Goal: Task Accomplishment & Management: Use online tool/utility

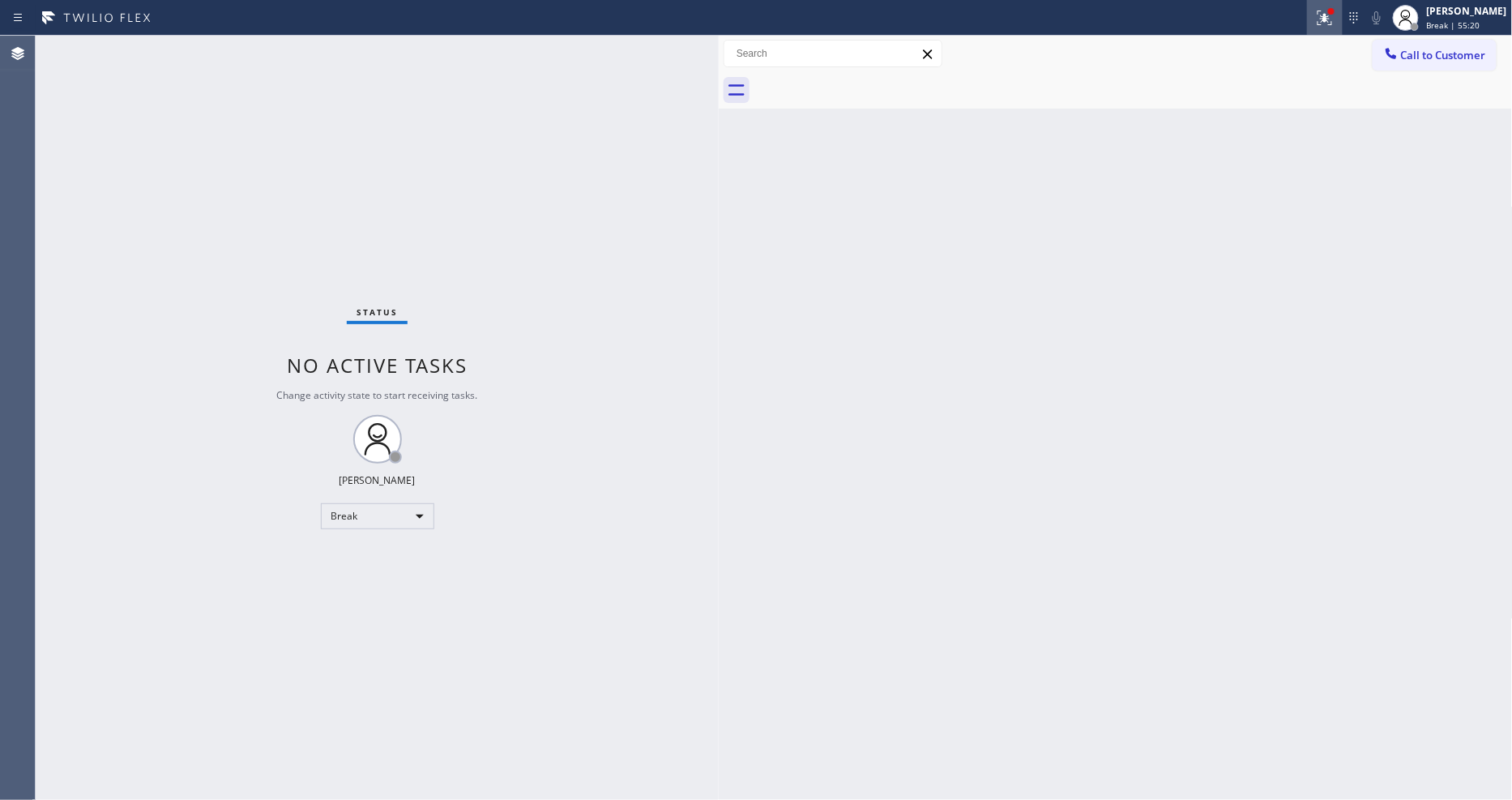
click at [1326, 14] on div at bounding box center [1324, 17] width 35 height 19
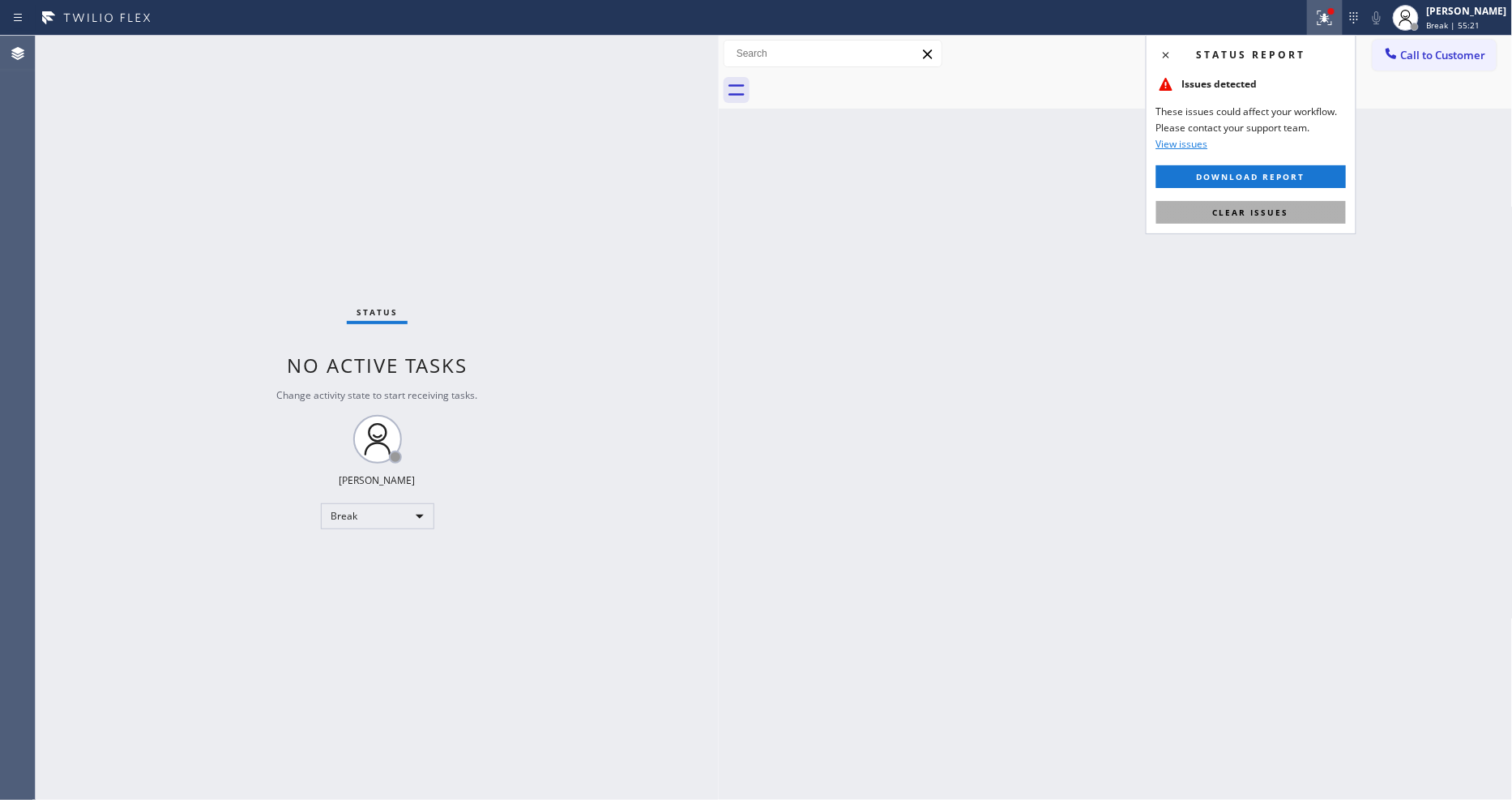
click at [1325, 217] on button "Clear issues" at bounding box center [1251, 212] width 189 height 23
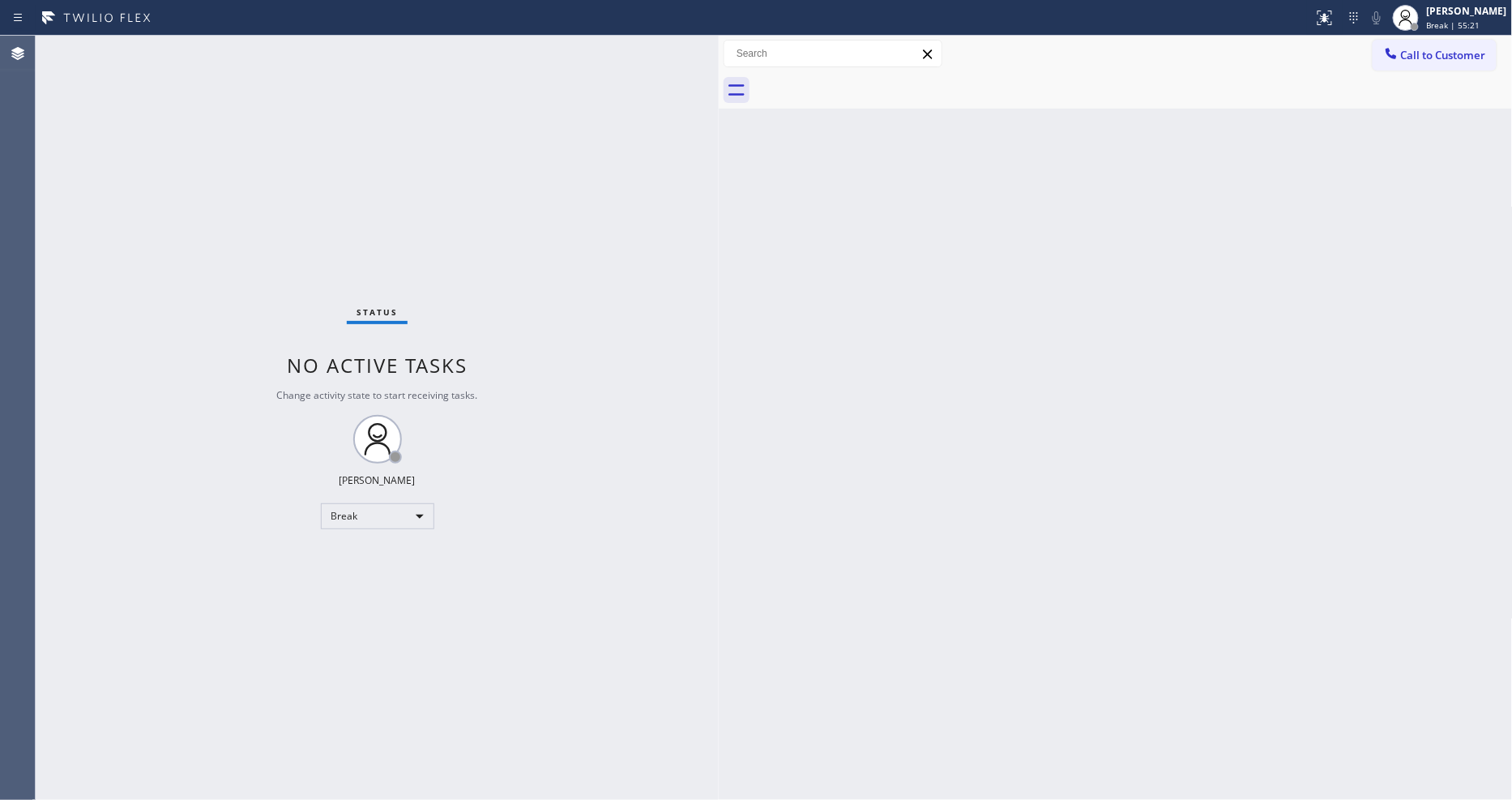
click at [1330, 286] on div "Back to Dashboard Change Sender ID Customers Technicians Select a contact Outbo…" at bounding box center [1115, 417] width 794 height 765
click at [1423, 24] on div at bounding box center [1405, 17] width 35 height 35
click at [1412, 102] on button "Unavailable" at bounding box center [1431, 107] width 162 height 21
drag, startPoint x: 1342, startPoint y: 13, endPoint x: 1341, endPoint y: 23, distance: 10.0
click at [1336, 13] on div at bounding box center [1331, 11] width 10 height 10
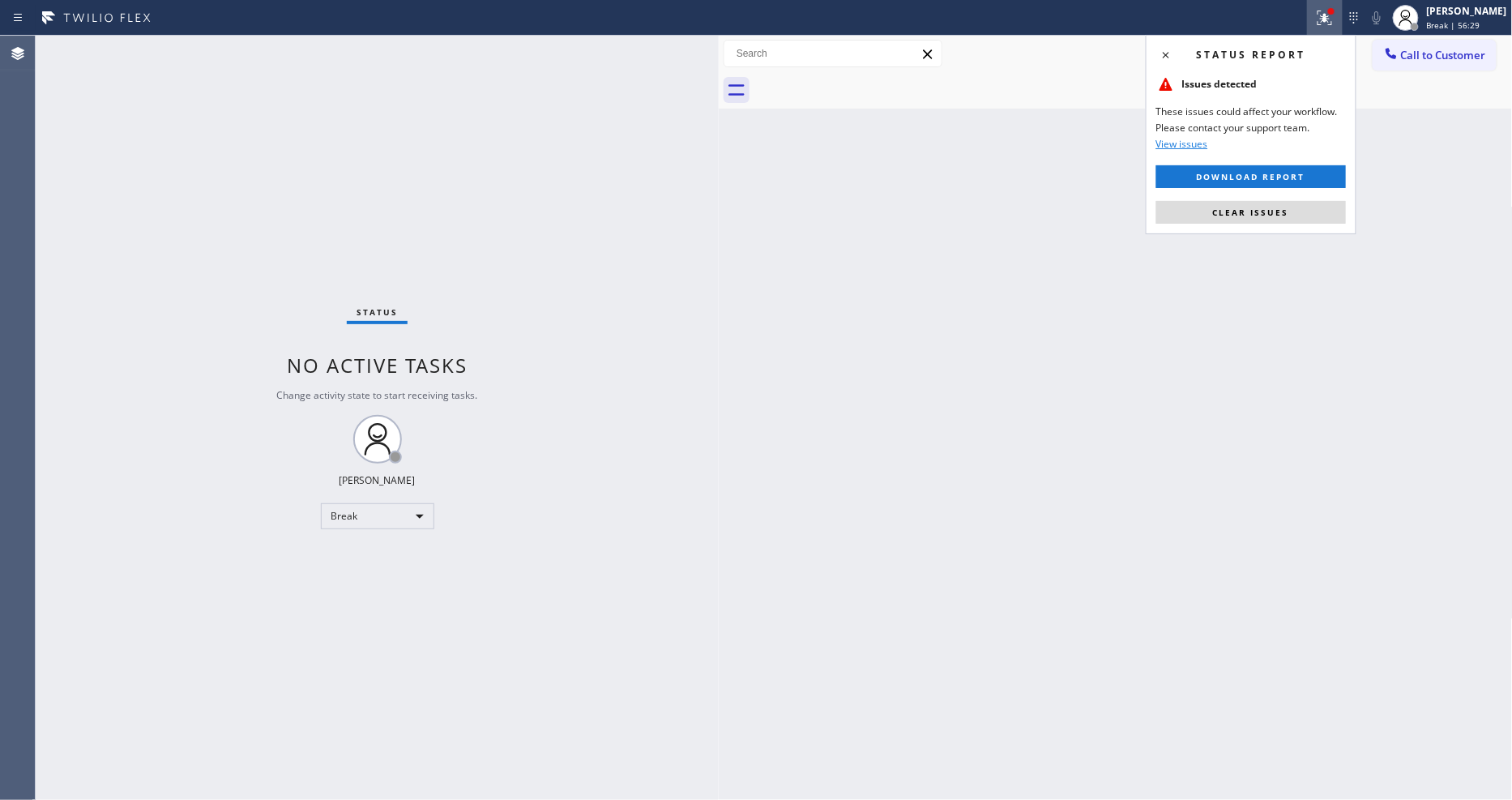
click at [1319, 209] on button "Clear issues" at bounding box center [1251, 212] width 189 height 23
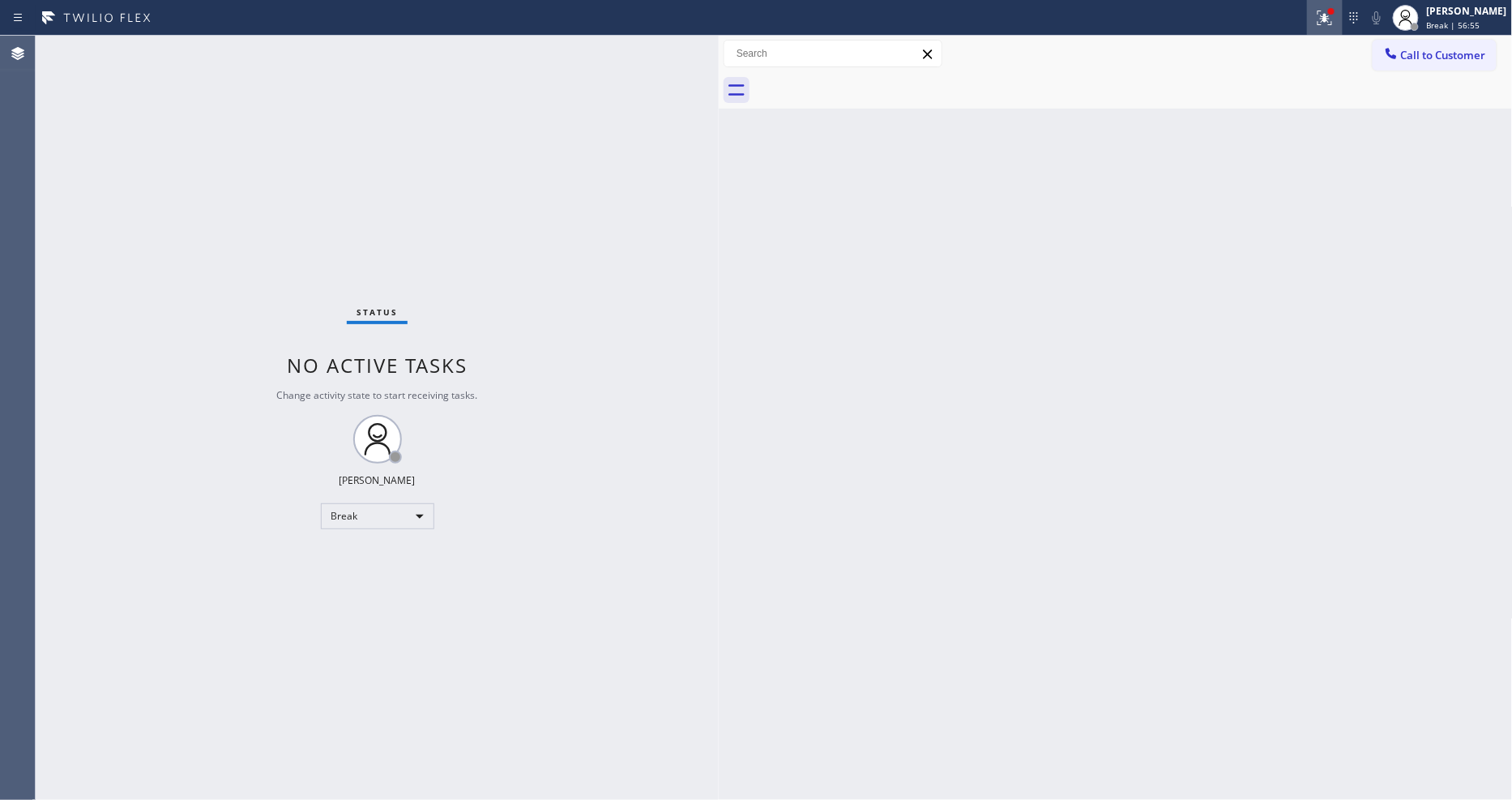
click at [1341, 28] on button at bounding box center [1324, 17] width 35 height 35
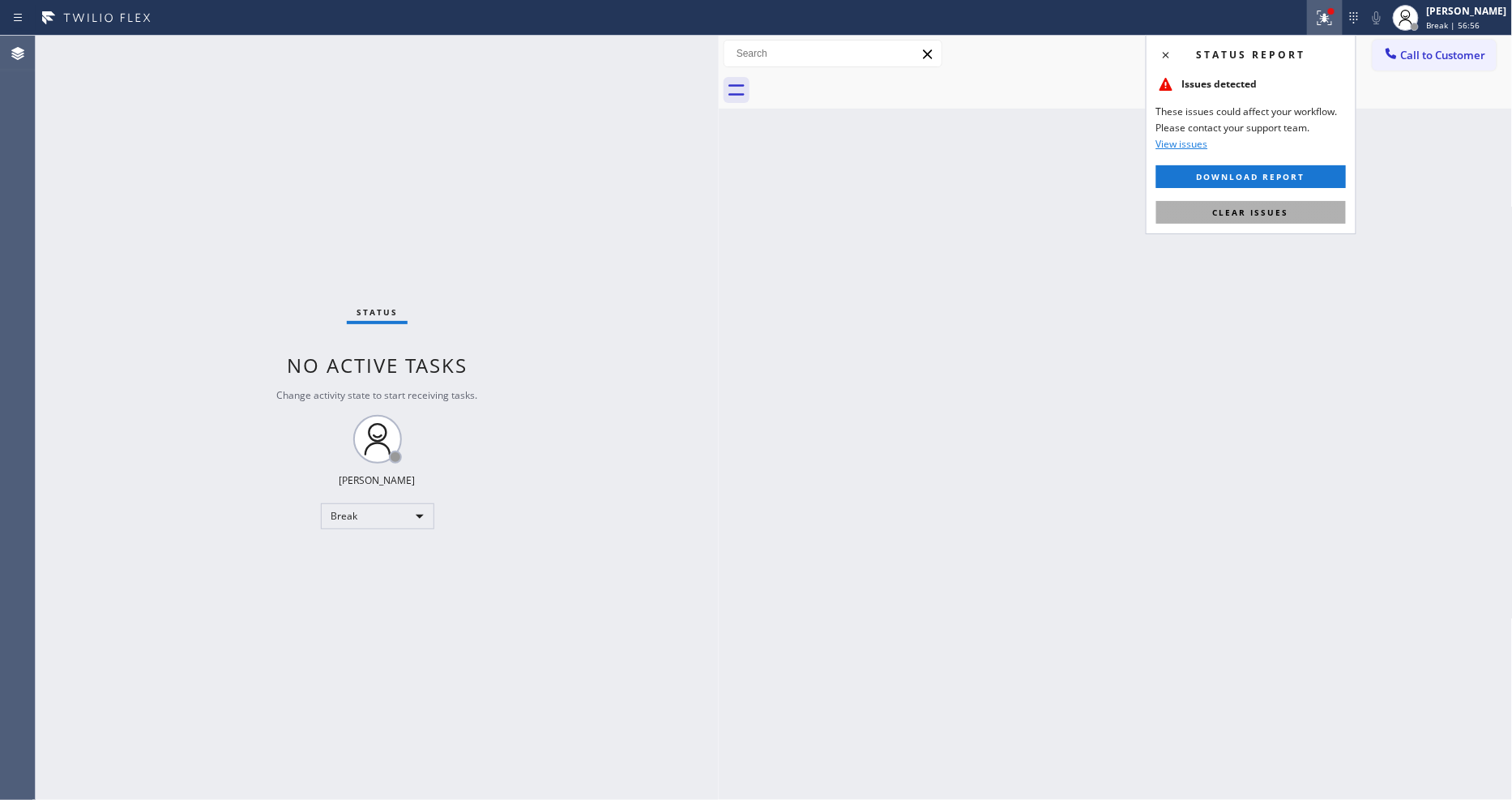
click at [1323, 208] on button "Clear issues" at bounding box center [1251, 212] width 189 height 23
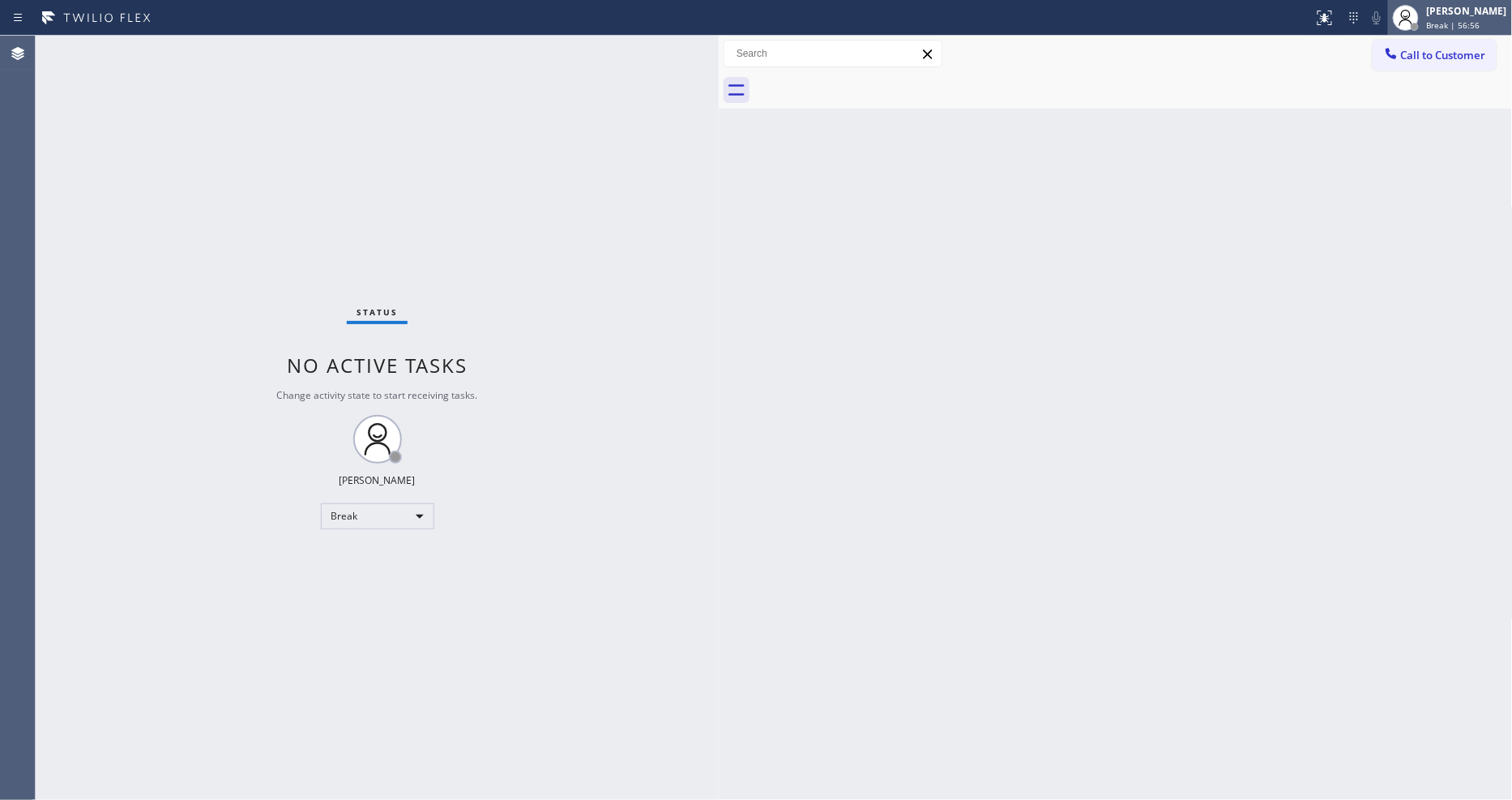
click at [1478, 16] on div "[PERSON_NAME]" at bounding box center [1467, 11] width 80 height 13
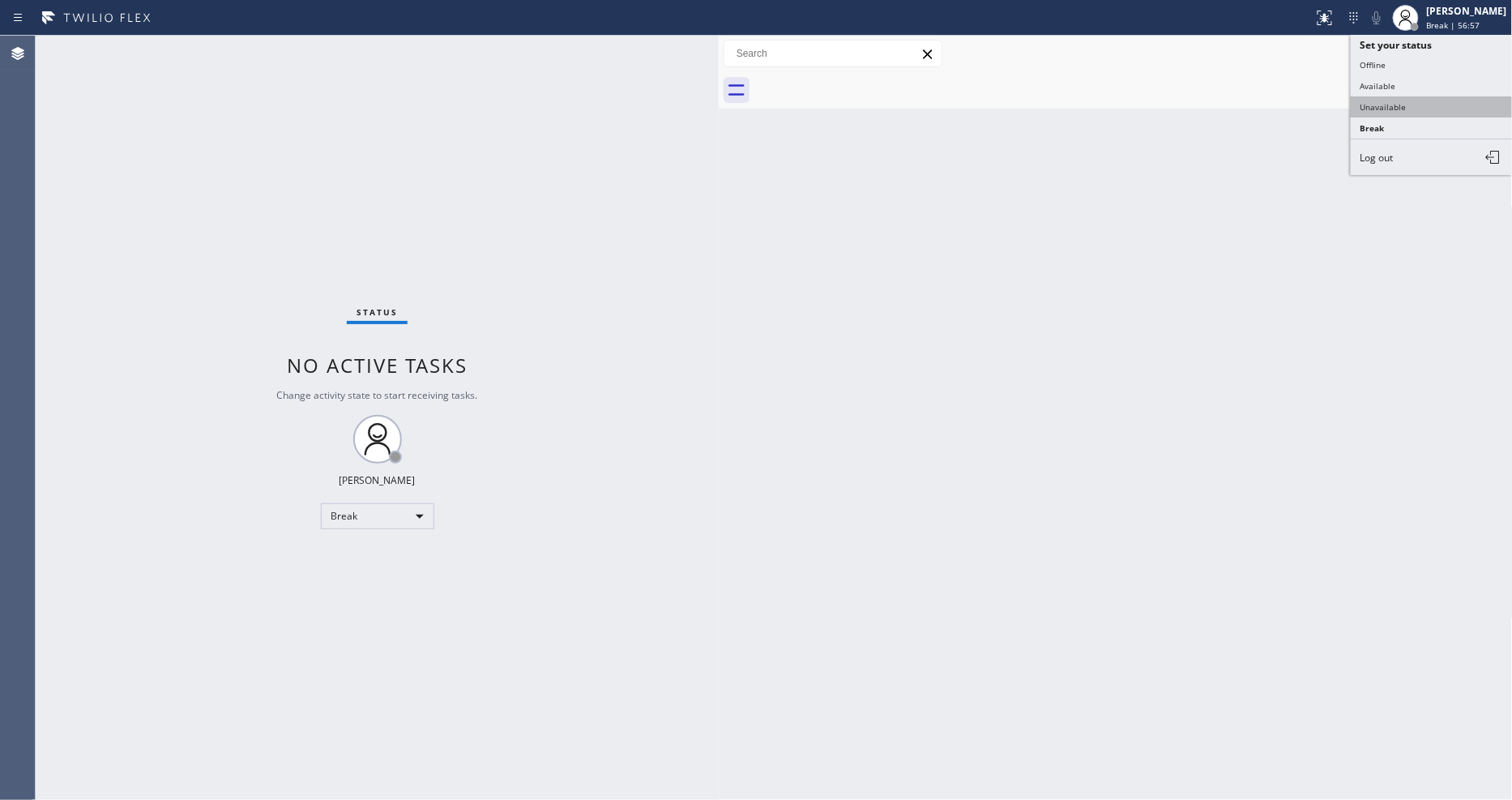
click at [1410, 110] on button "Unavailable" at bounding box center [1431, 107] width 162 height 21
click at [1164, 341] on div "Back to Dashboard Change Sender ID Customers Technicians Select a contact Outbo…" at bounding box center [1115, 417] width 794 height 765
click at [420, 422] on div "Status No active tasks Change activity state to start receiving tasks. [PERSON_…" at bounding box center [377, 417] width 683 height 765
click at [211, 40] on div "Status No active tasks Change activity state to start receiving tasks. [PERSON_…" at bounding box center [377, 417] width 683 height 765
click at [1444, 35] on div "Call to Customer Outbound call Location Viking Repair Service Your caller id ph…" at bounding box center [1115, 54] width 794 height 36
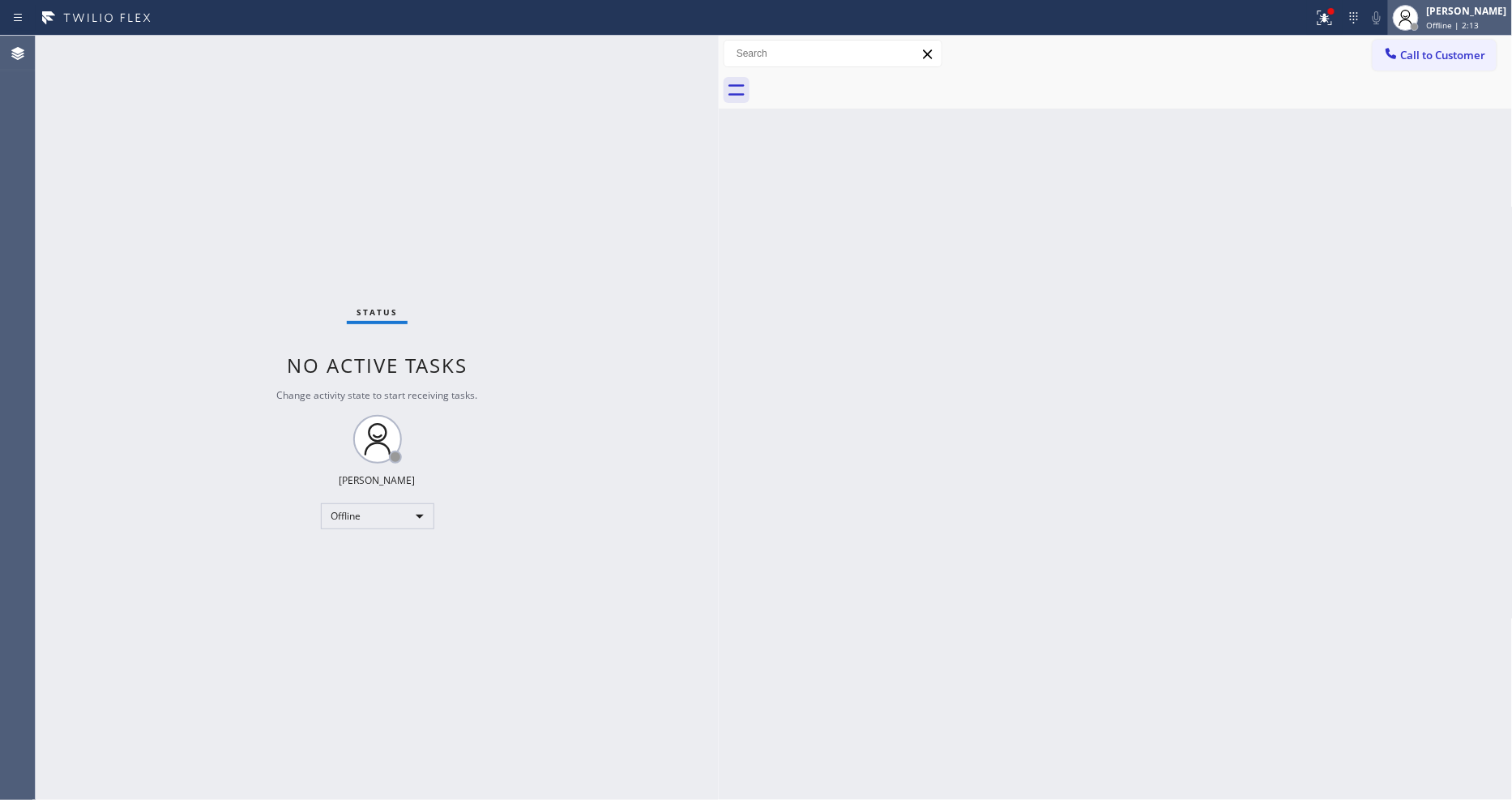
click at [1418, 11] on div at bounding box center [1405, 17] width 26 height 26
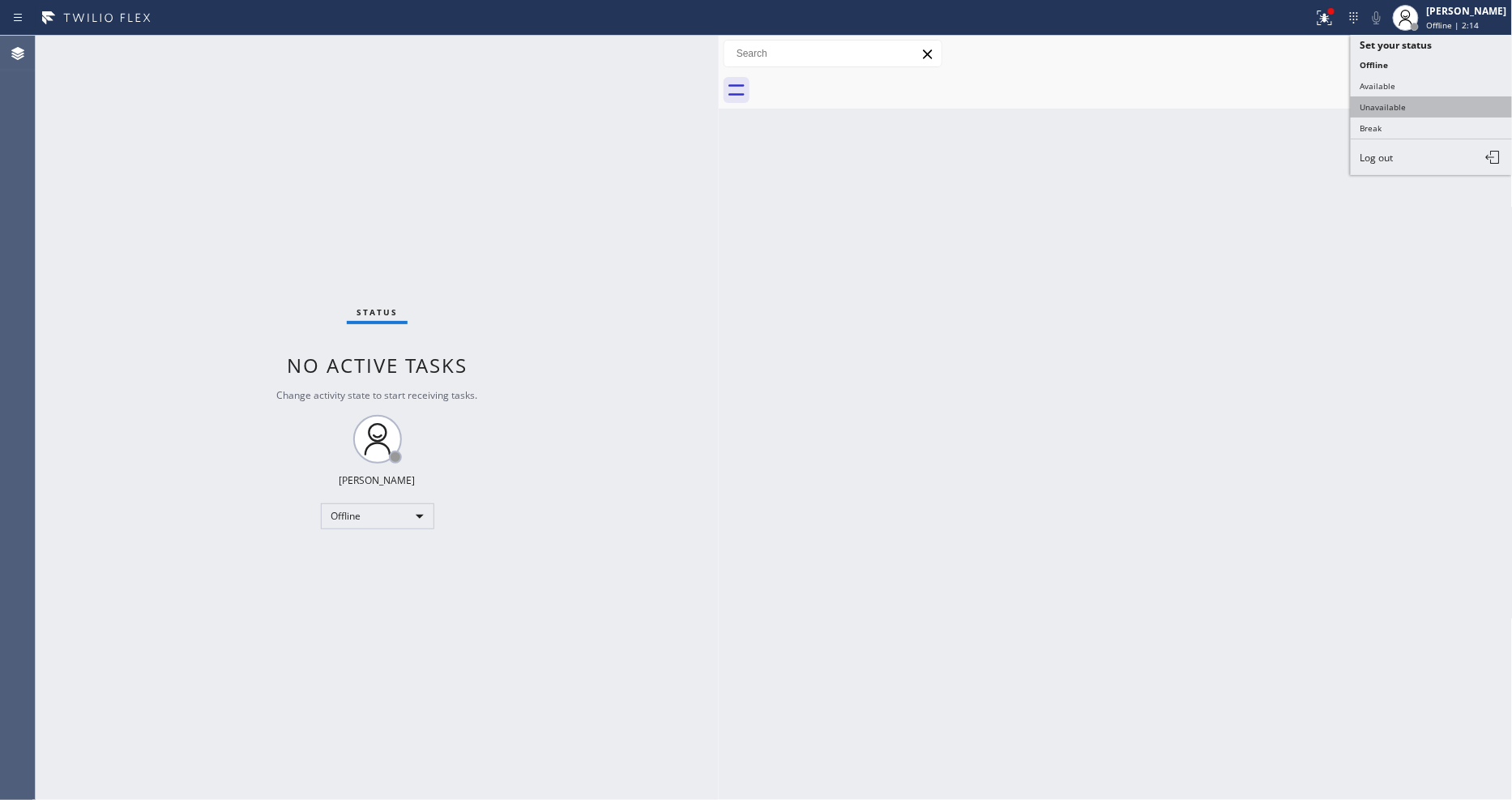
click at [1421, 99] on button "Unavailable" at bounding box center [1431, 107] width 162 height 21
click at [1437, 51] on span "Call to Customer" at bounding box center [1443, 55] width 85 height 14
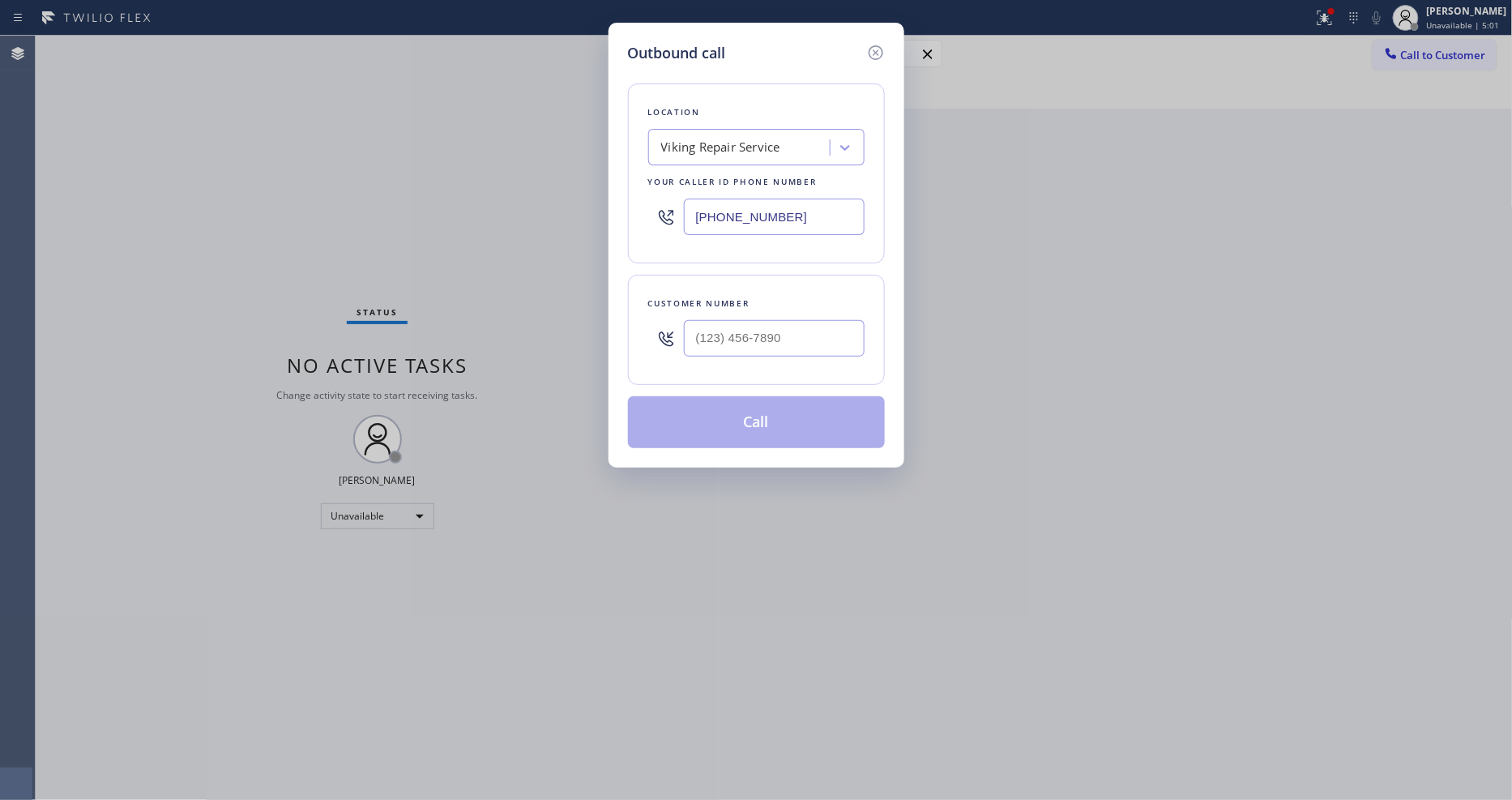
click at [713, 150] on div "Viking Repair Service" at bounding box center [720, 147] width 120 height 18
paste input "Local Trusted Electricians [GEOGRAPHIC_DATA]"
type input "Local Trusted Electricians [GEOGRAPHIC_DATA]"
click at [713, 174] on div "Local Trusted Electricians [GEOGRAPHIC_DATA]" at bounding box center [756, 189] width 216 height 45
type input "[PHONE_NUMBER]"
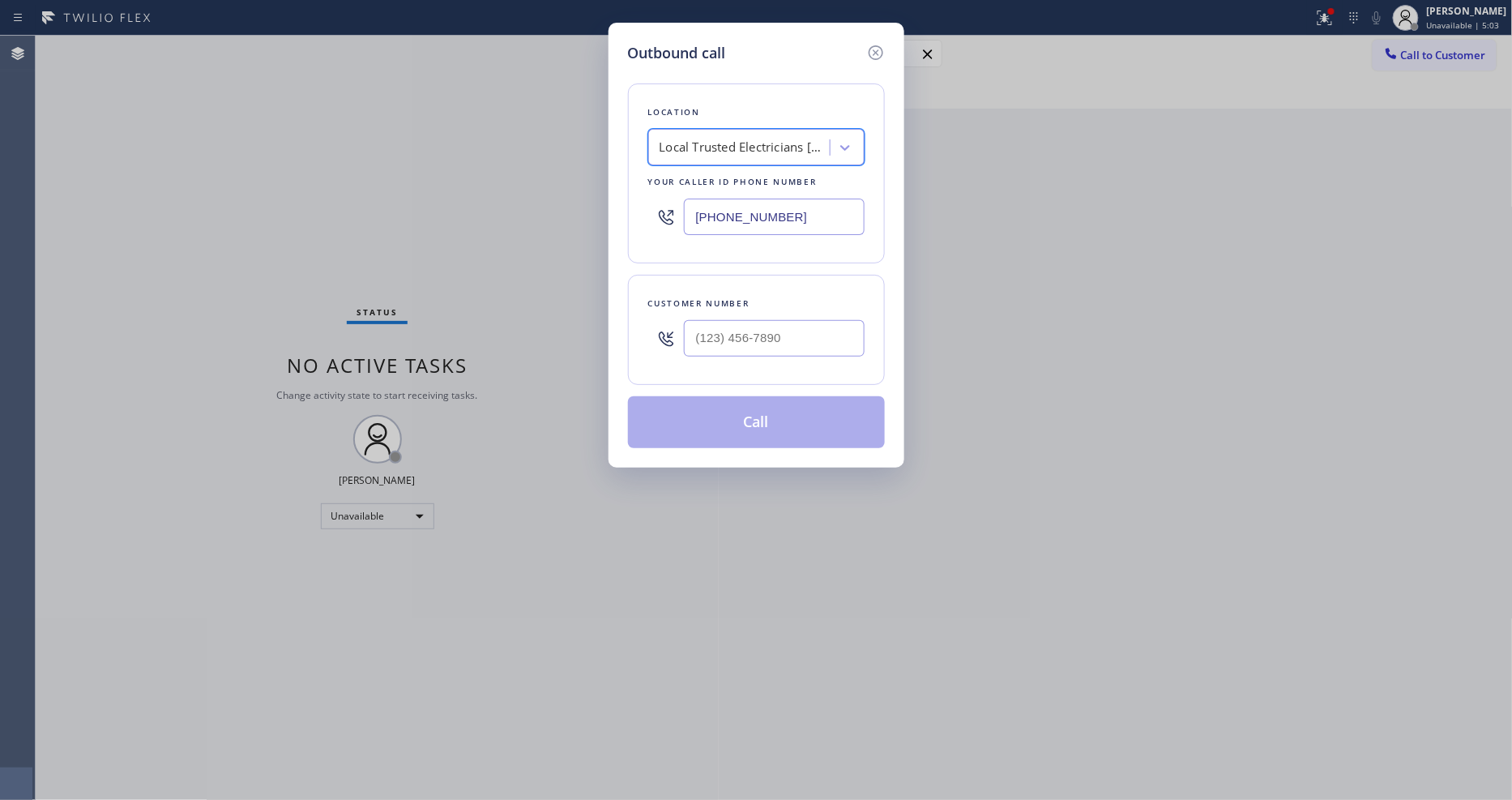
scroll to position [0, 2]
click at [740, 344] on input "(___) ___-____" at bounding box center [774, 339] width 181 height 36
paste input "707) 934-5732"
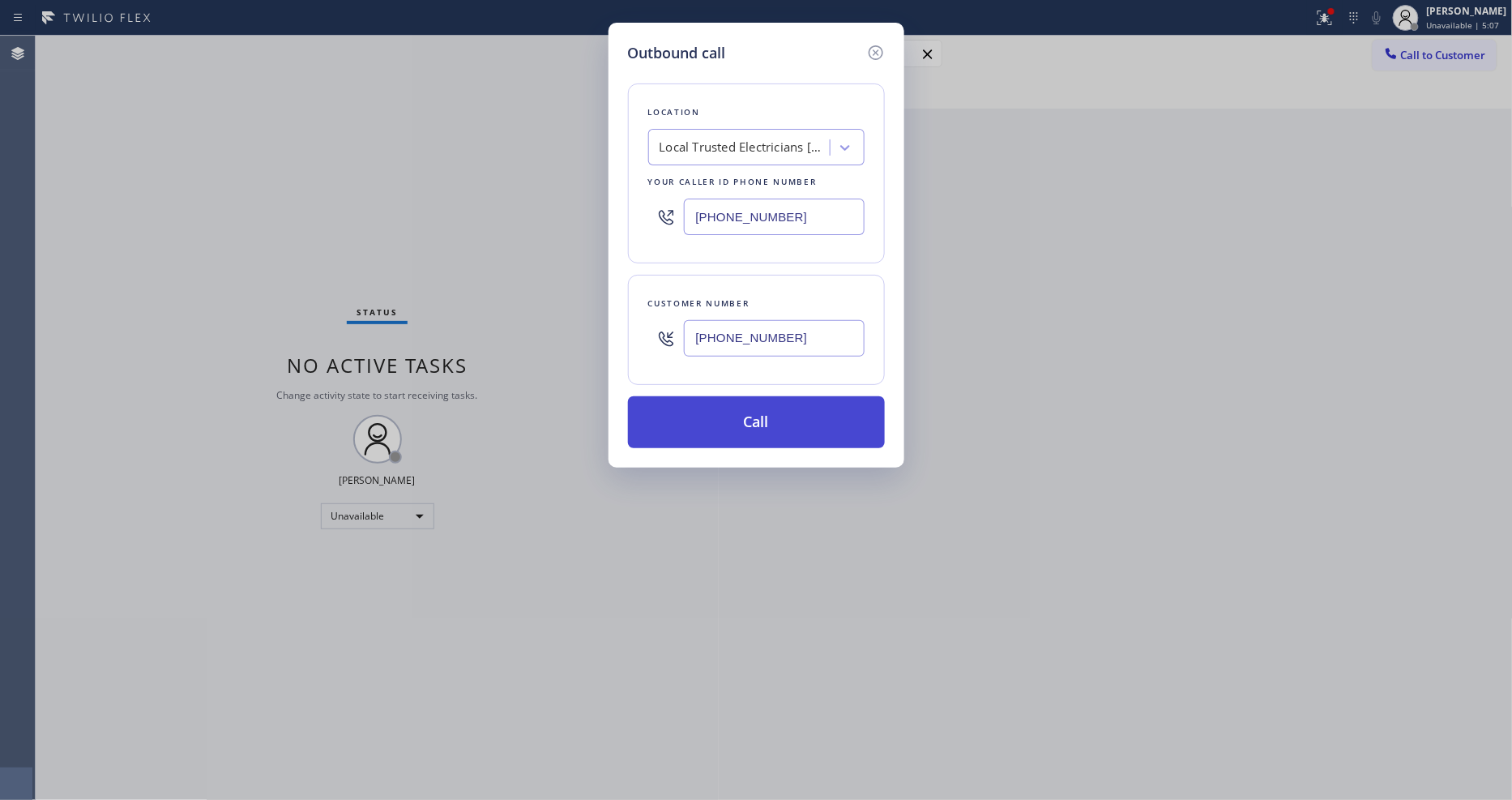
type input "[PHONE_NUMBER]"
click at [712, 415] on button "Call" at bounding box center [756, 422] width 257 height 52
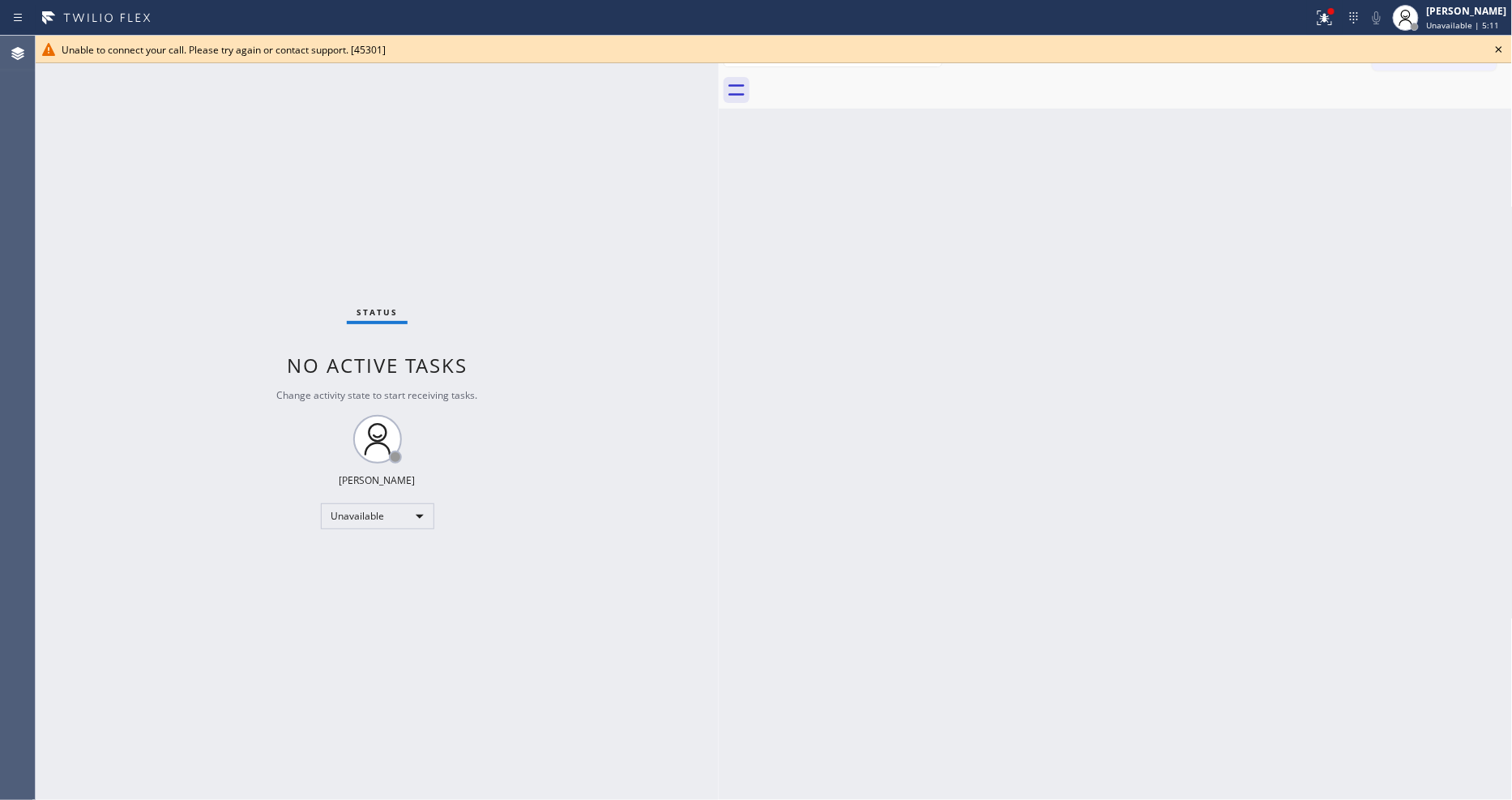
click at [1501, 47] on icon at bounding box center [1499, 50] width 19 height 19
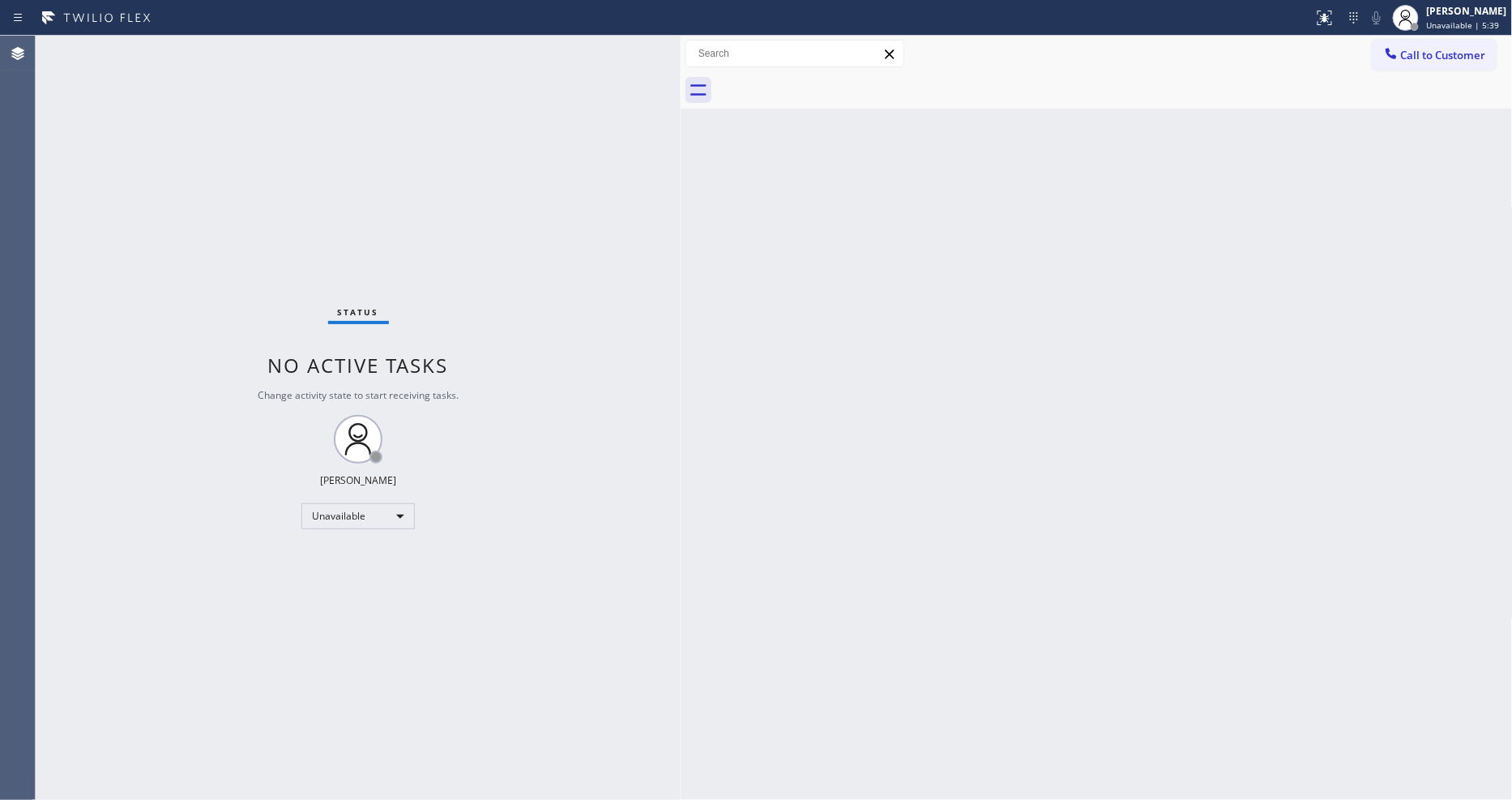
drag, startPoint x: 262, startPoint y: 116, endPoint x: 681, endPoint y: 122, distance: 419.0
click at [681, 122] on div at bounding box center [681, 417] width 0 height 765
click at [1444, 17] on div "[PERSON_NAME]" at bounding box center [1467, 11] width 80 height 13
click at [1406, 103] on button "Unavailable" at bounding box center [1431, 107] width 162 height 21
click at [1041, 221] on div "Back to Dashboard Change Sender ID Customers Technicians Select a contact Outbo…" at bounding box center [1097, 417] width 832 height 765
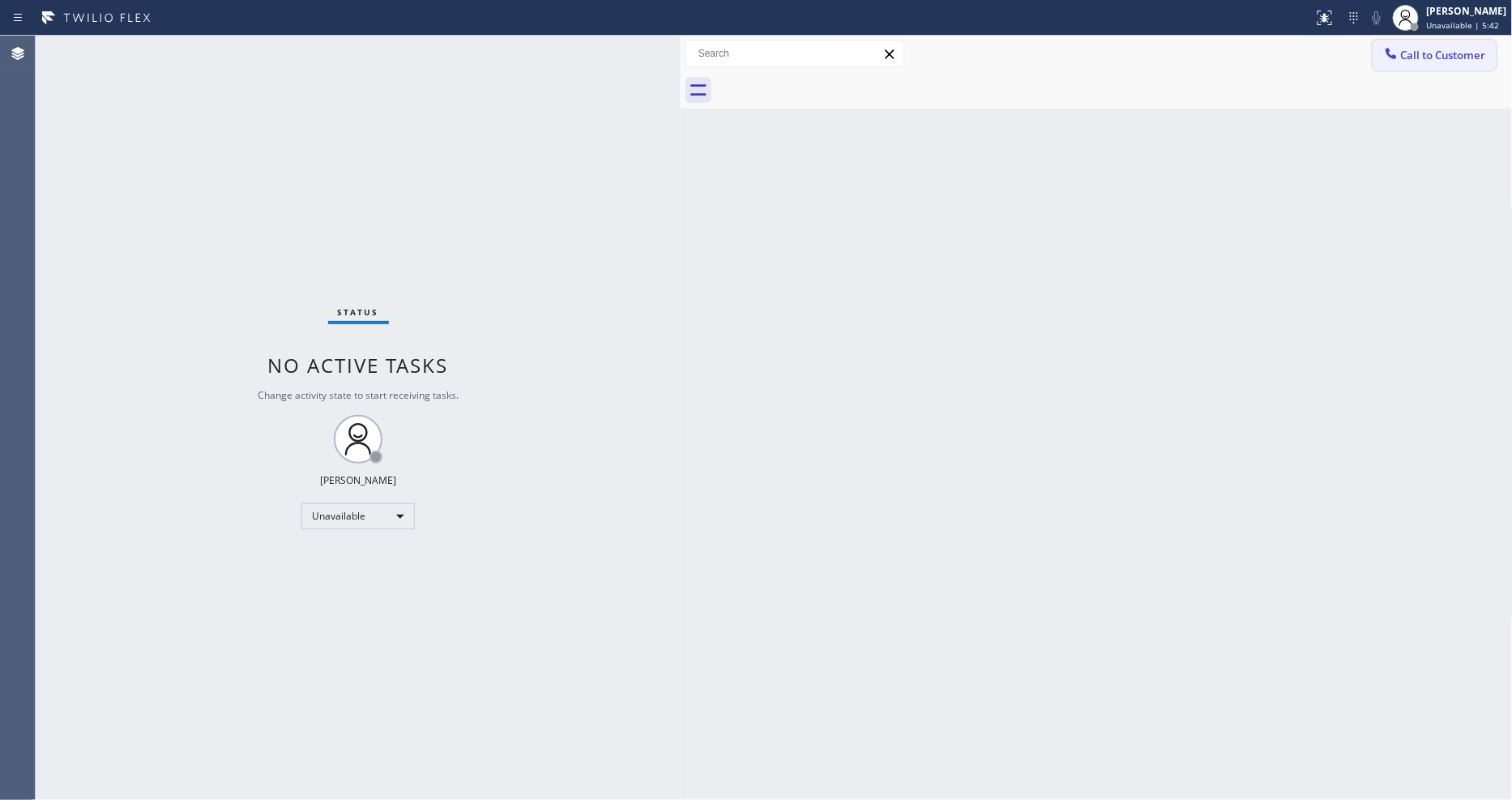
click at [1468, 45] on button "Call to Customer" at bounding box center [1435, 56] width 124 height 31
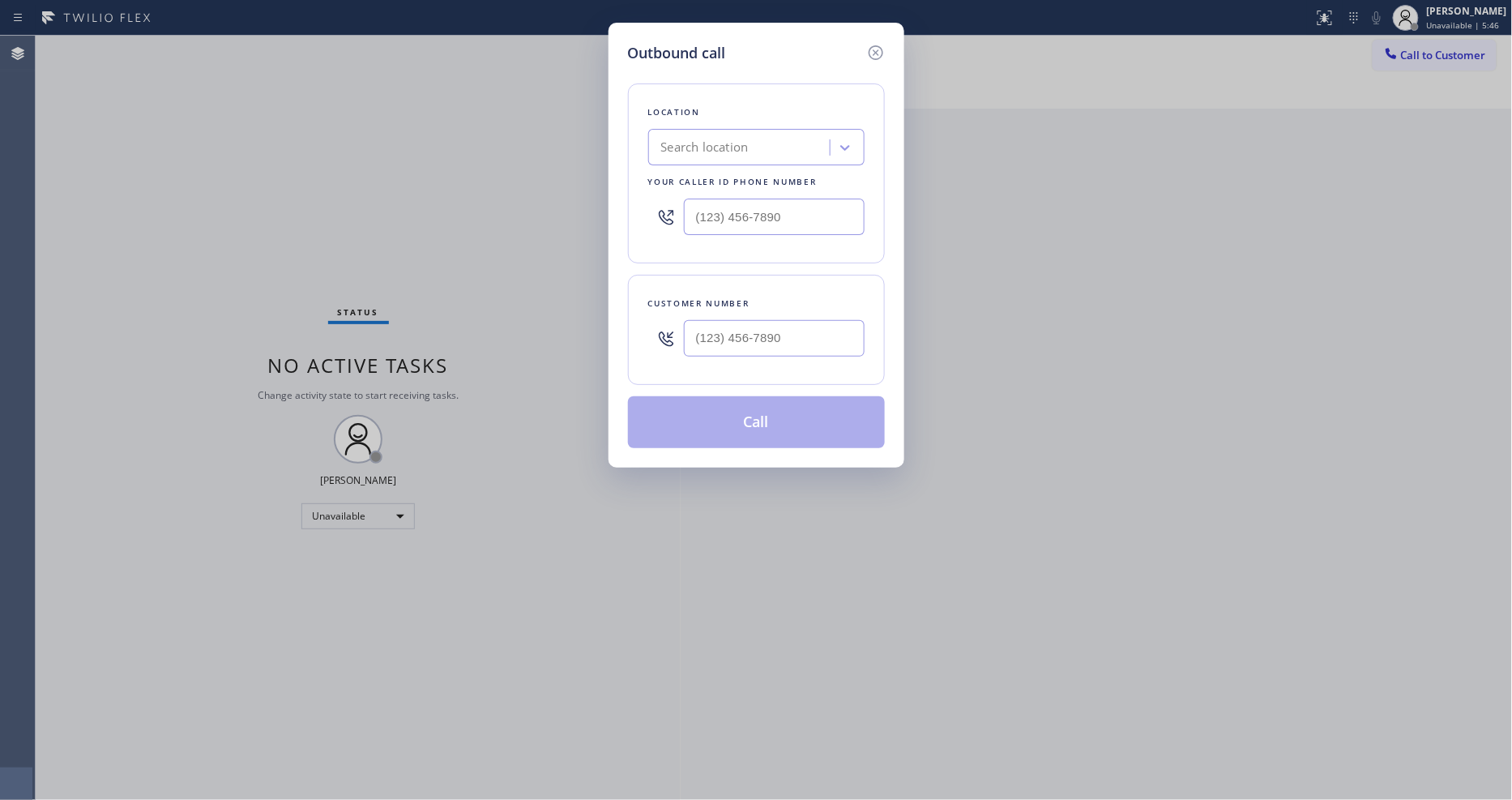
click at [747, 154] on div "Search location" at bounding box center [741, 148] width 177 height 29
paste input "Local Trusted Electricians [GEOGRAPHIC_DATA]"
type input "Local Trusted Electricians [GEOGRAPHIC_DATA]"
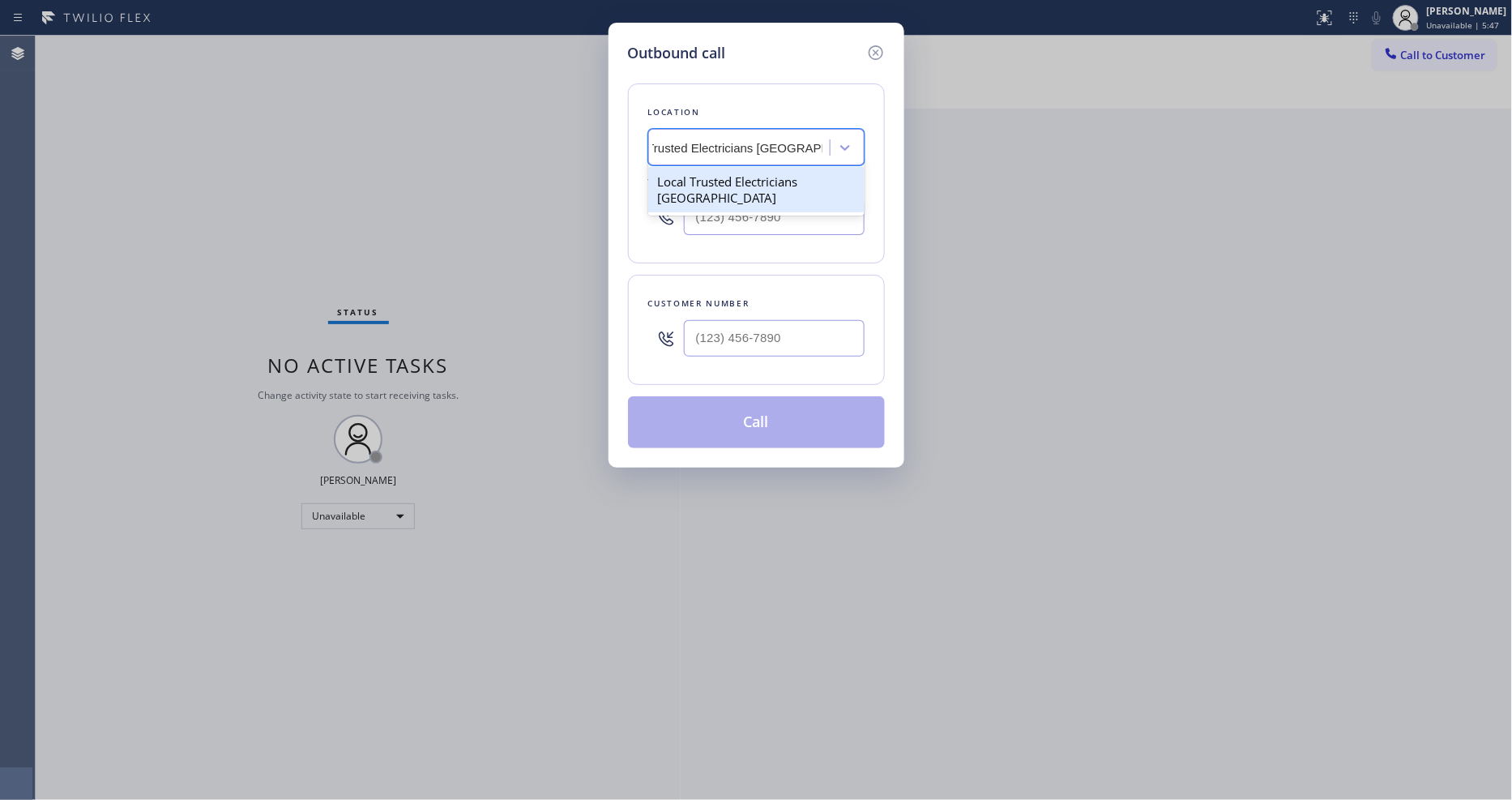
click at [727, 176] on div "Local Trusted Electricians [GEOGRAPHIC_DATA]" at bounding box center [756, 189] width 216 height 45
type input "[PHONE_NUMBER]"
click at [705, 321] on input "(___) ___-____" at bounding box center [774, 339] width 181 height 36
paste input "707) 934-5732"
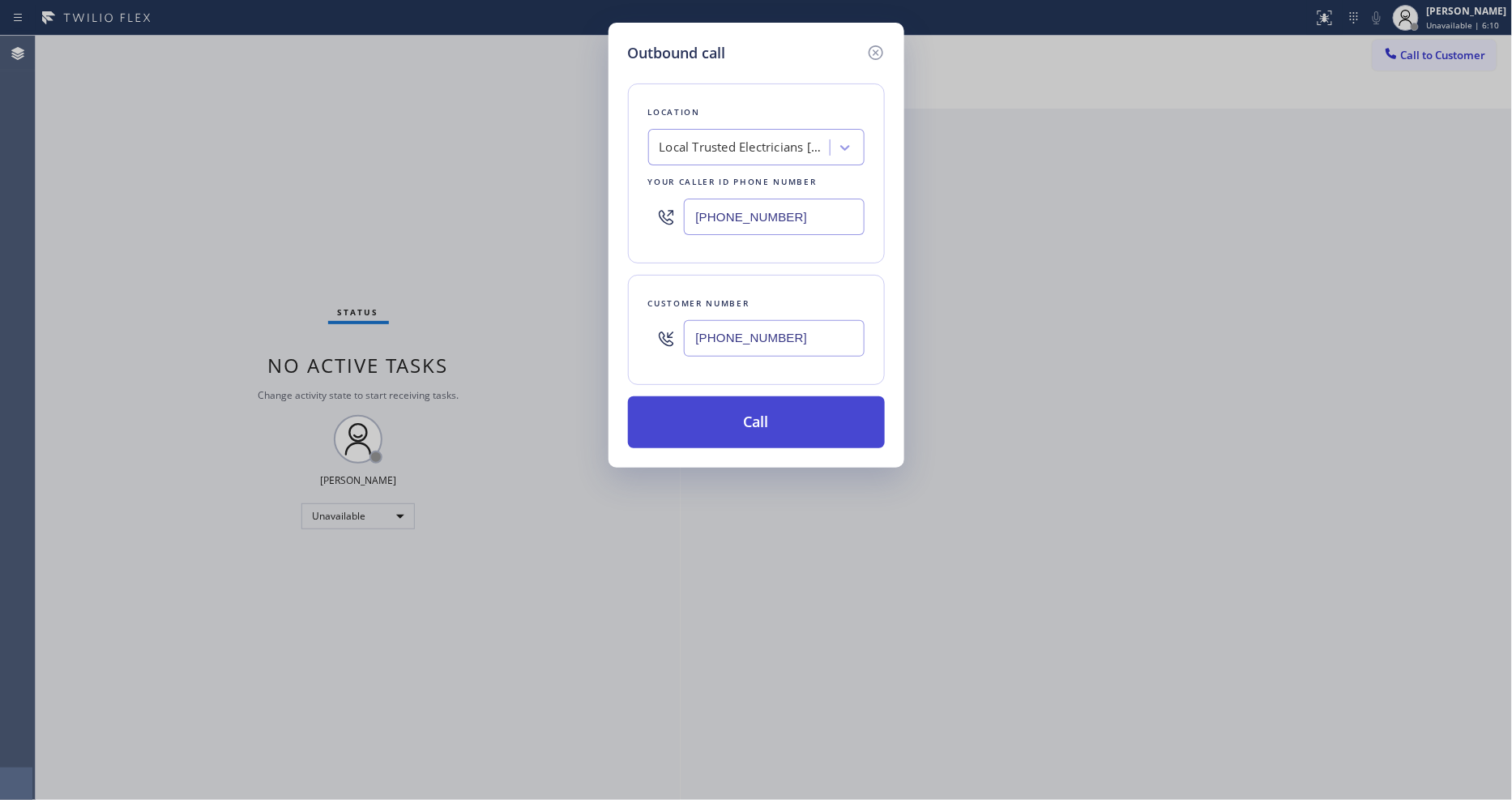
type input "[PHONE_NUMBER]"
click at [797, 419] on button "Call" at bounding box center [756, 422] width 257 height 52
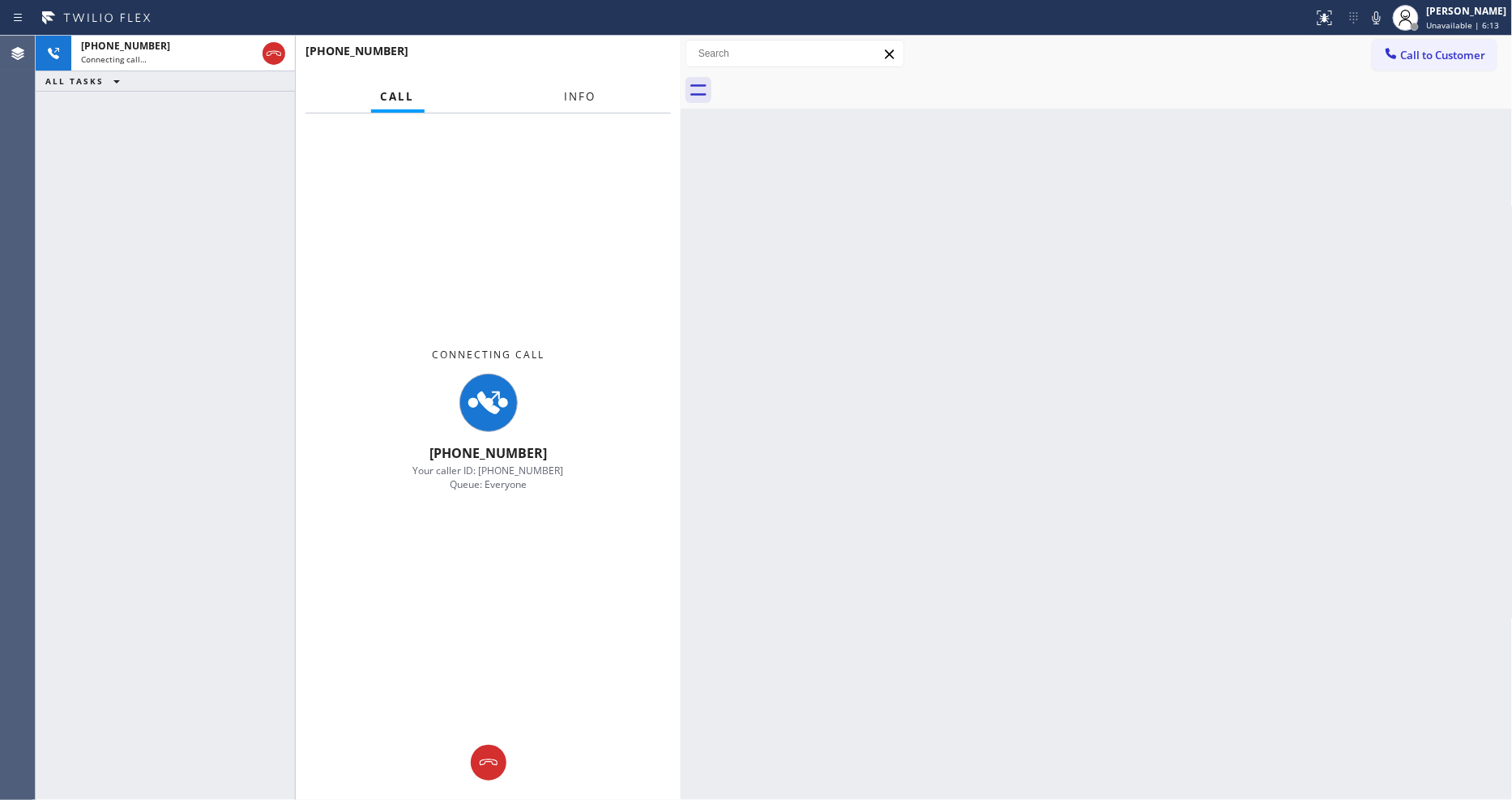
click at [588, 98] on span "Info" at bounding box center [580, 96] width 32 height 14
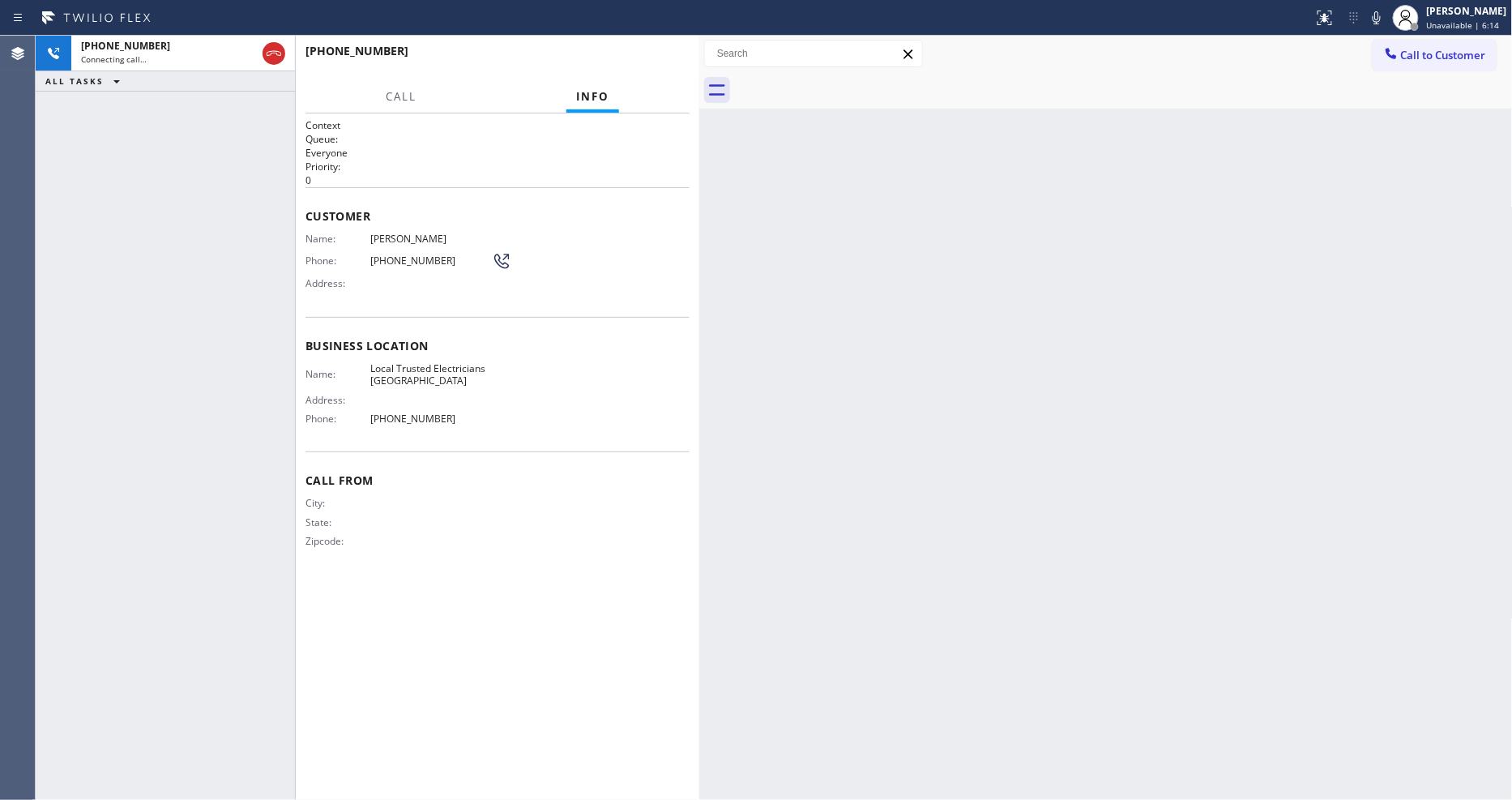
drag, startPoint x: 681, startPoint y: 130, endPoint x: 706, endPoint y: 130, distance: 25.0
click at [699, 130] on div at bounding box center [699, 417] width 0 height 765
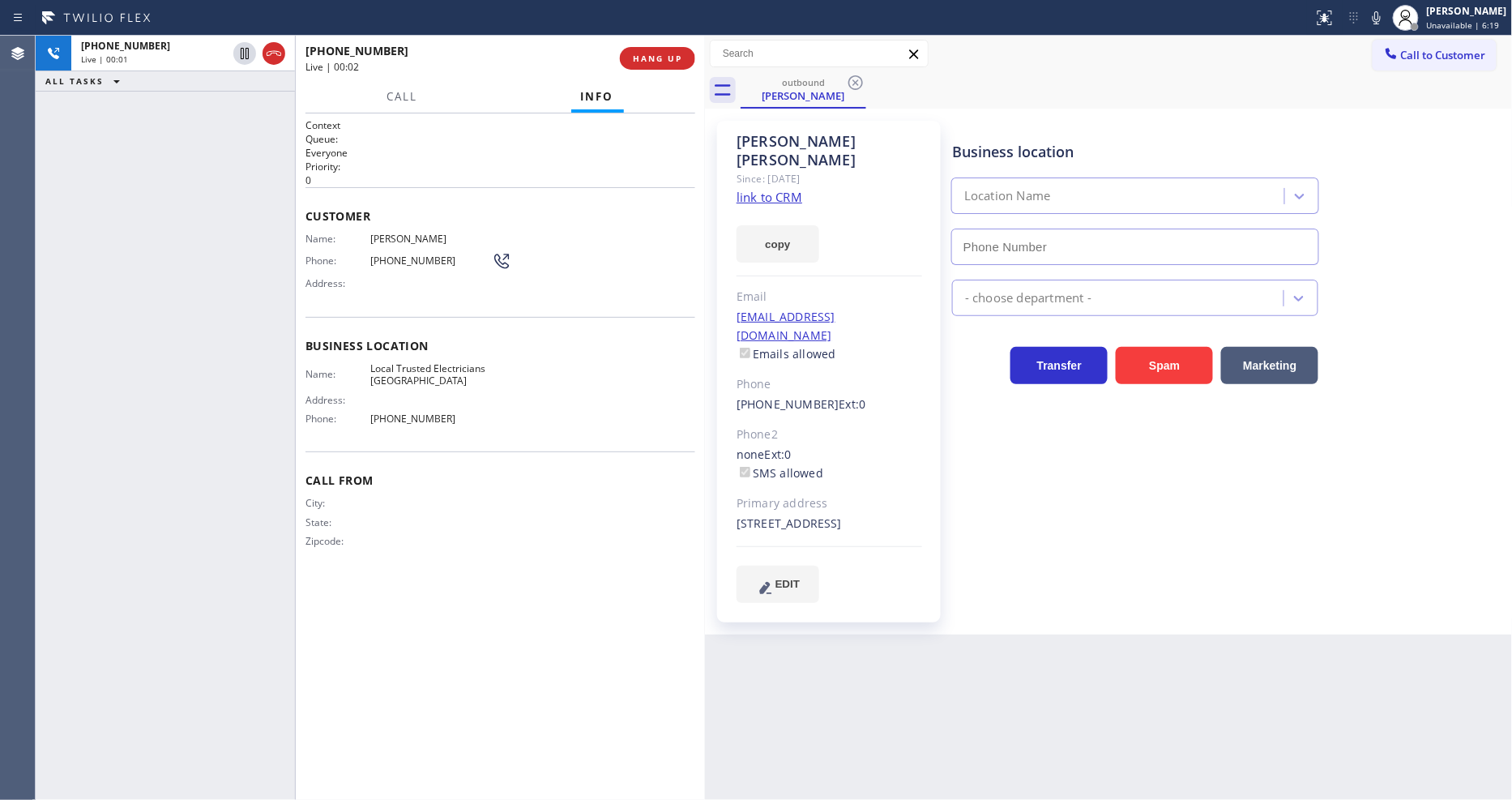
type input "[PHONE_NUMBER]"
click at [966, 628] on div "Back to Dashboard Change Sender ID Customers Technicians Select a contact Outbo…" at bounding box center [1108, 417] width 807 height 765
click at [643, 58] on span "HANG UP" at bounding box center [658, 58] width 50 height 11
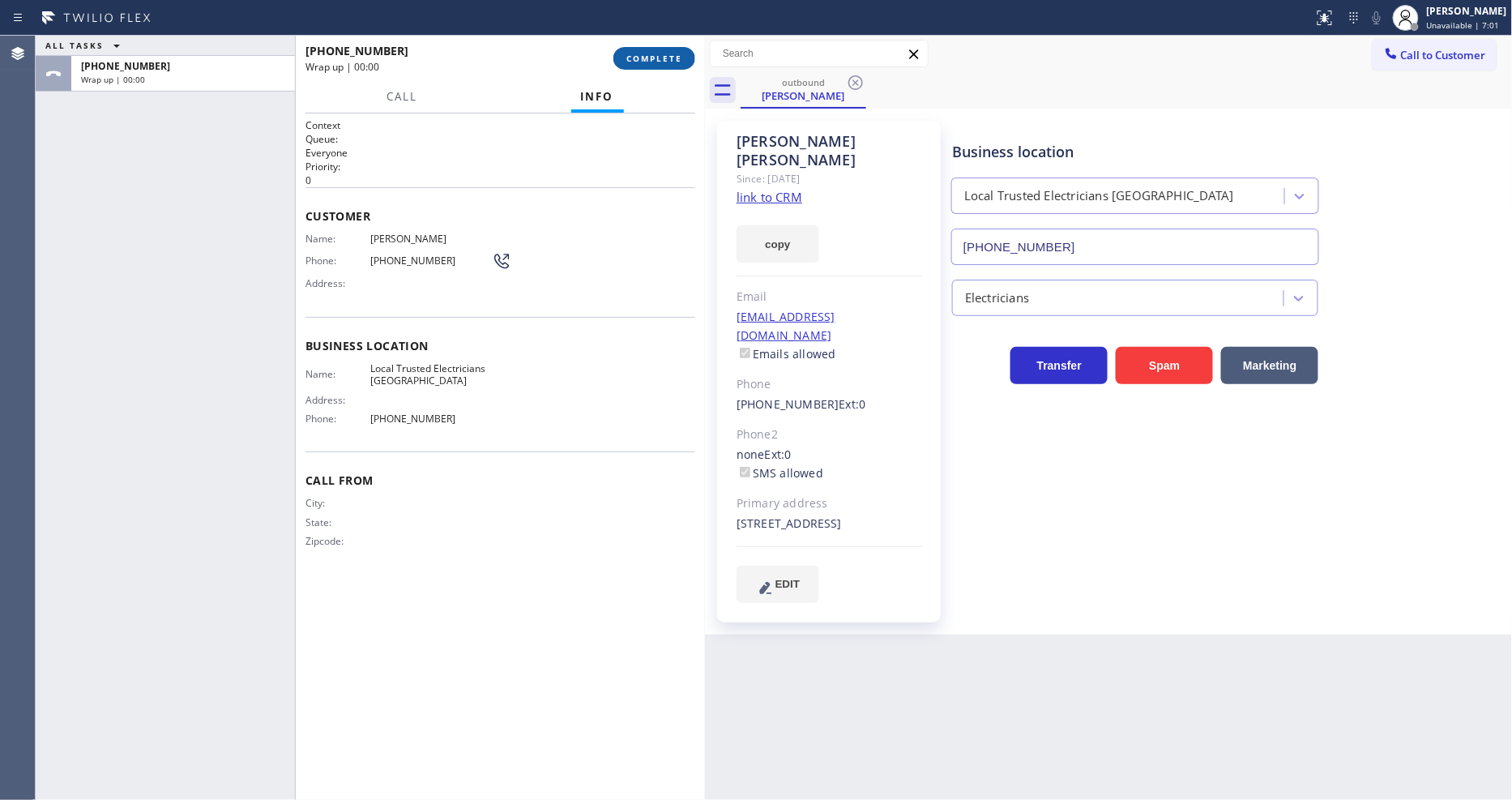
click at [644, 59] on span "COMPLETE" at bounding box center [654, 58] width 55 height 11
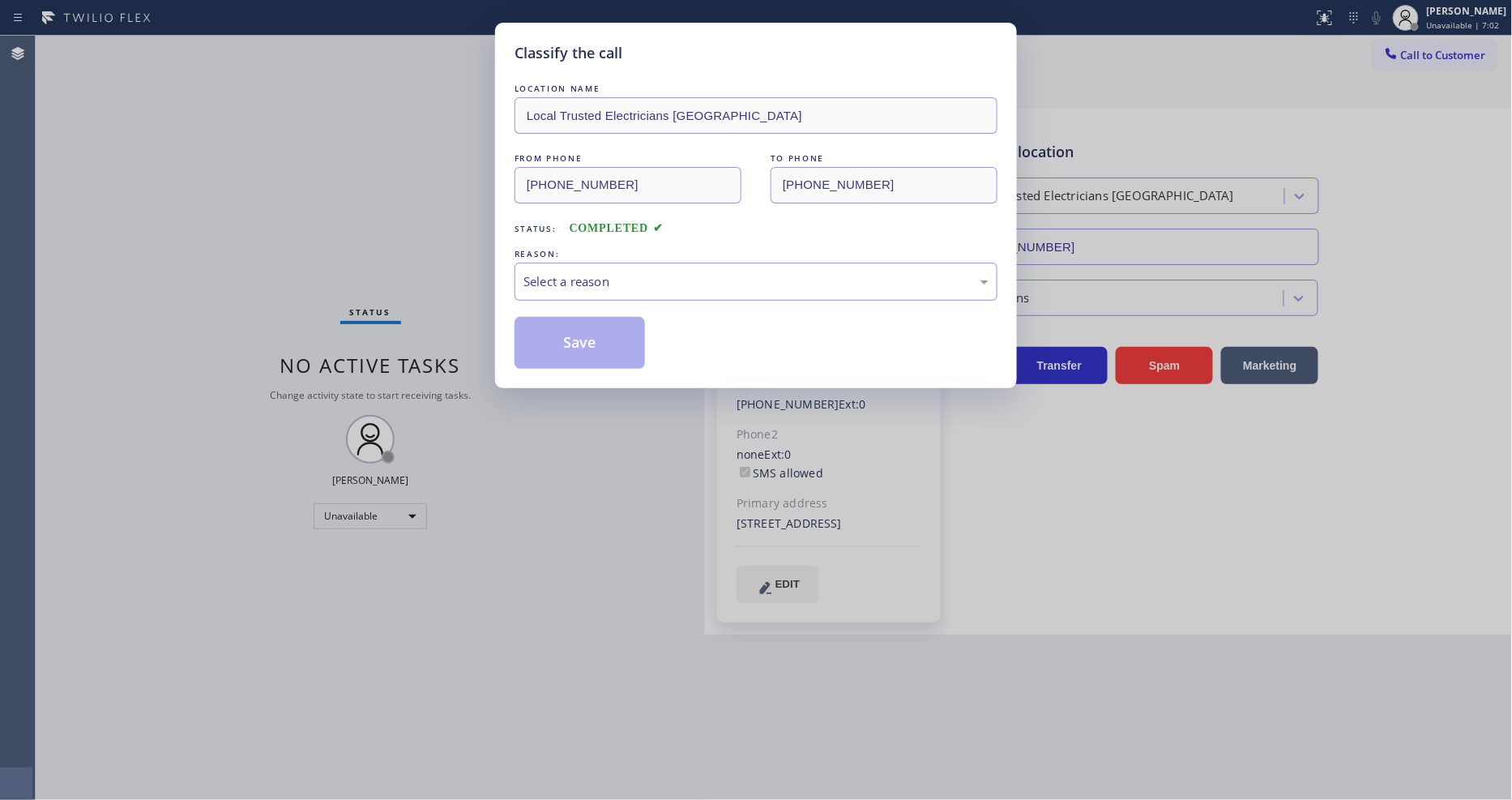
click at [586, 273] on div "Select a reason" at bounding box center [756, 281] width 465 height 18
click at [585, 337] on button "Save" at bounding box center [580, 343] width 130 height 52
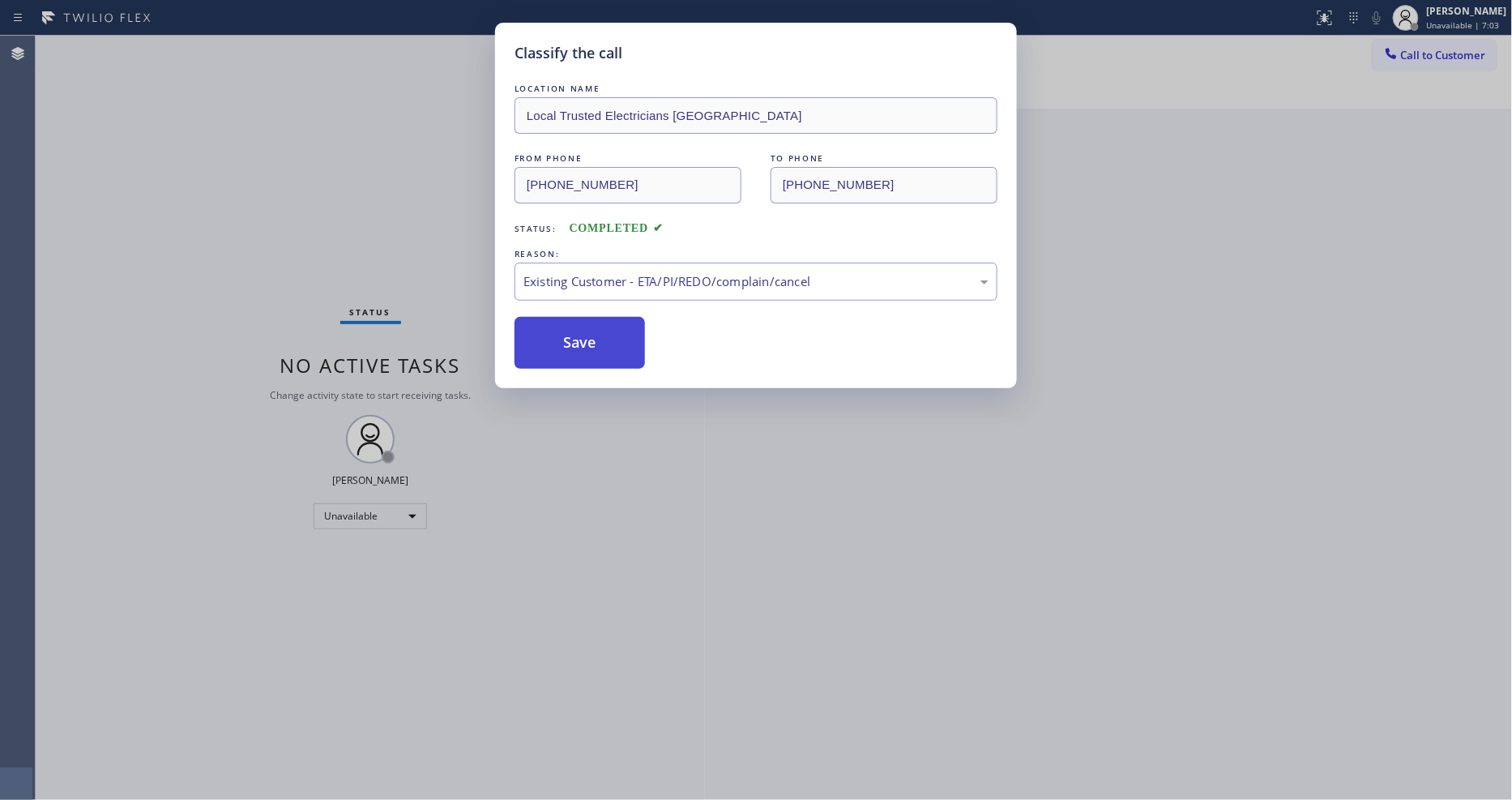
click at [585, 337] on button "Save" at bounding box center [580, 343] width 130 height 52
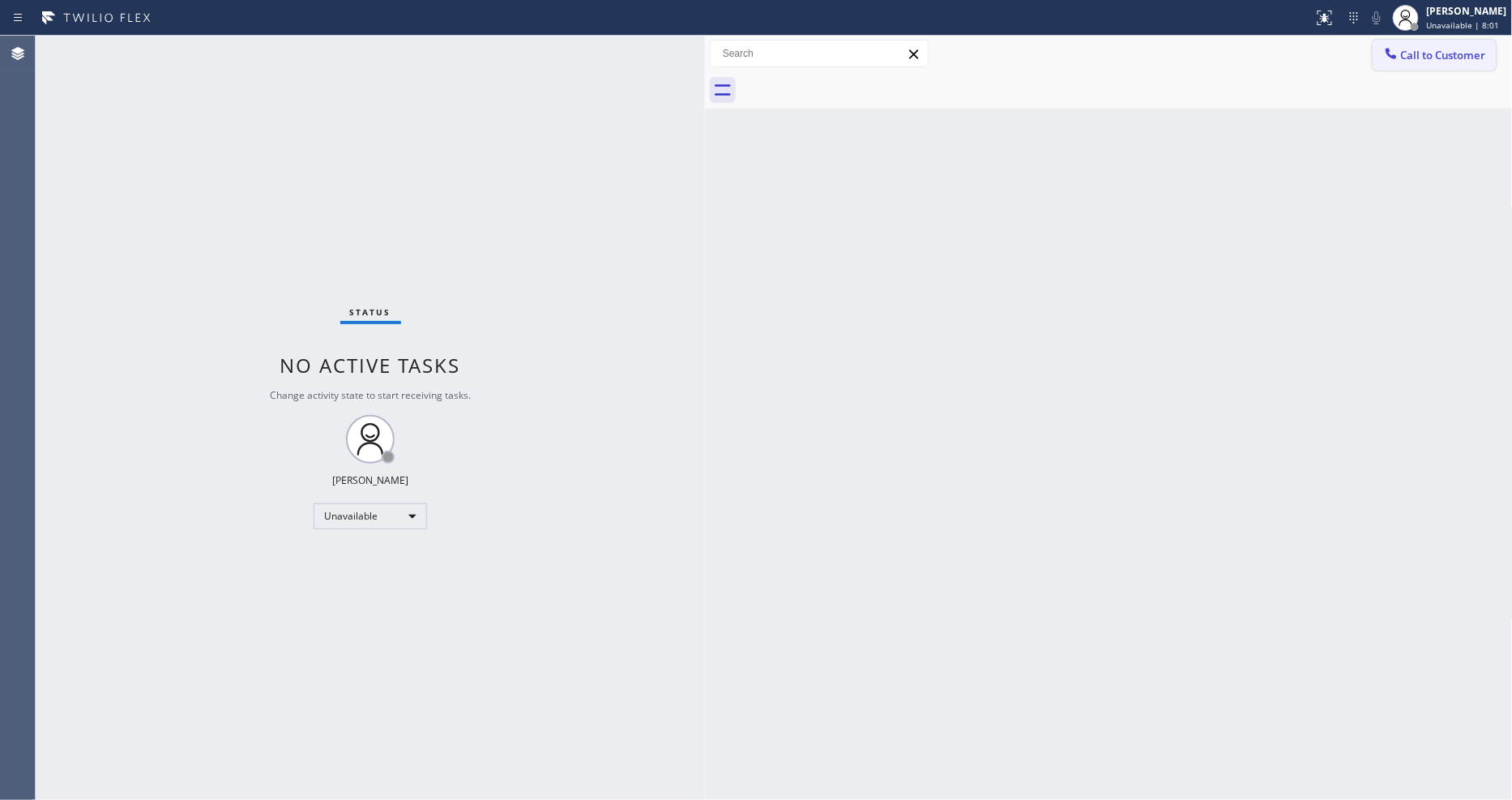
click at [1413, 61] on button "Call to Customer" at bounding box center [1435, 56] width 124 height 31
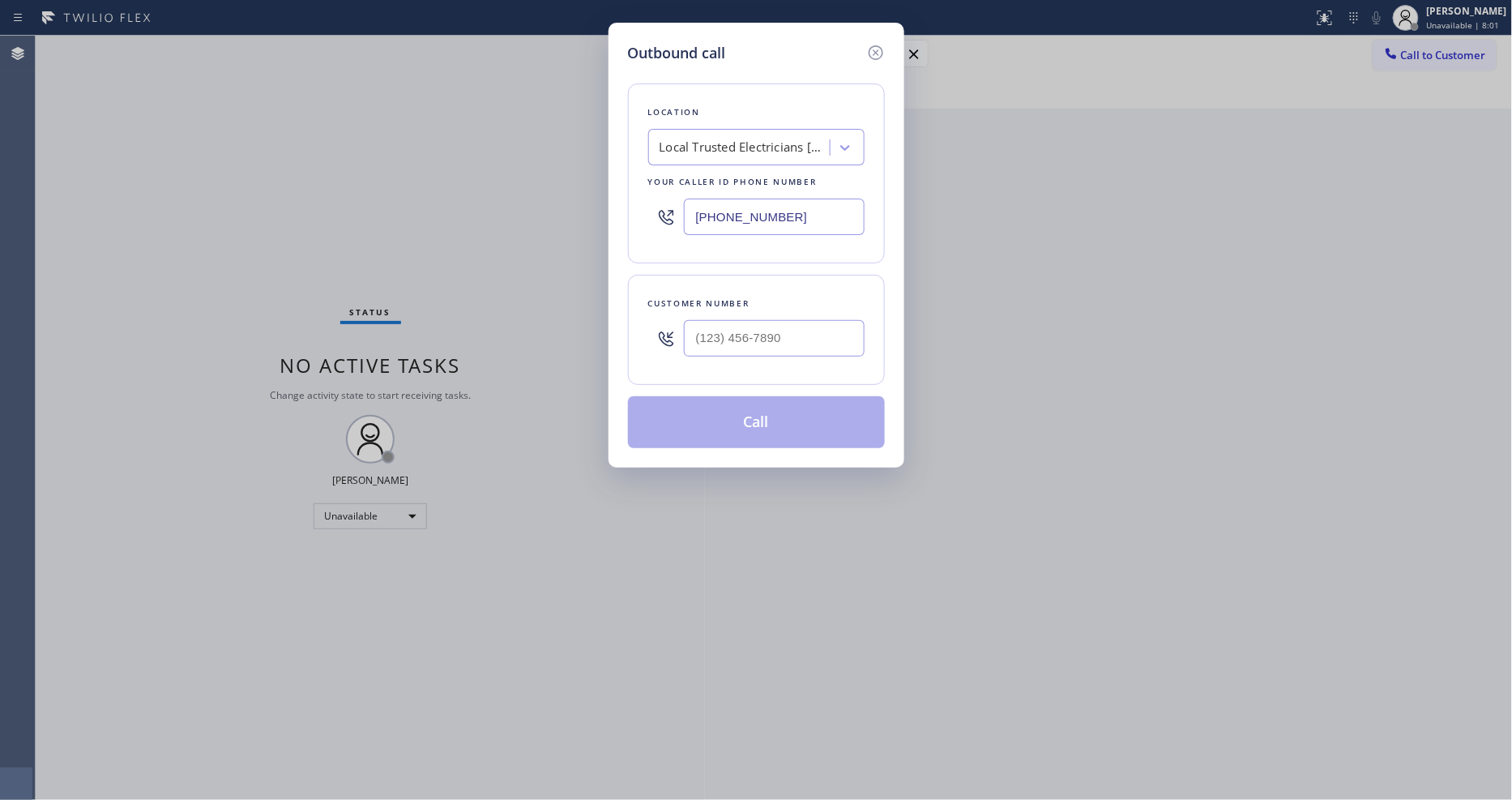
click at [732, 147] on div "Local Trusted Electricians [GEOGRAPHIC_DATA]" at bounding box center [744, 147] width 170 height 18
paste input "Elite Sub-Zero & Wolf Repair Service"
type input "Elite Sub-Zero & Wolf Repair Service"
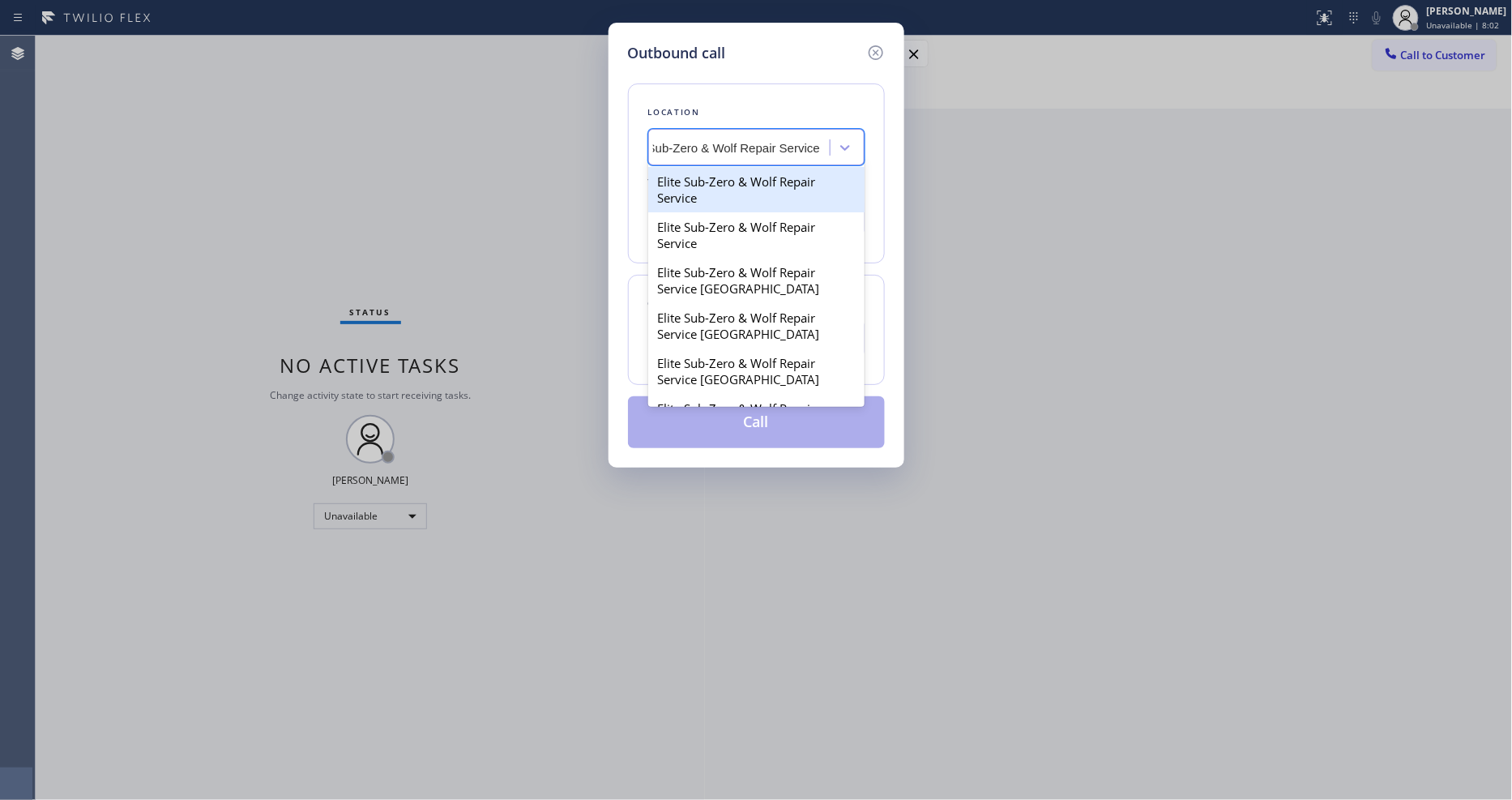
click at [712, 190] on div "Elite Sub-Zero & Wolf Repair Service" at bounding box center [756, 189] width 216 height 45
type input "(323) 894-9768"
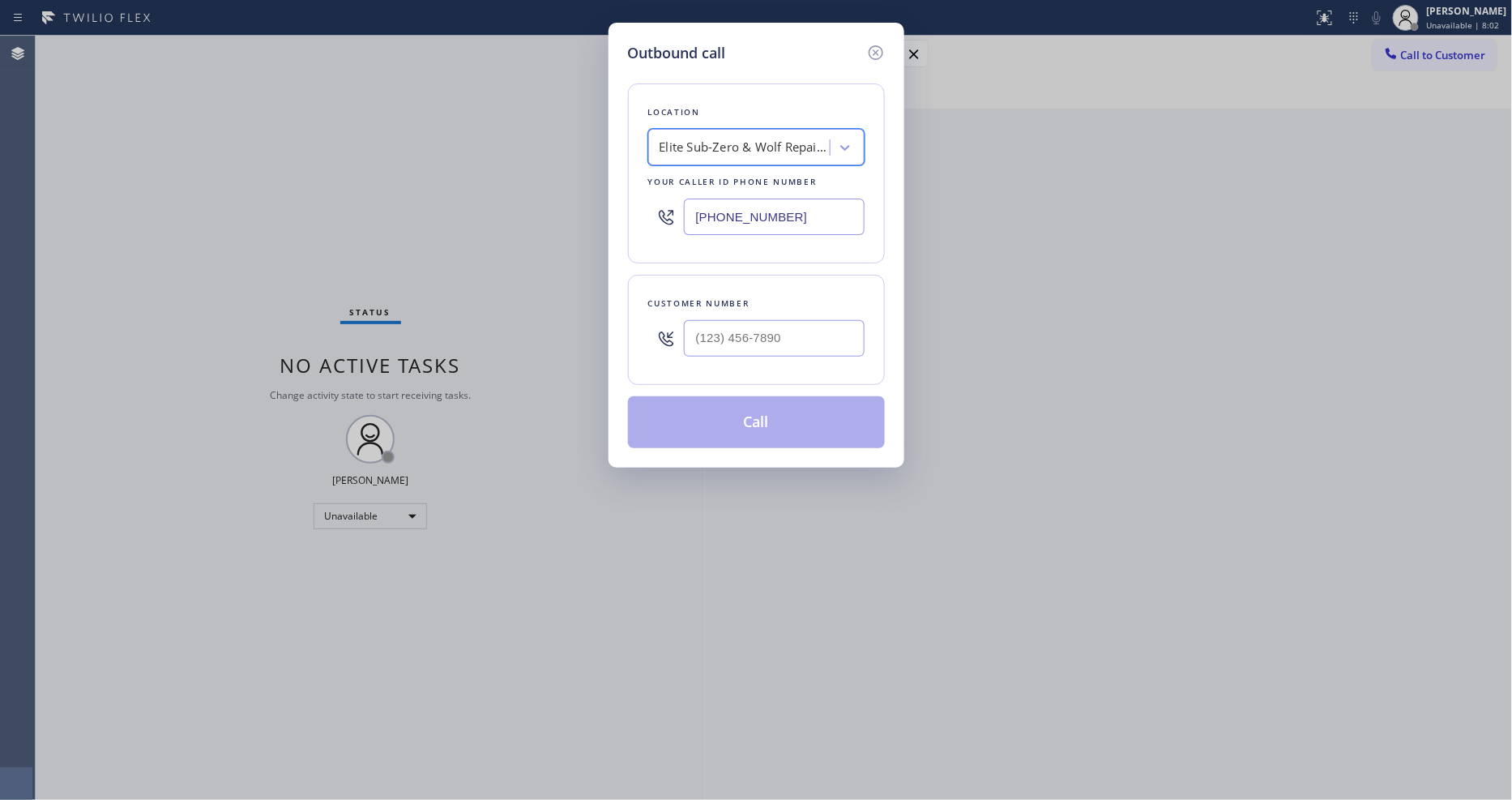
scroll to position [0, 2]
click at [728, 329] on input "(___) ___-____" at bounding box center [774, 339] width 181 height 36
paste input "347) 233-1995"
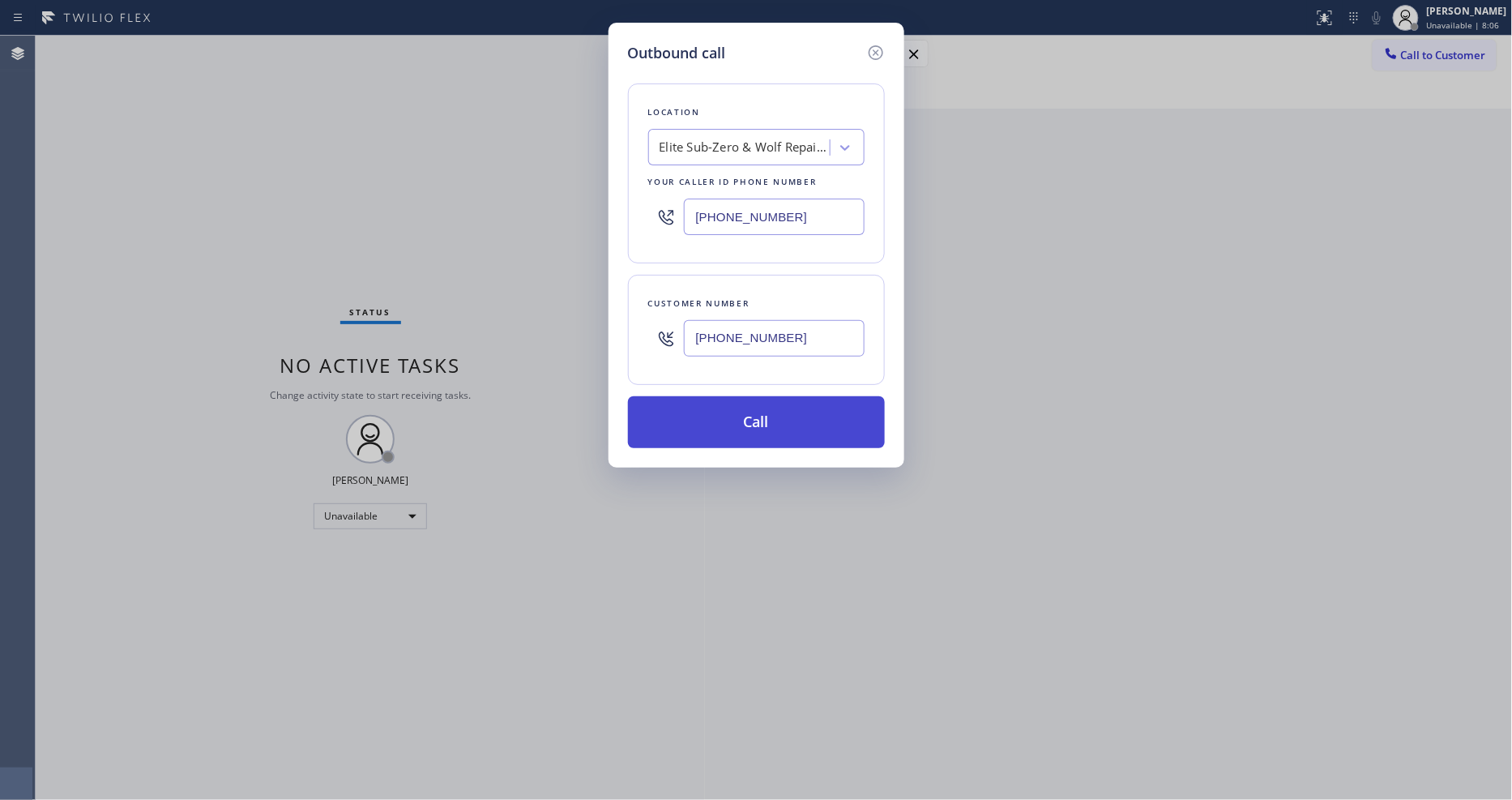
type input "(347) 233-1995"
click at [707, 413] on button "Call" at bounding box center [756, 422] width 257 height 52
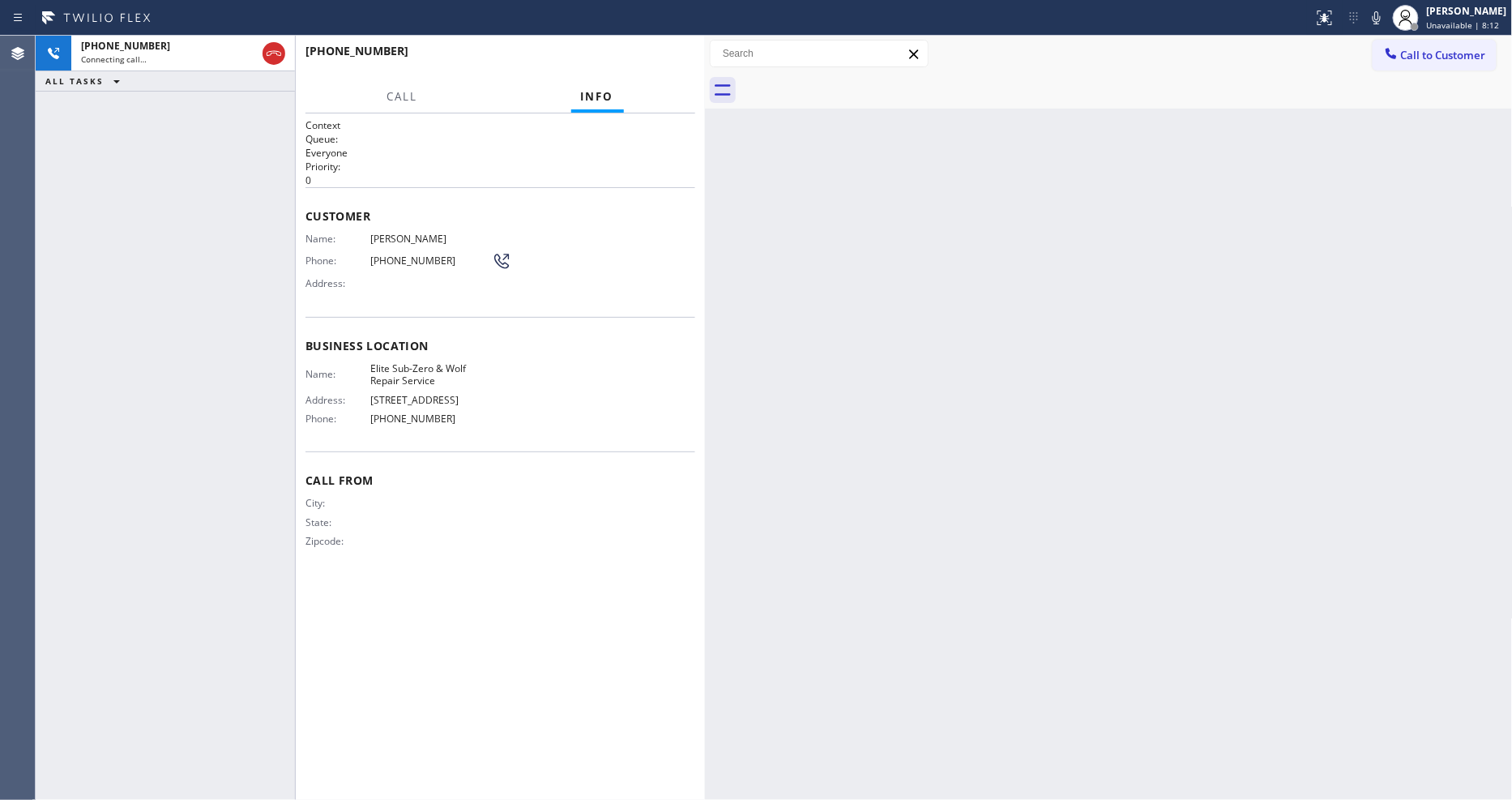
click at [503, 568] on div "Call From City: State: Zipcode:" at bounding box center [499, 513] width 389 height 122
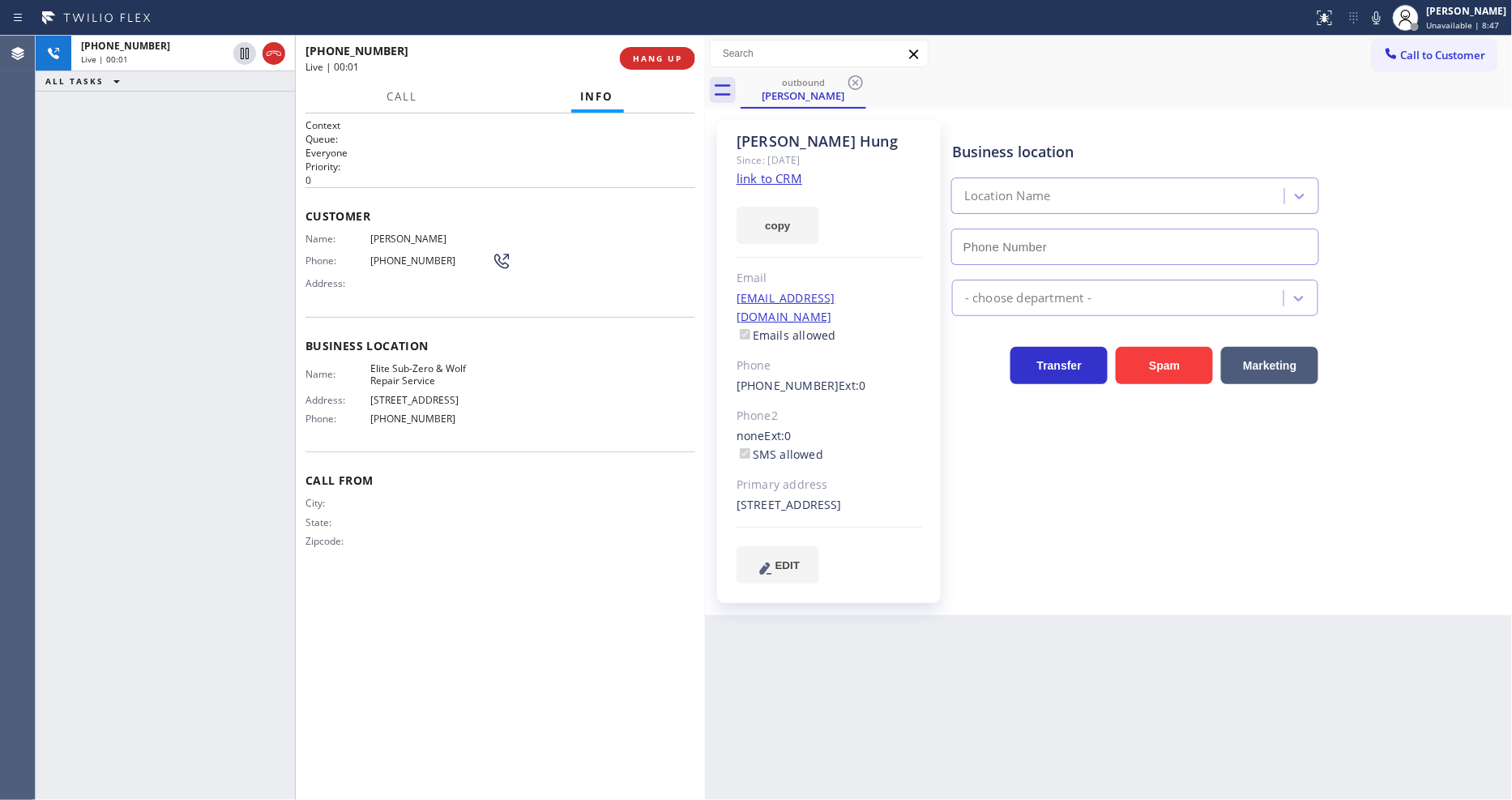
type input "(323) 894-9768"
click at [658, 59] on span "HANG UP" at bounding box center [658, 58] width 50 height 11
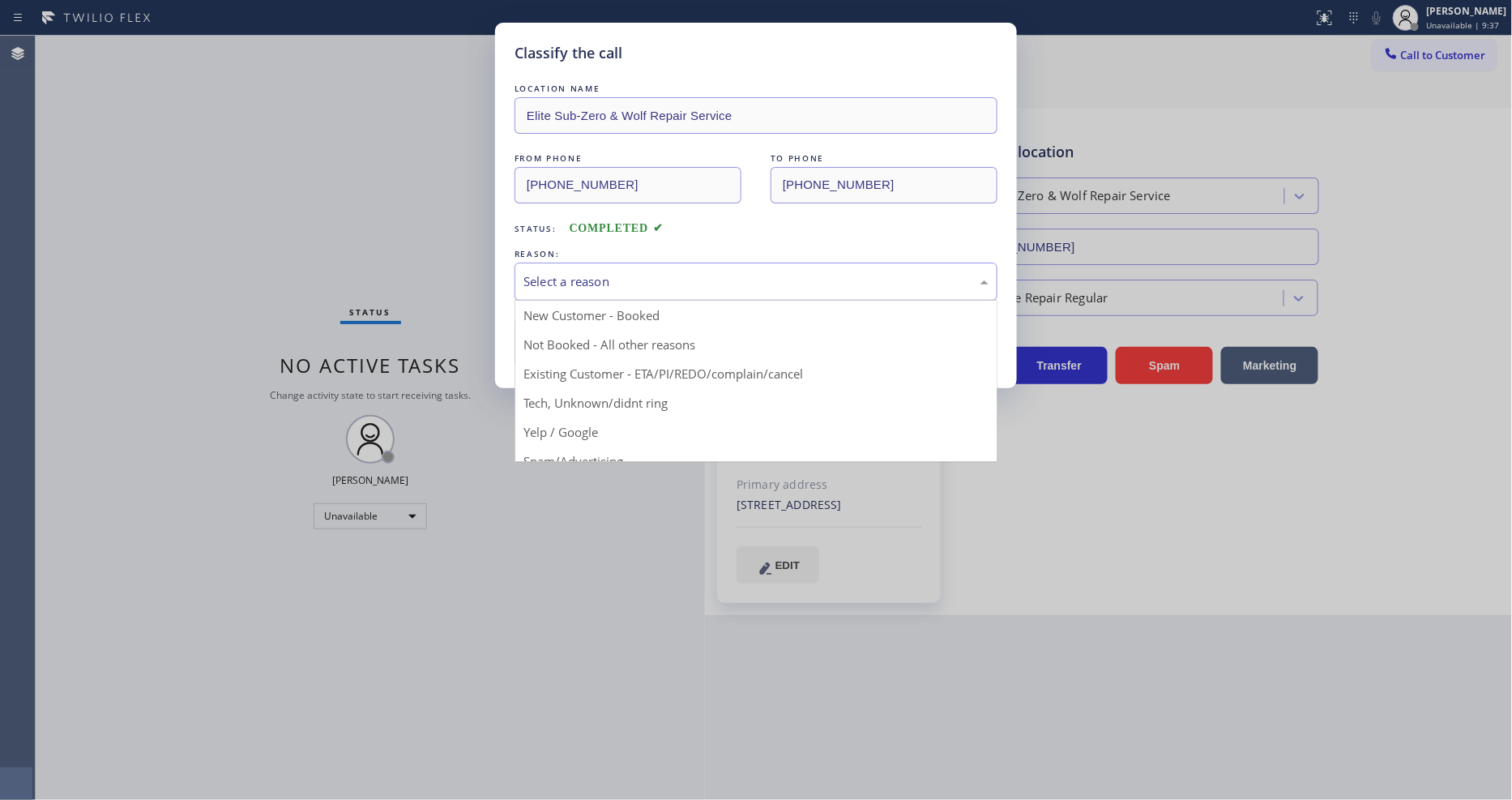
click at [602, 281] on div "Select a reason" at bounding box center [756, 281] width 465 height 18
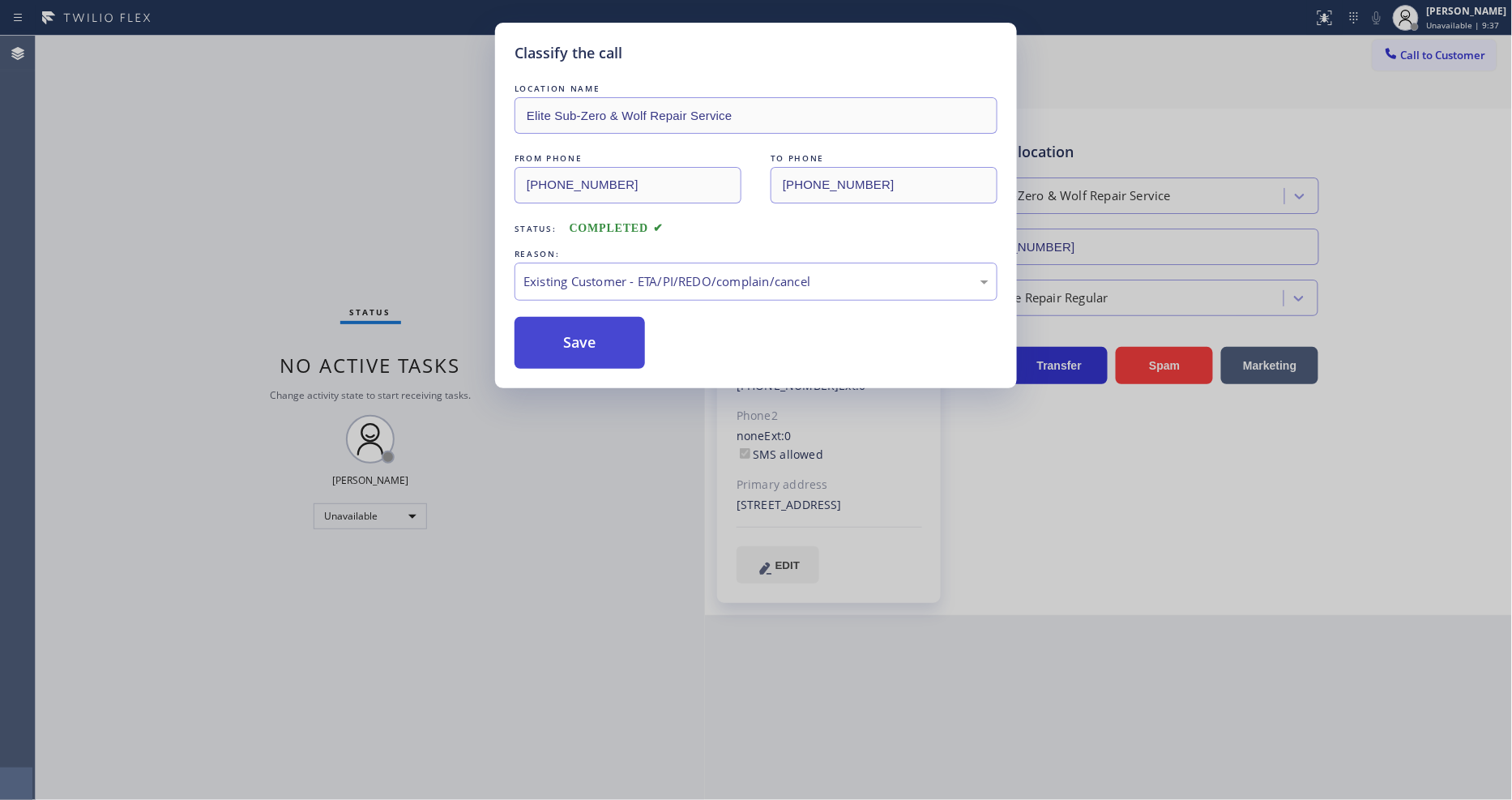
click at [590, 346] on button "Save" at bounding box center [580, 343] width 130 height 52
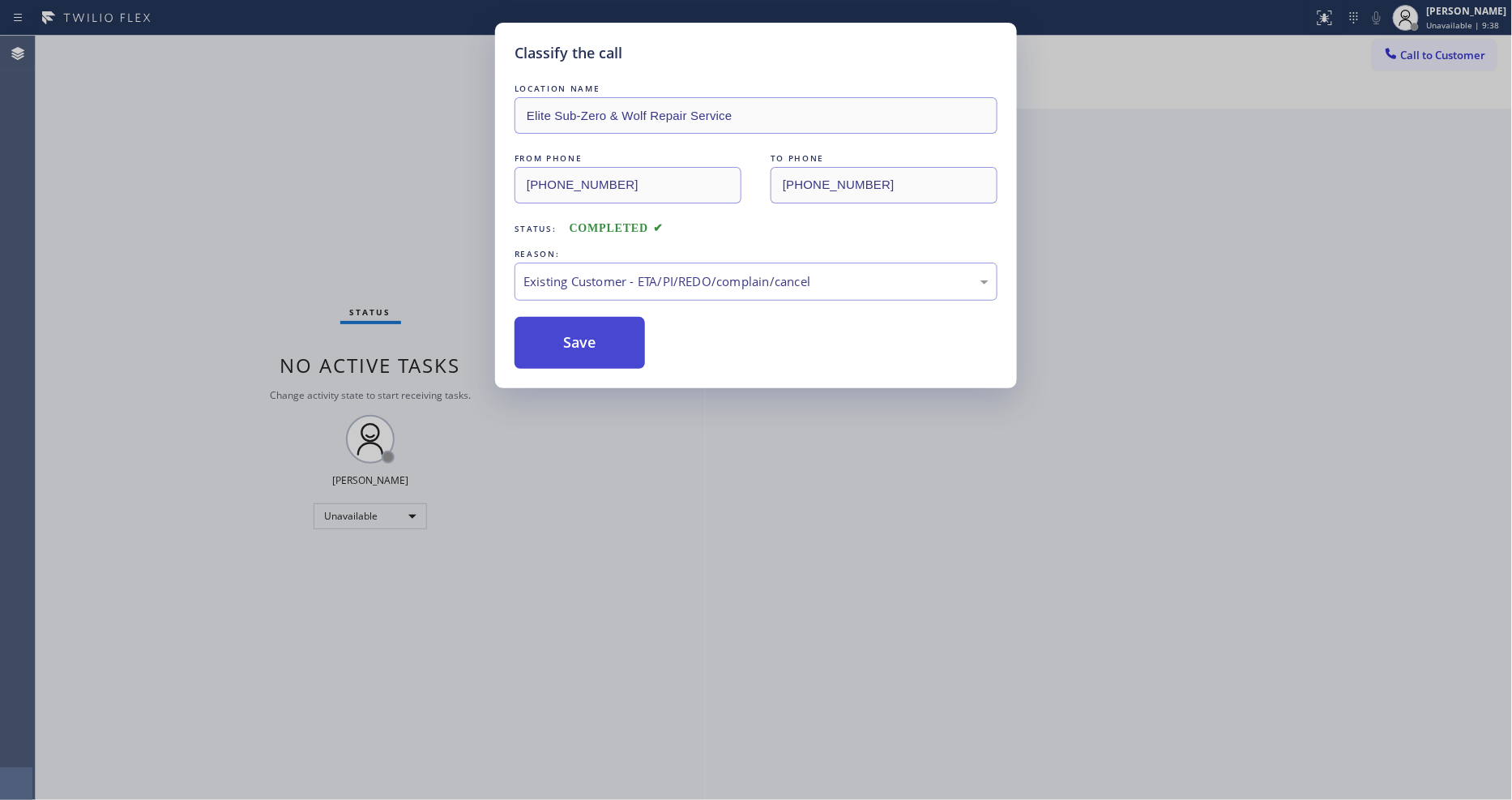
click at [590, 346] on button "Save" at bounding box center [580, 343] width 130 height 52
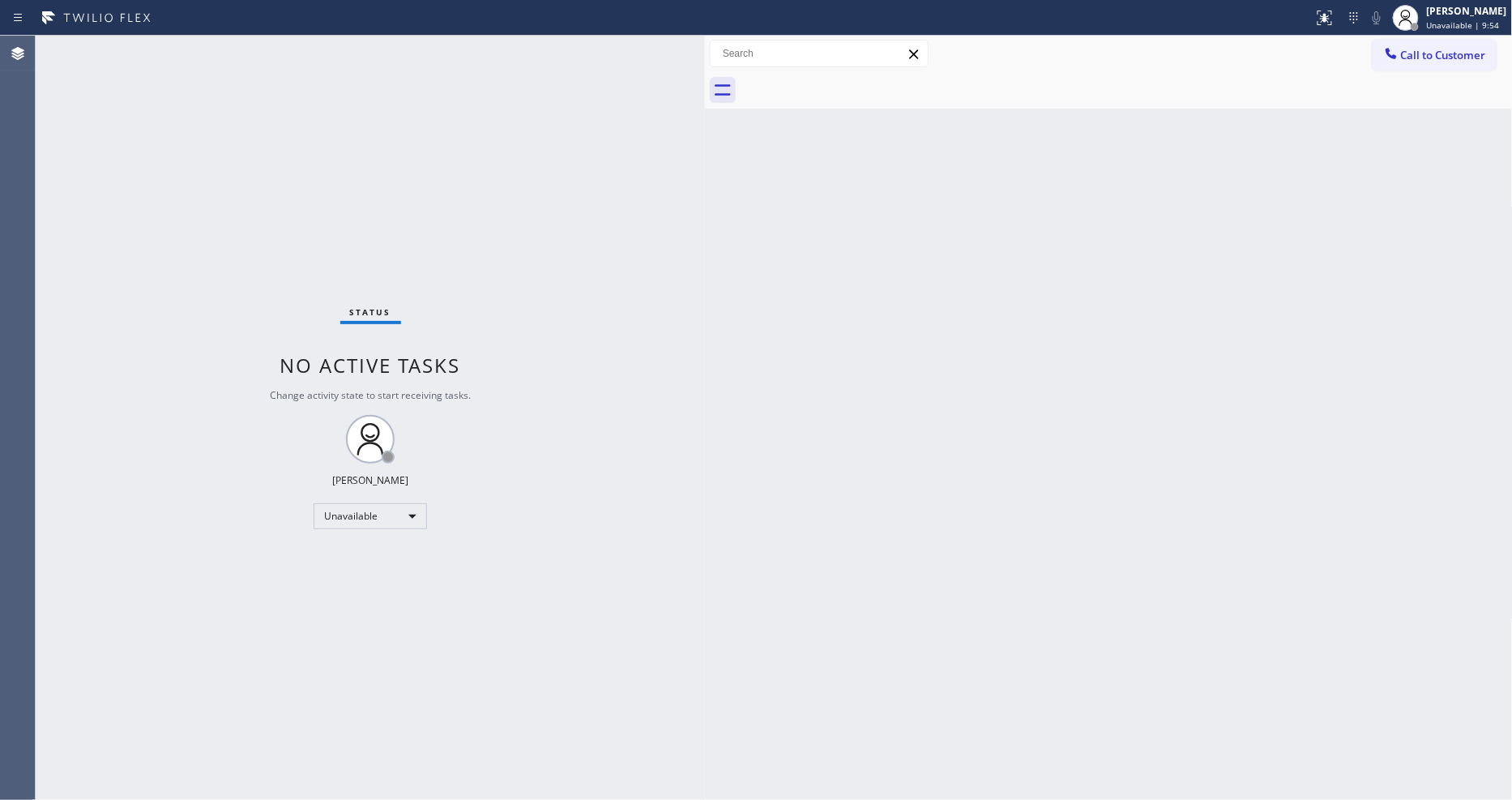
click at [1388, 52] on icon at bounding box center [1390, 53] width 11 height 11
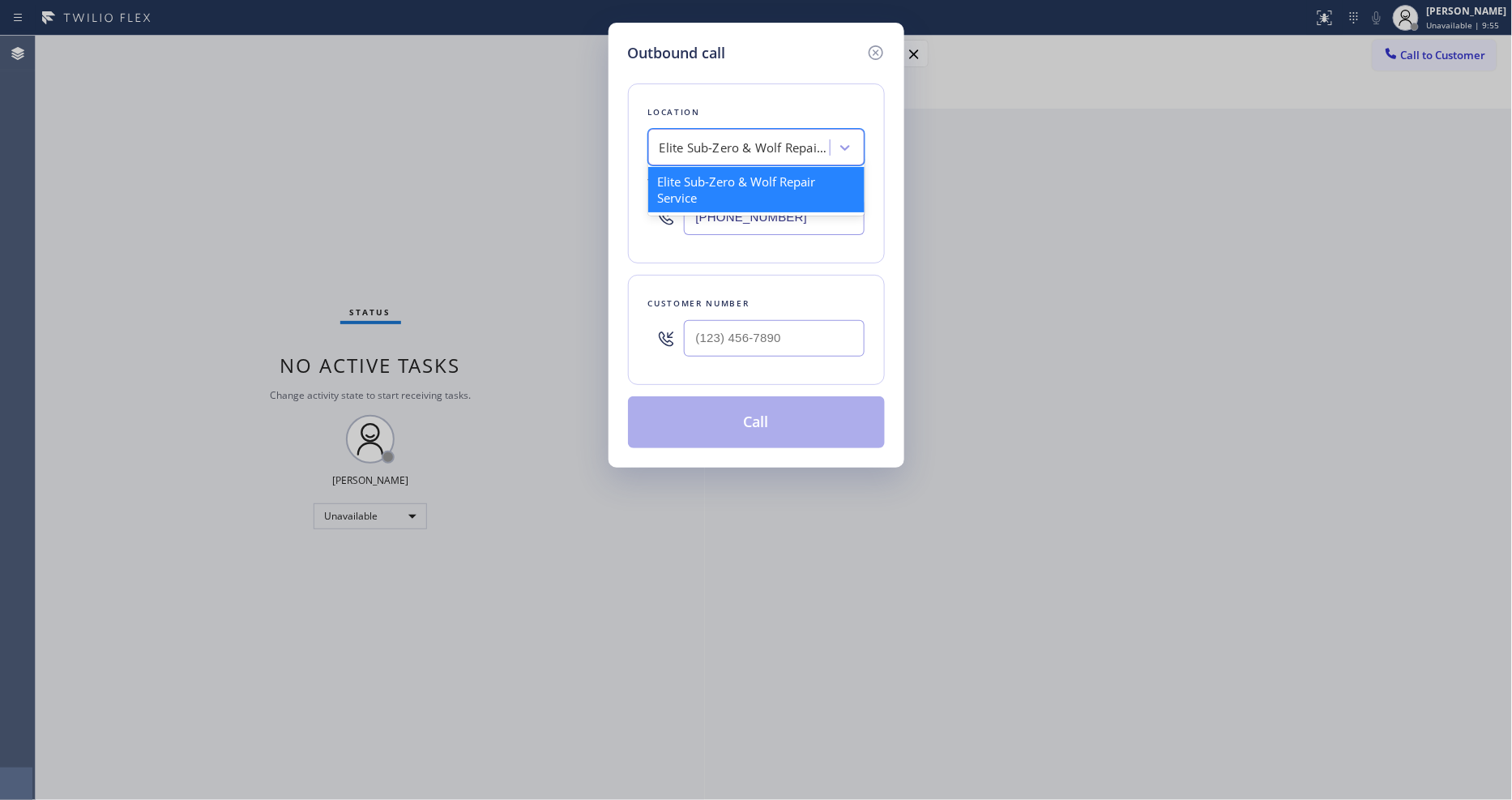
click at [672, 145] on div "Elite Sub-Zero & Wolf Repair Service" at bounding box center [744, 147] width 170 height 18
paste input "Sub Zero Repair Pros Phoenix"
type input "Sub Zero Repair Pros Phoenix"
click at [685, 180] on div "Sub Zero Repair Pros Phoenix" at bounding box center [756, 181] width 216 height 29
type input "(602) 566-9345"
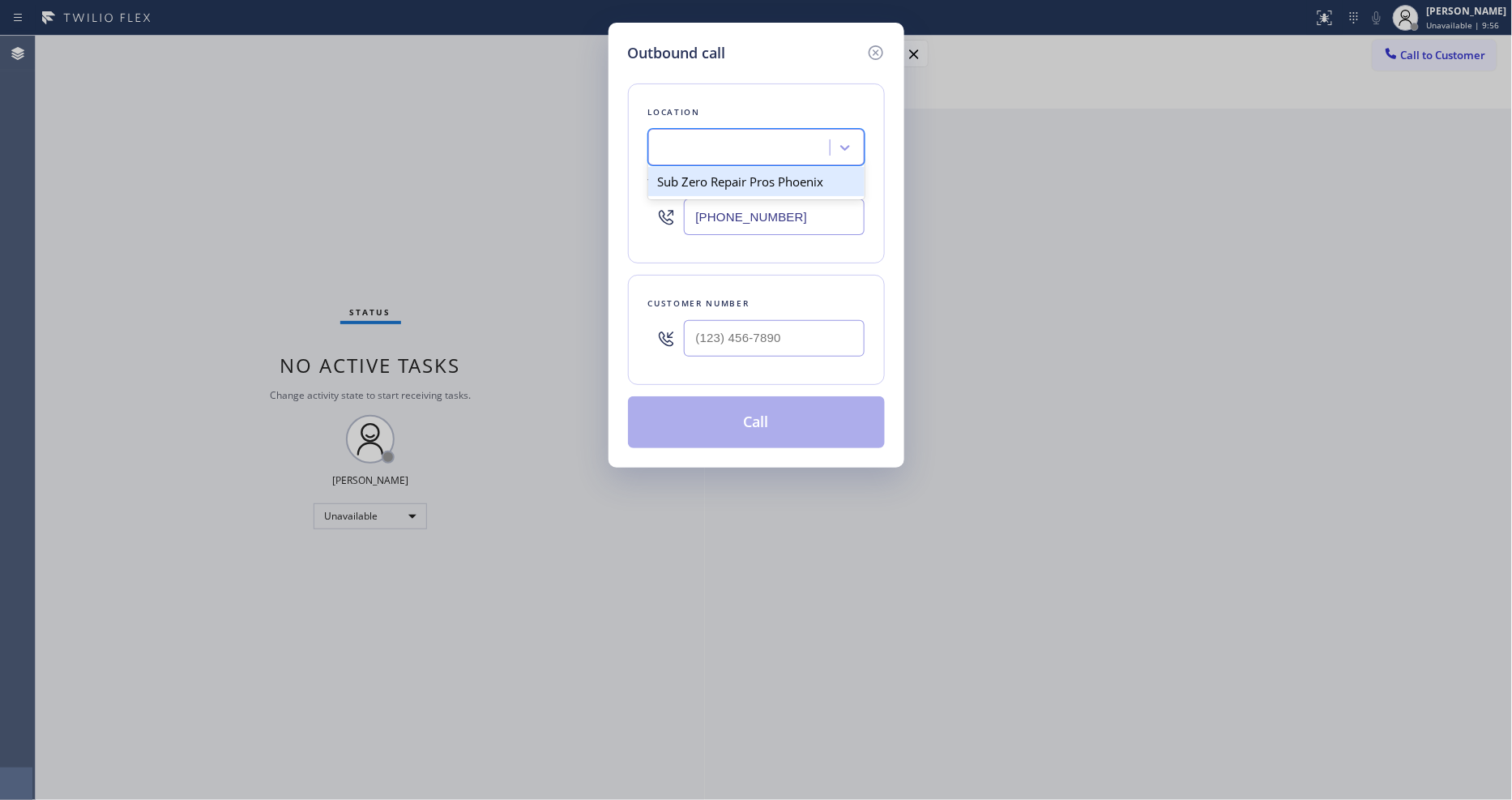
scroll to position [0, 2]
click at [719, 341] on input "(___) ___-____" at bounding box center [774, 339] width 181 height 36
paste input "574) 320-5434"
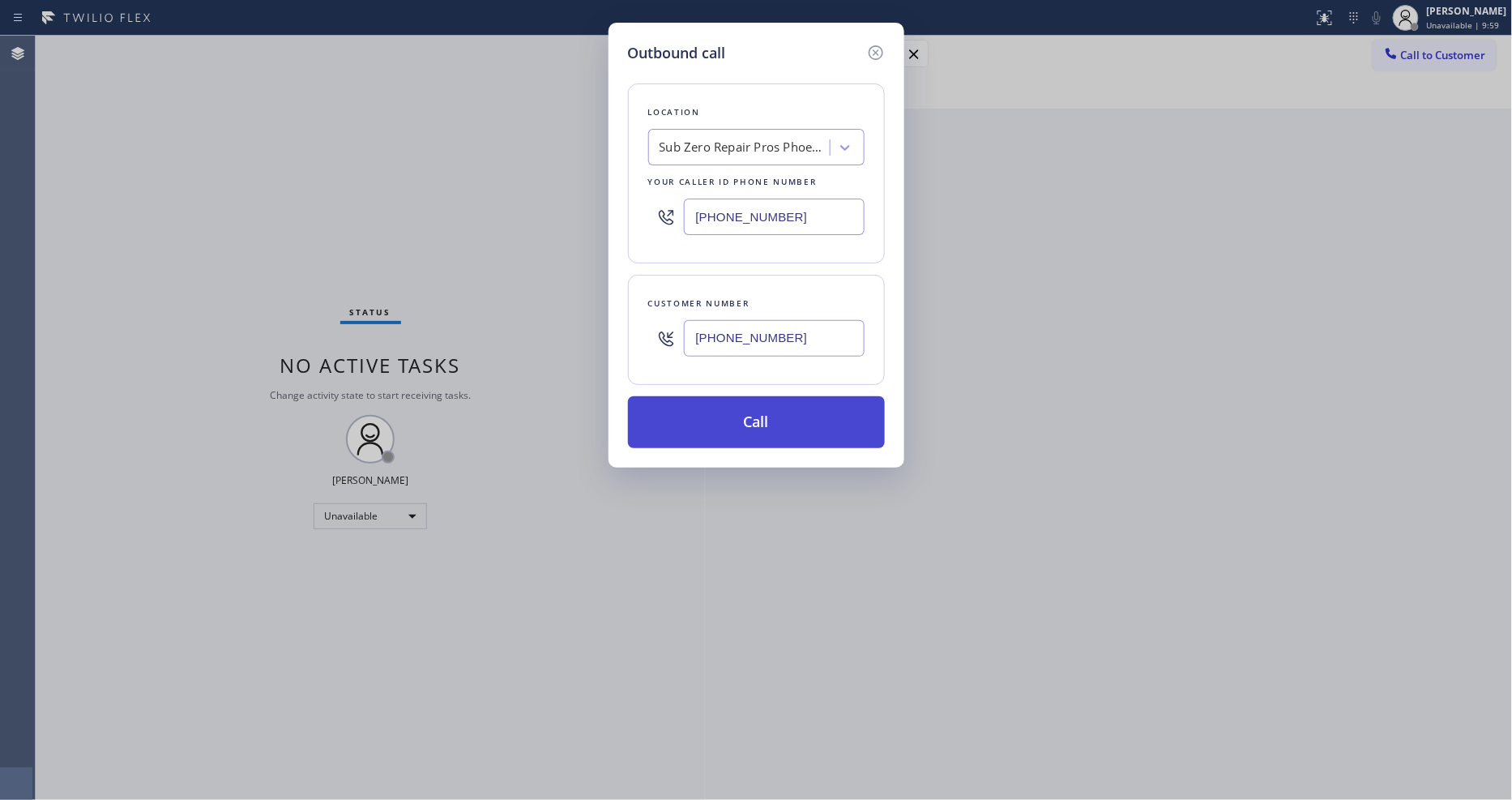
type input "(574) 320-5434"
click at [697, 427] on button "Call" at bounding box center [756, 422] width 257 height 52
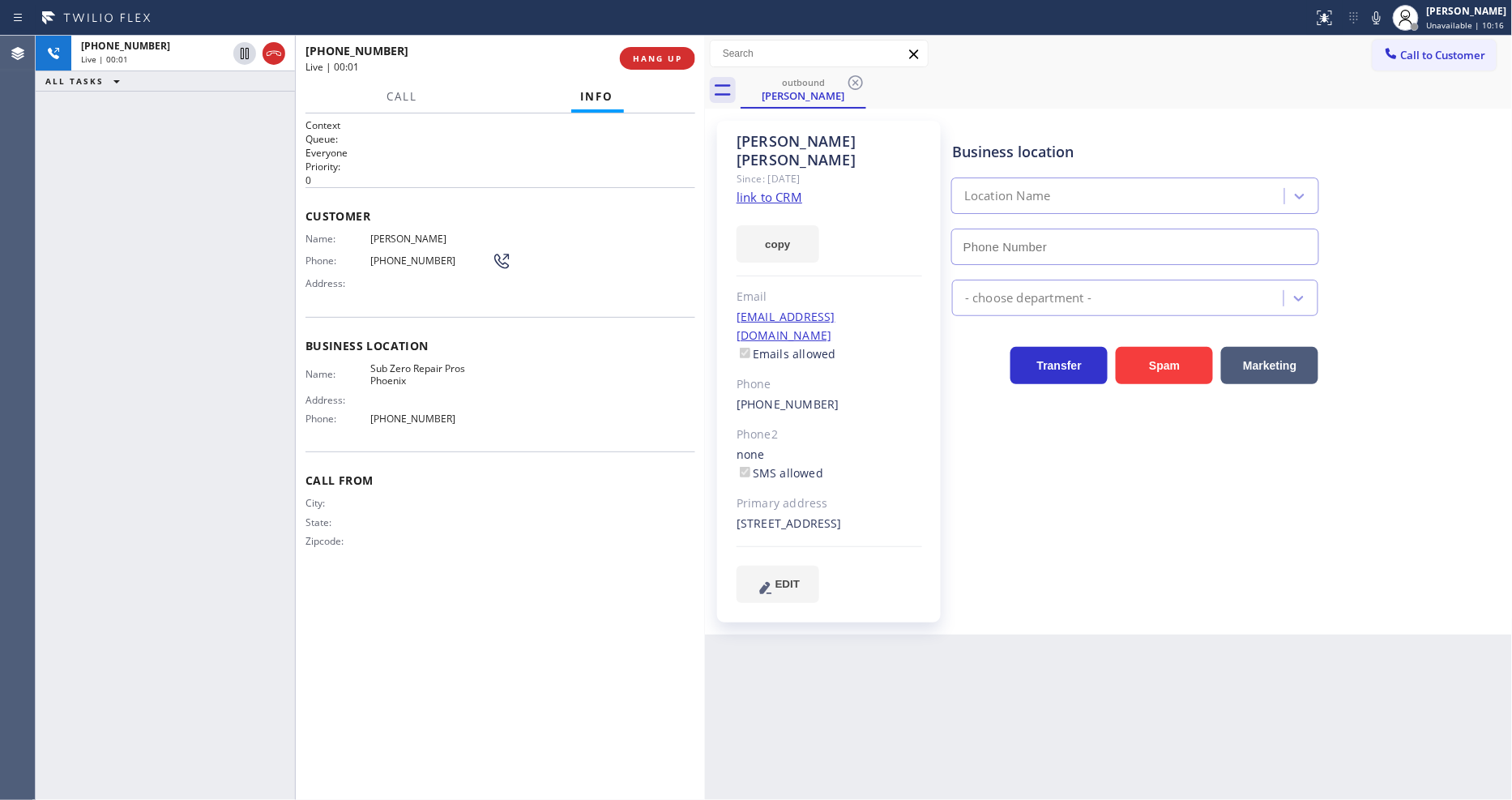
type input "(602) 566-9345"
click at [659, 57] on span "HANG UP" at bounding box center [658, 58] width 50 height 11
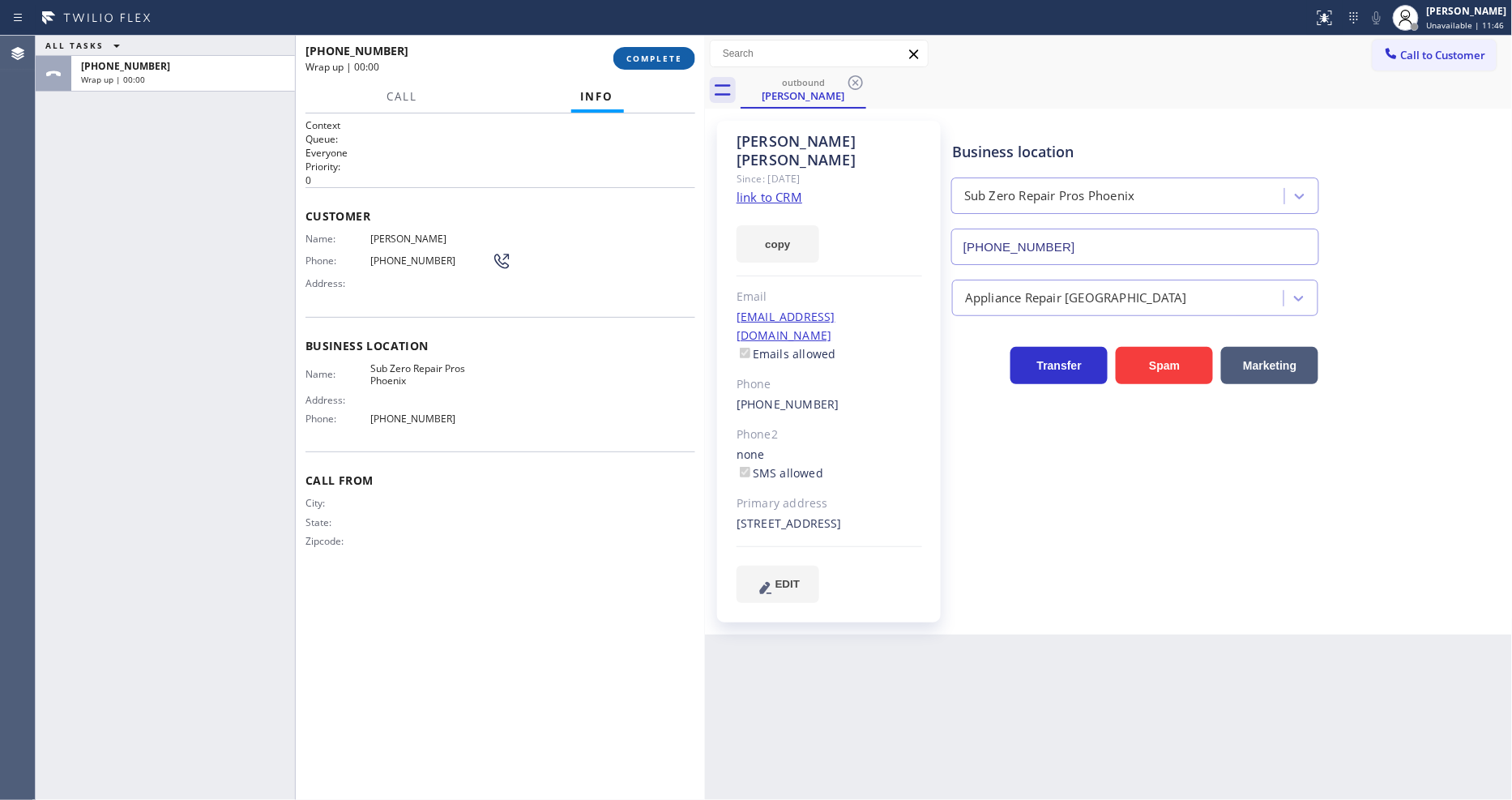
click at [659, 57] on span "COMPLETE" at bounding box center [654, 58] width 55 height 11
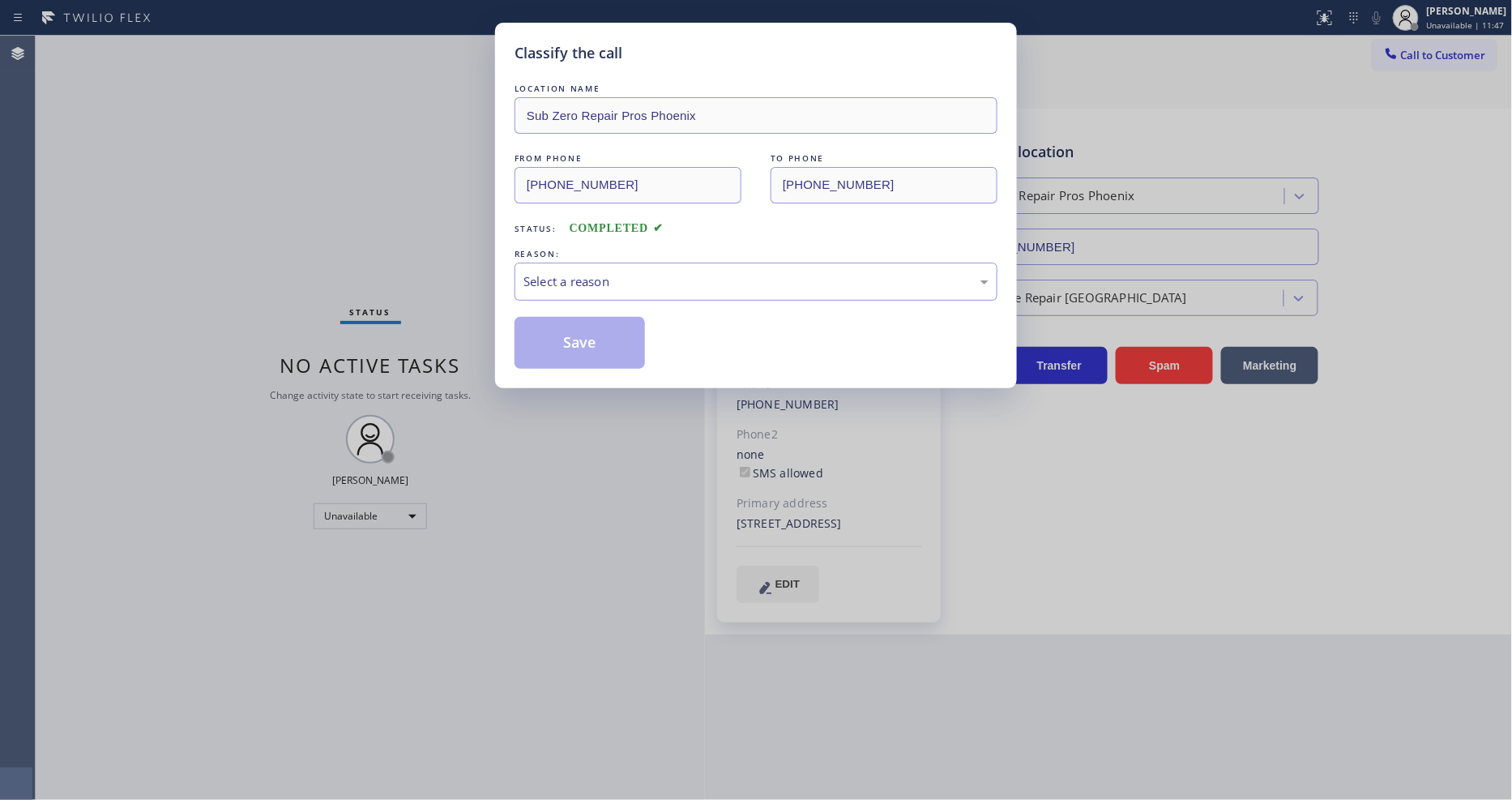
click at [594, 284] on div "Select a reason" at bounding box center [756, 281] width 465 height 18
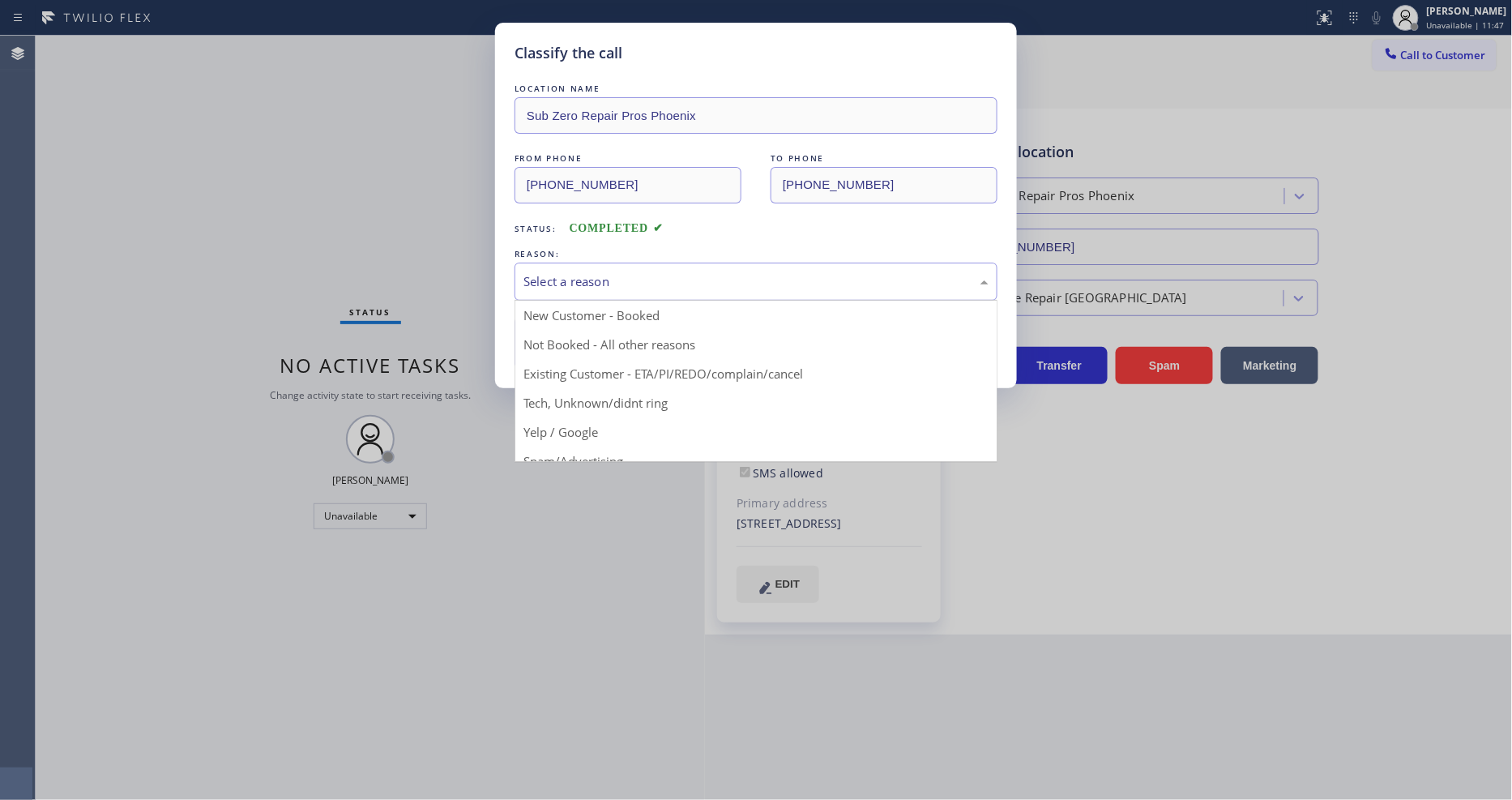
drag, startPoint x: 585, startPoint y: 369, endPoint x: 585, endPoint y: 337, distance: 32.0
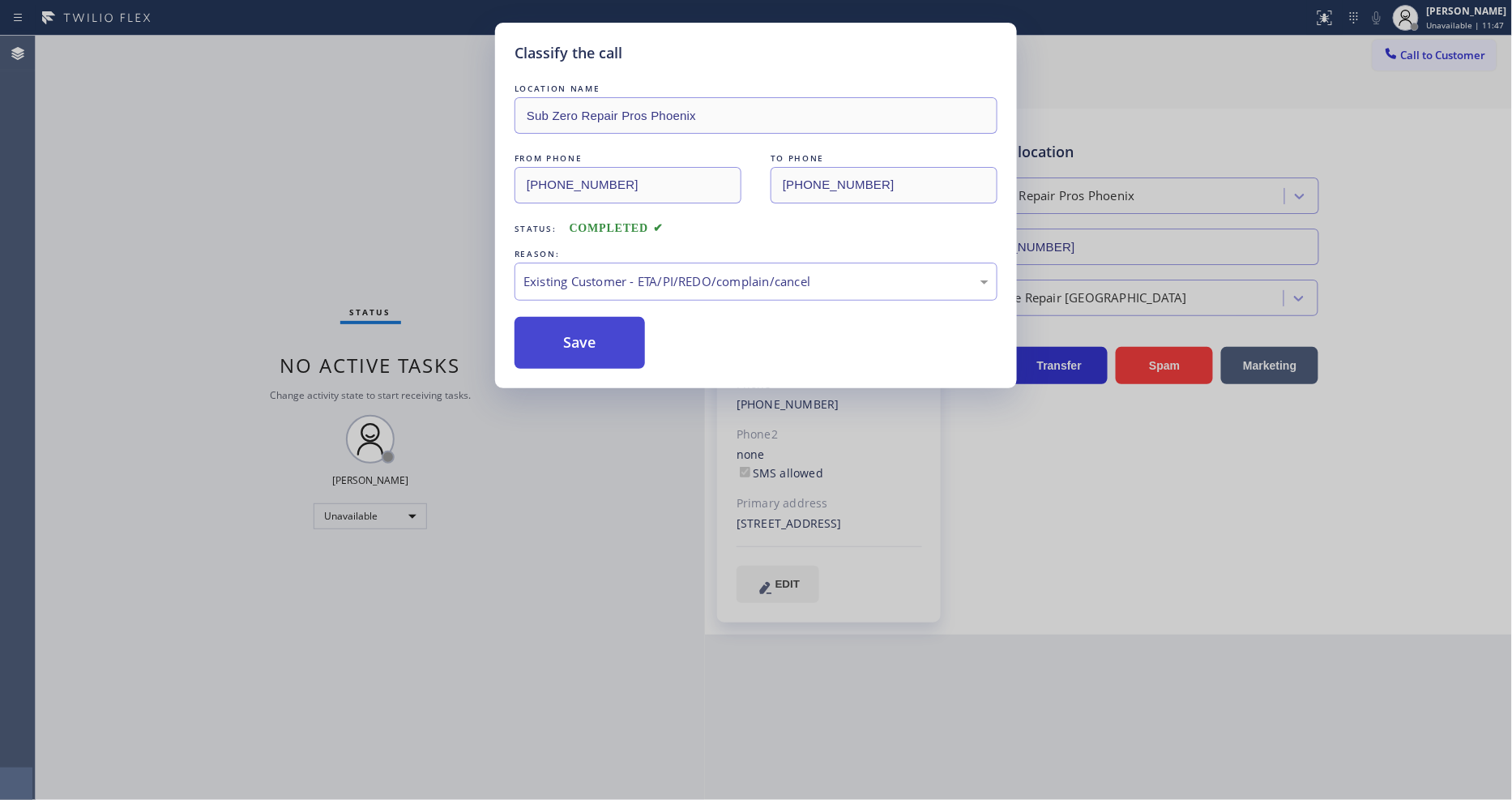
click at [585, 336] on button "Save" at bounding box center [580, 343] width 130 height 52
click at [585, 338] on button "Save" at bounding box center [580, 343] width 130 height 52
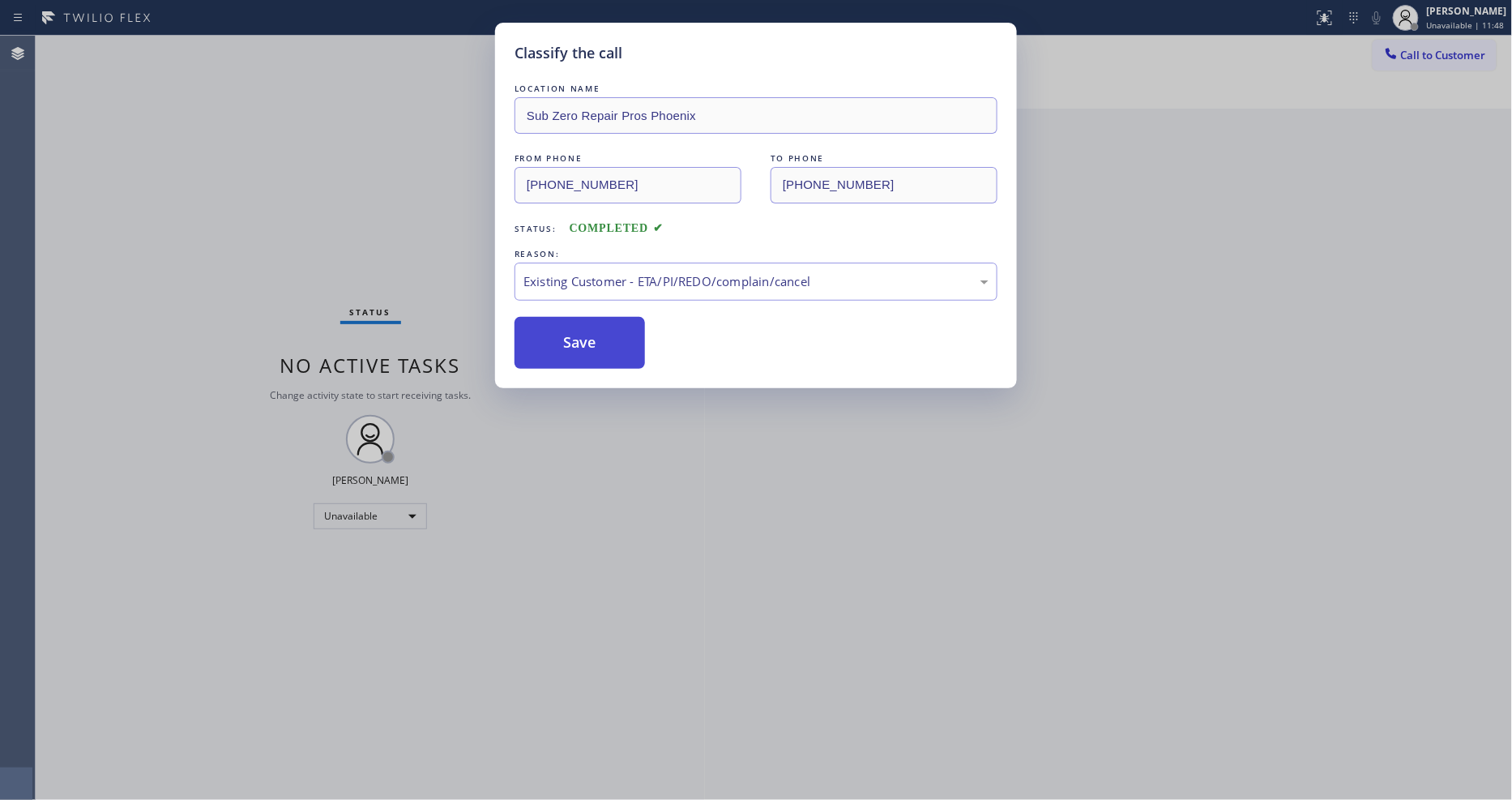
click at [585, 338] on button "Save" at bounding box center [580, 343] width 130 height 52
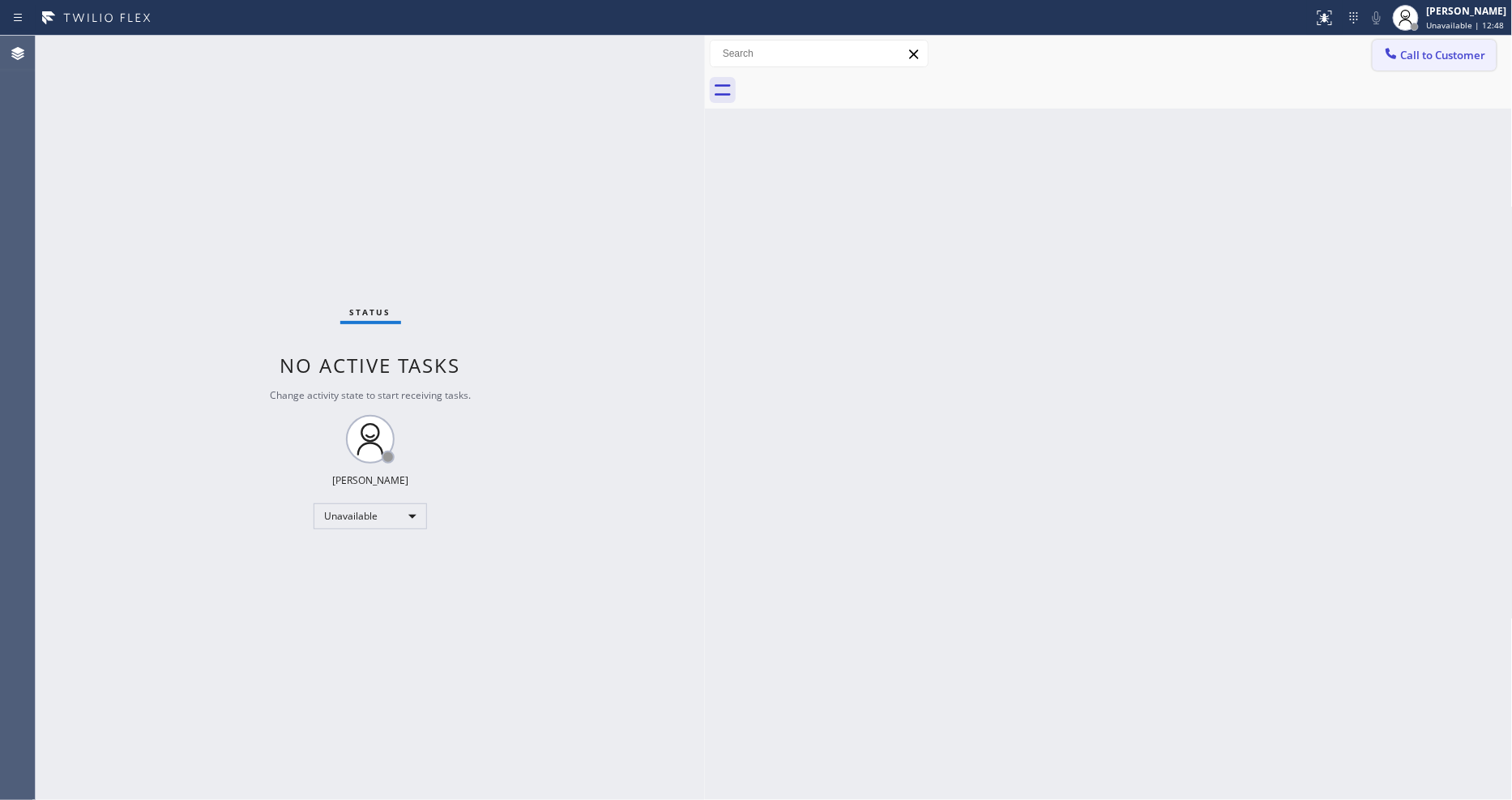
click at [1401, 47] on button "Call to Customer" at bounding box center [1435, 56] width 124 height 31
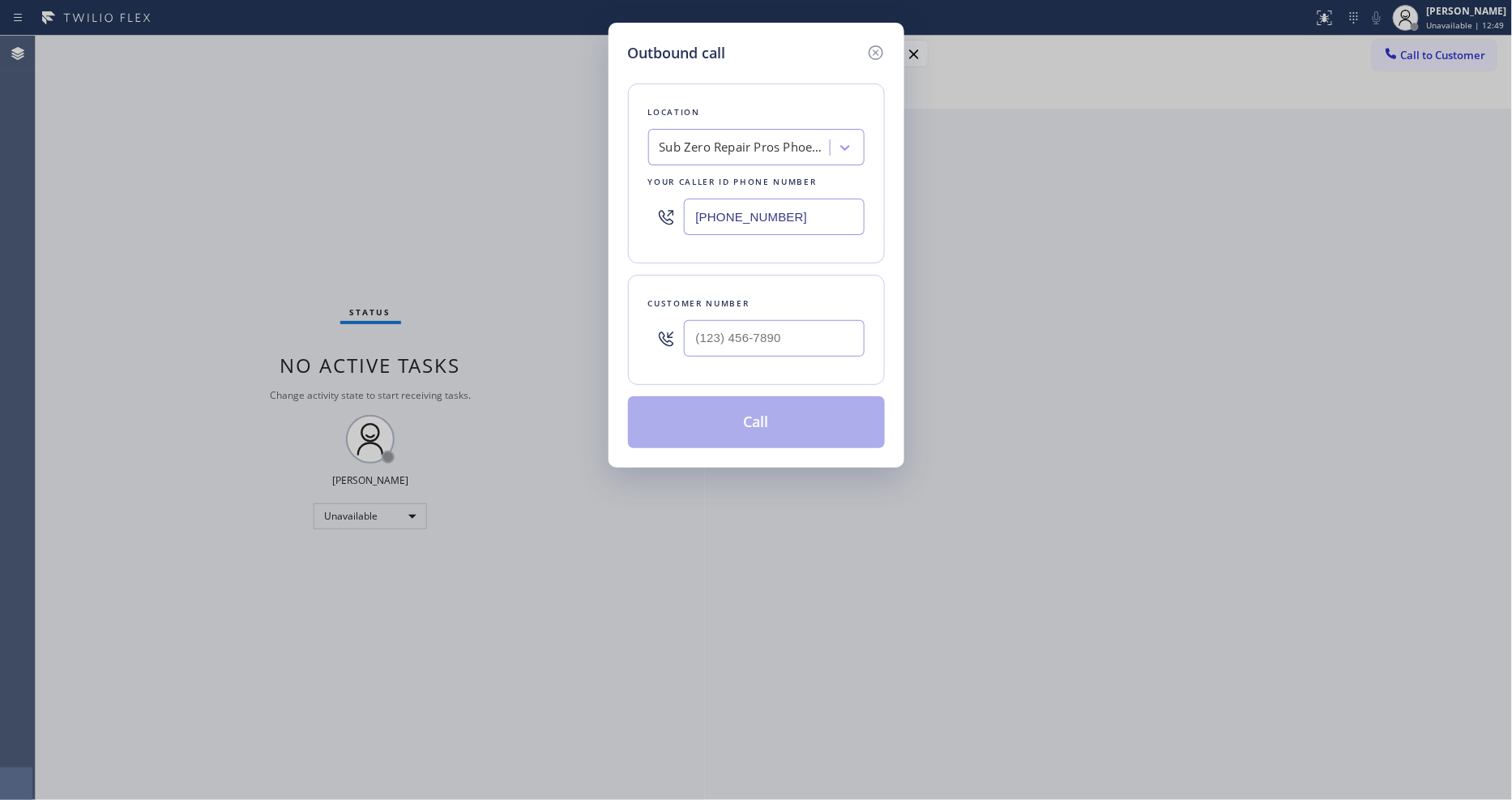
click at [686, 144] on div "Sub Zero Repair Pros Phoenix" at bounding box center [744, 147] width 170 height 18
paste input "Viking Appliance Repair Pros"
type input "Viking Appliance Repair Pros"
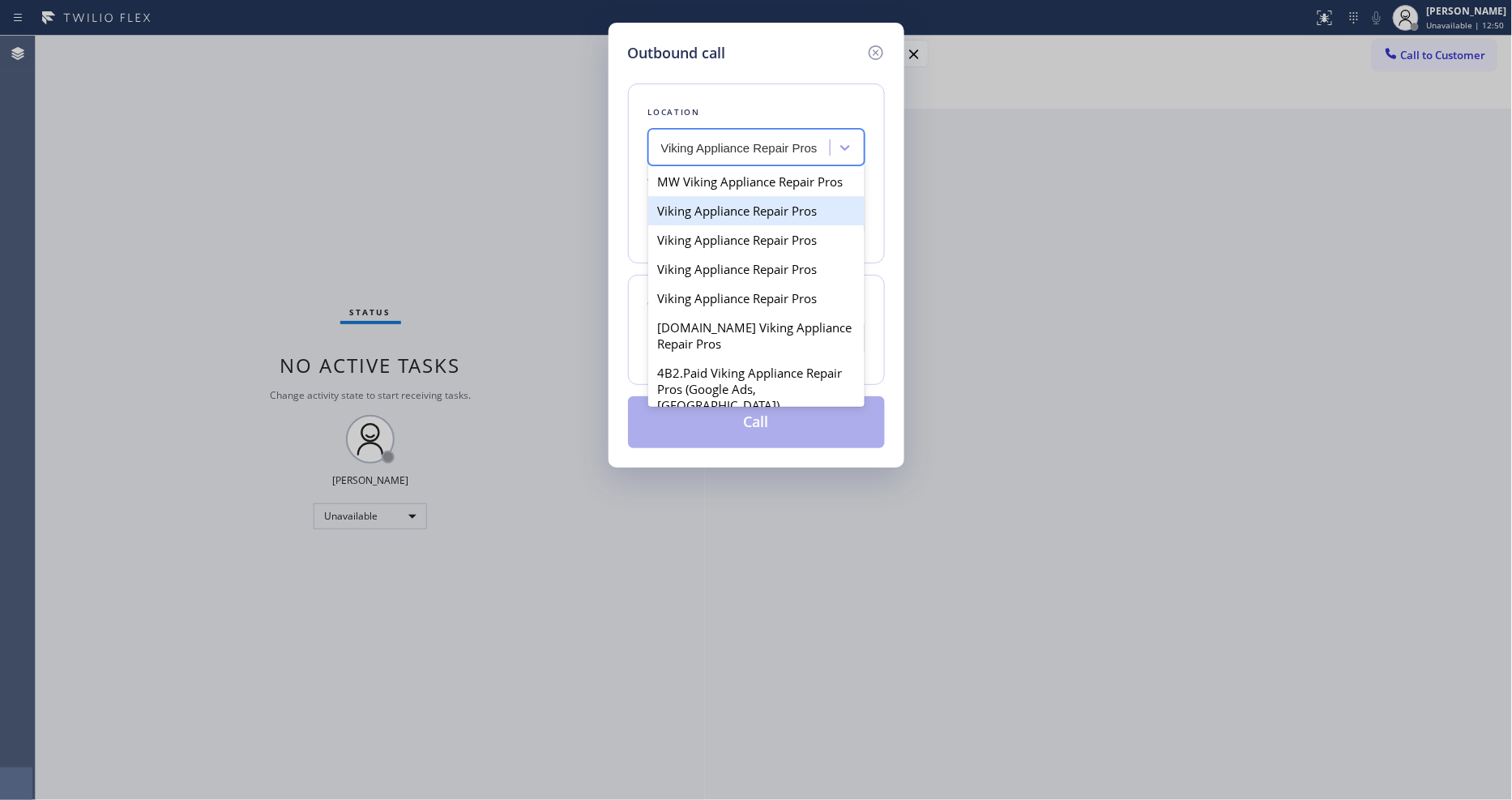
click at [701, 214] on div "Viking Appliance Repair Pros" at bounding box center [756, 211] width 216 height 29
type input "(619) 675-7917"
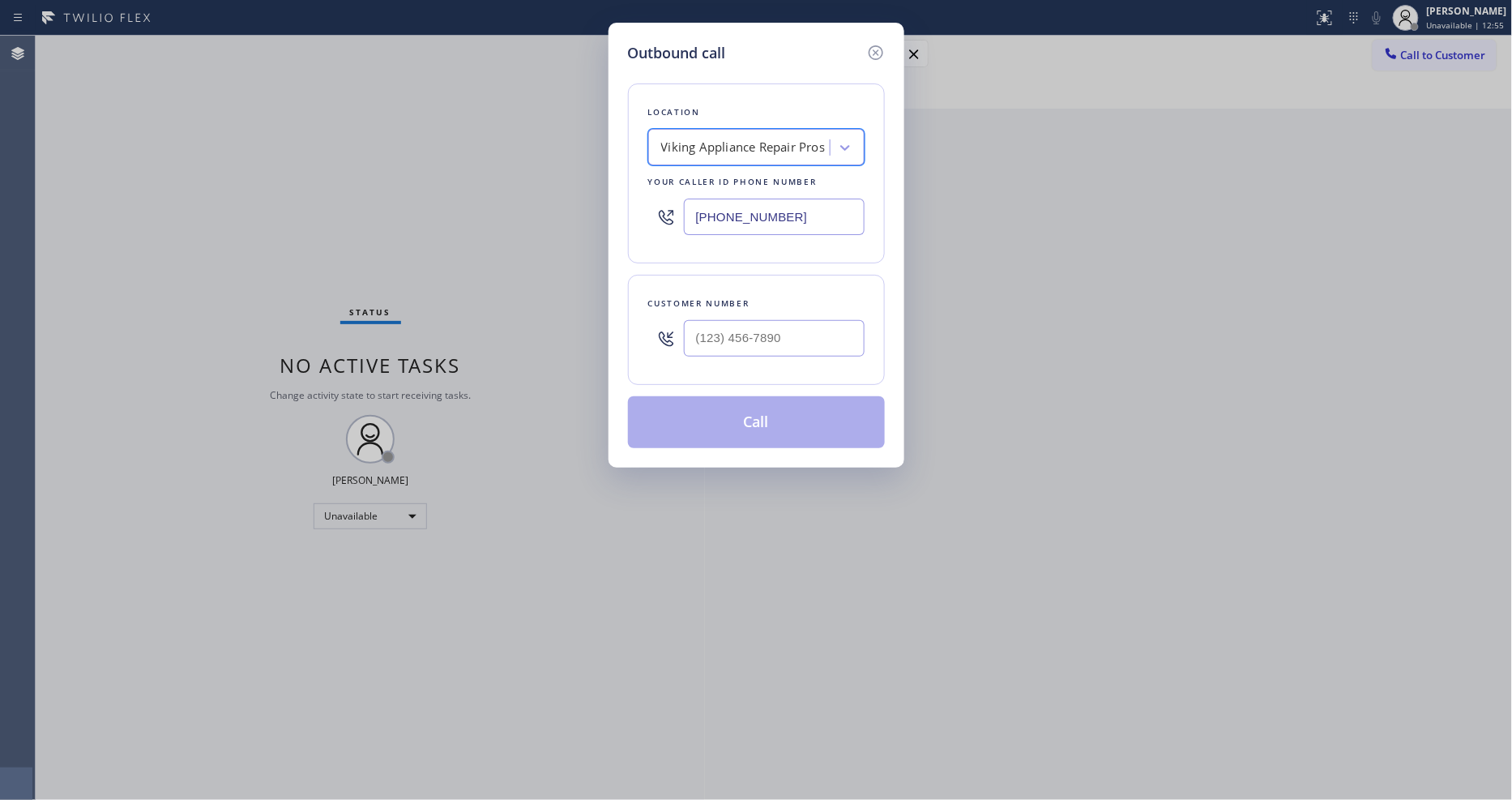
click at [702, 336] on input "text" at bounding box center [774, 339] width 181 height 36
paste input "303) 880-1818"
type input "(303) 880-1818"
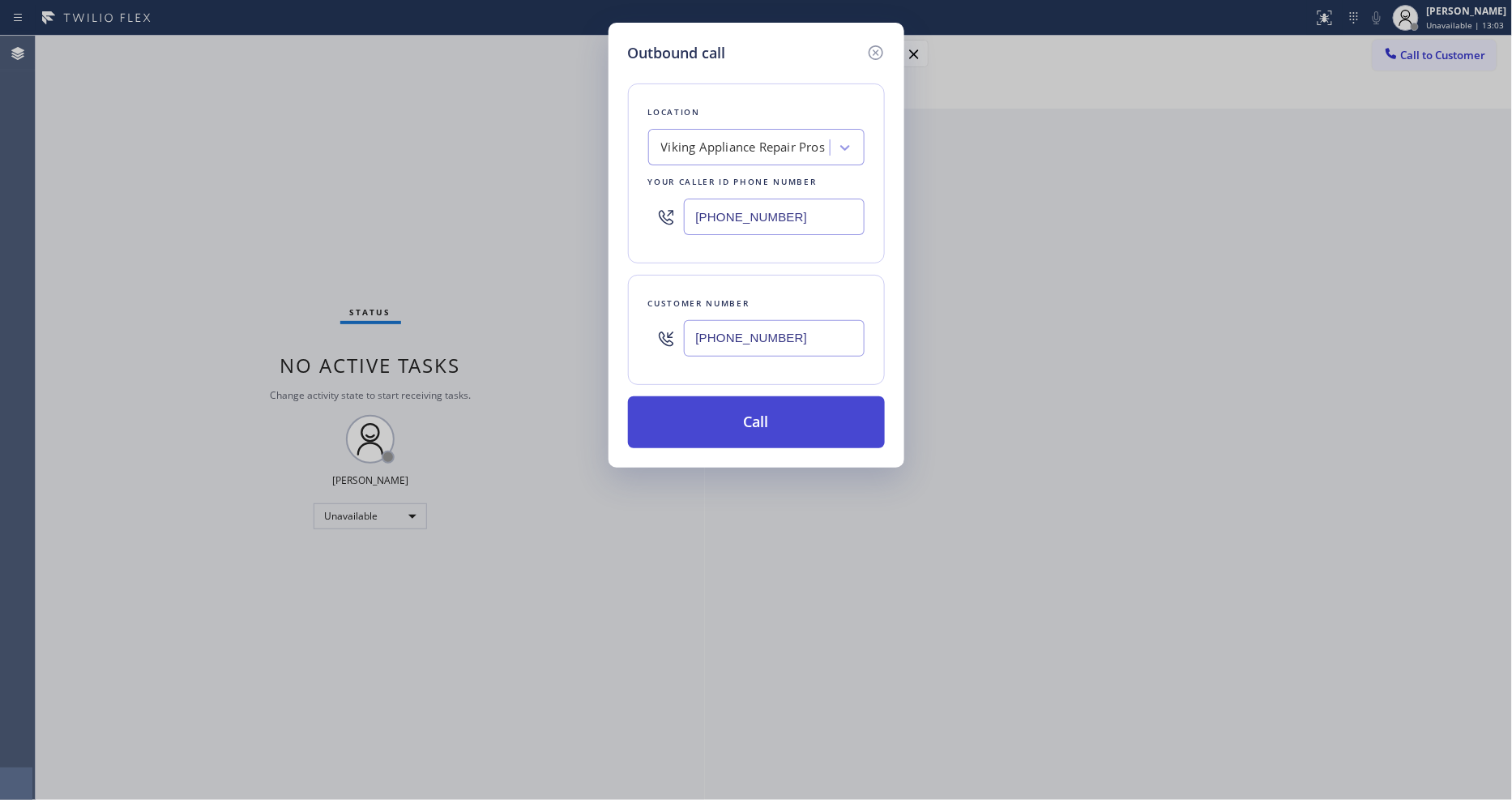
click at [712, 411] on button "Call" at bounding box center [756, 422] width 257 height 52
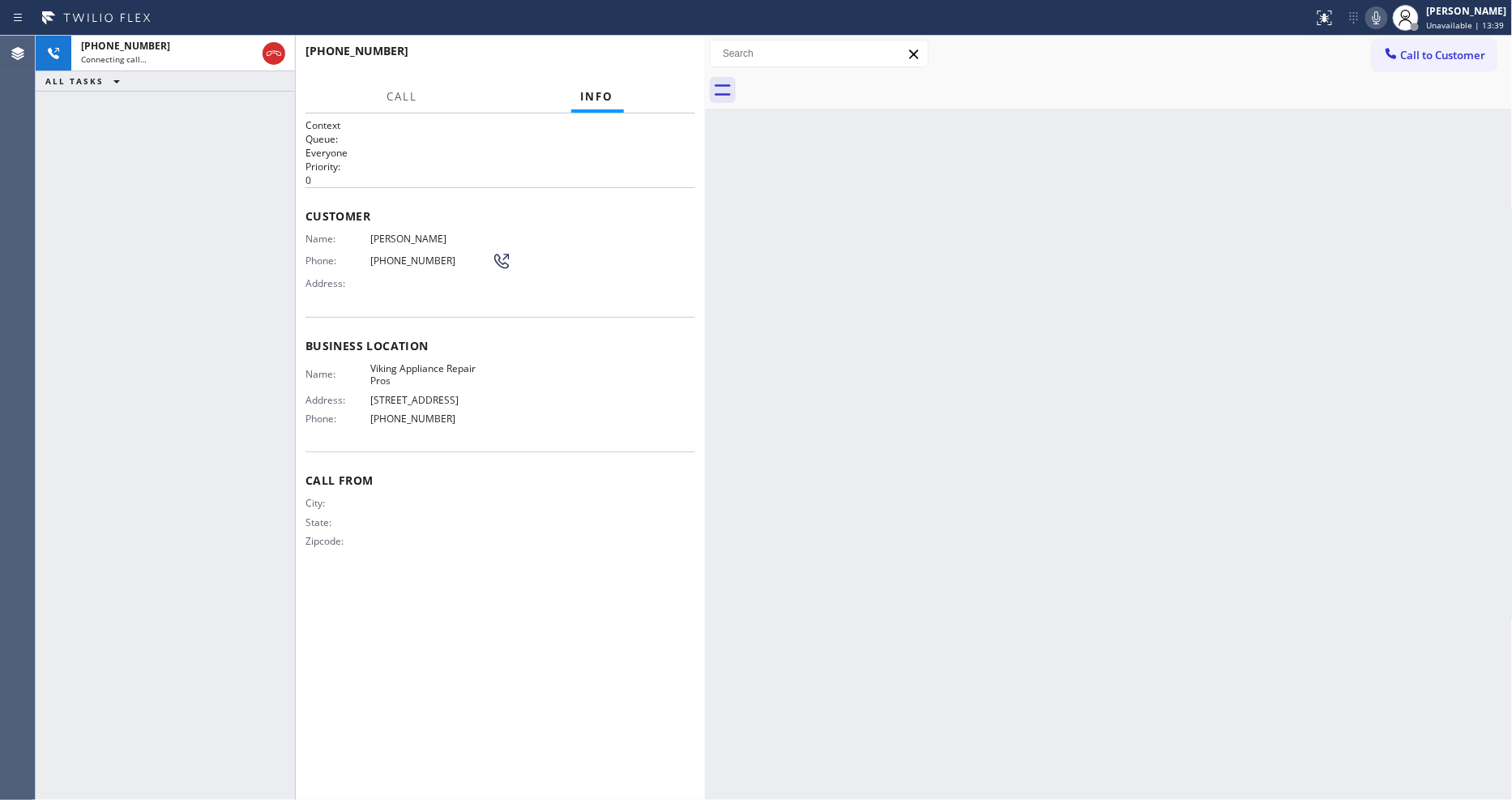
click at [1383, 13] on icon at bounding box center [1376, 17] width 19 height 19
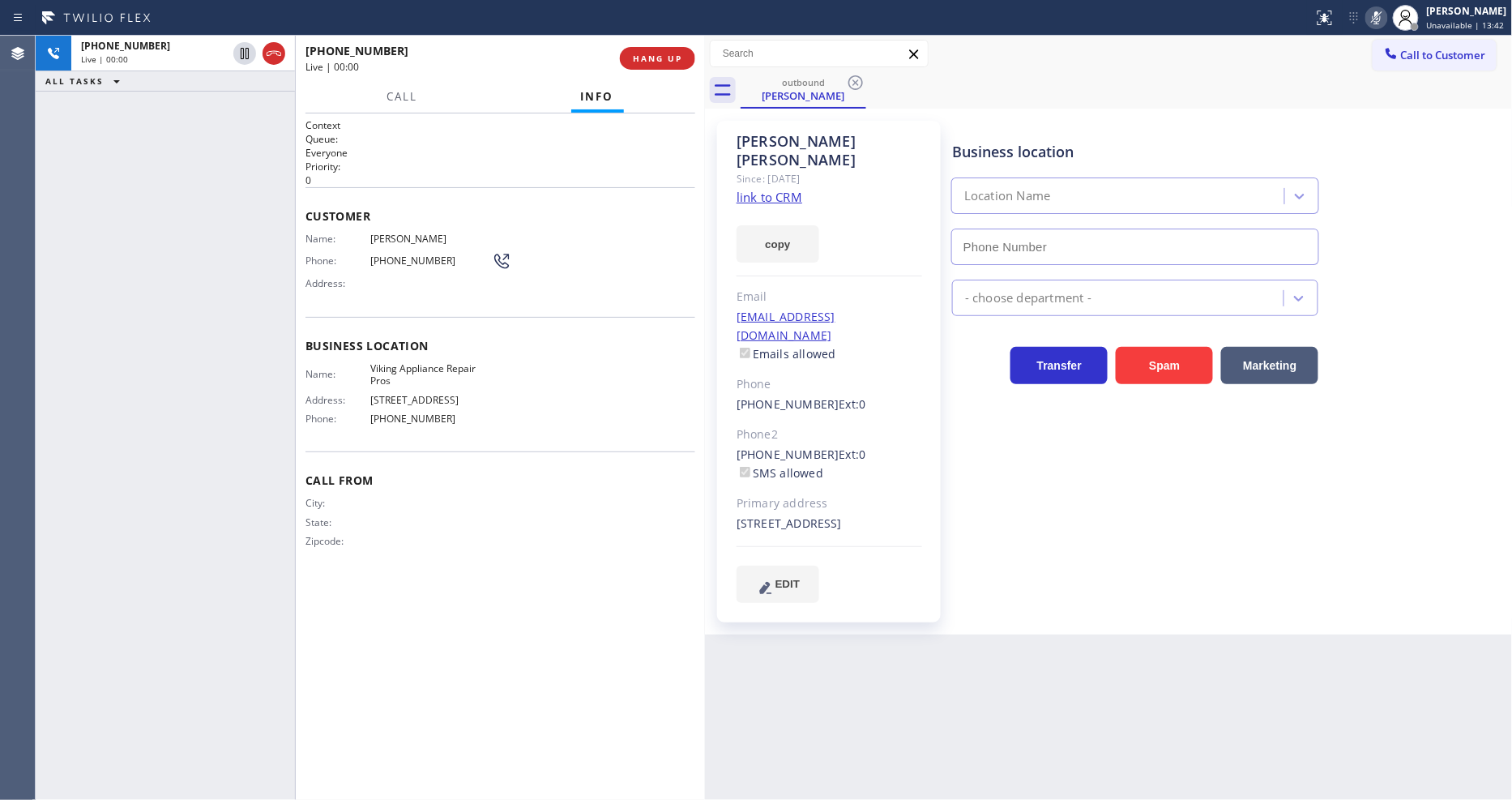
type input "(619) 675-7917"
click at [1380, 14] on icon at bounding box center [1376, 18] width 8 height 13
click at [681, 54] on span "HANG UP" at bounding box center [658, 58] width 50 height 11
click at [679, 54] on span "HANG UP" at bounding box center [658, 58] width 50 height 11
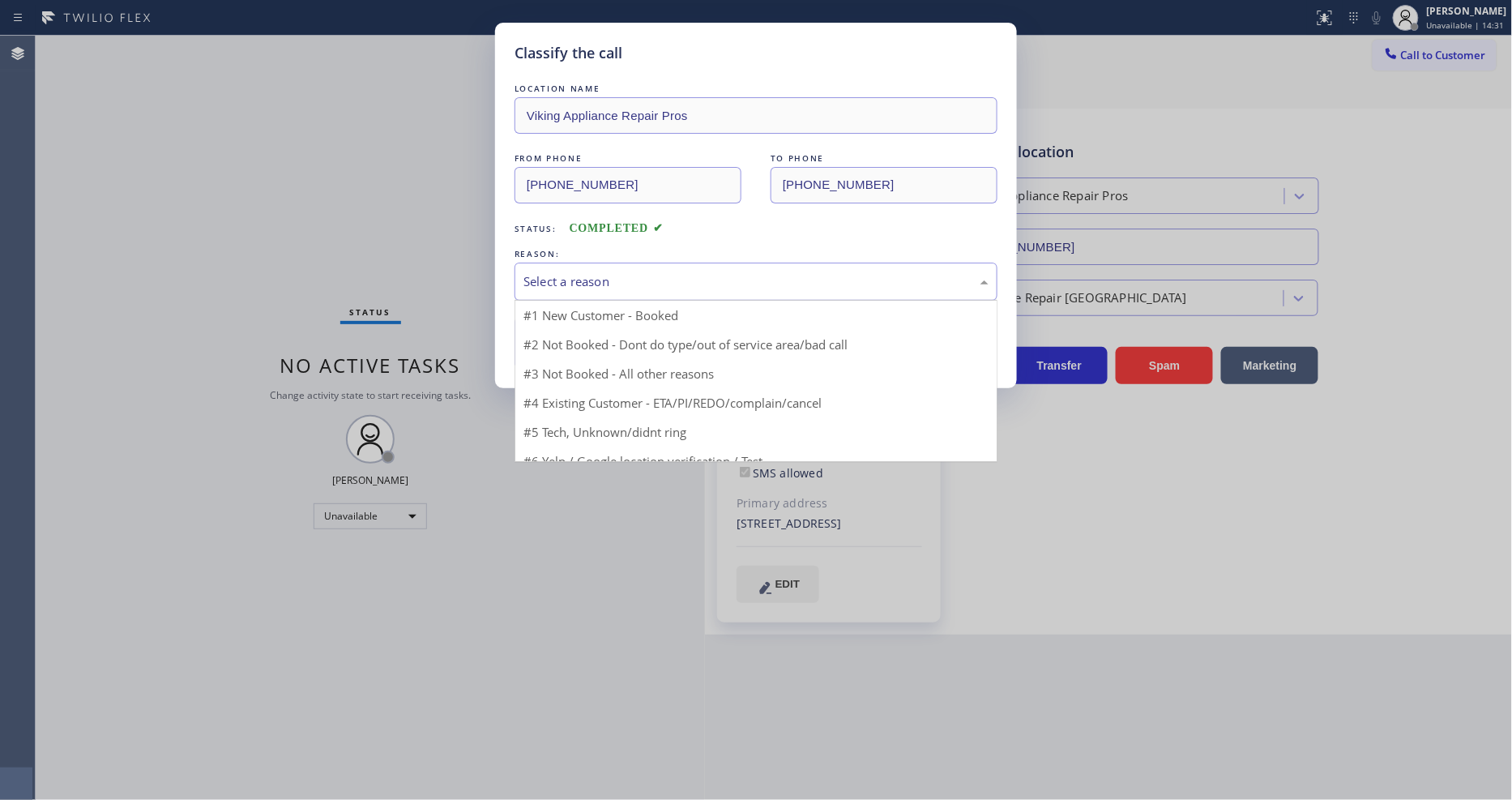
click at [595, 273] on div "Select a reason" at bounding box center [756, 281] width 465 height 18
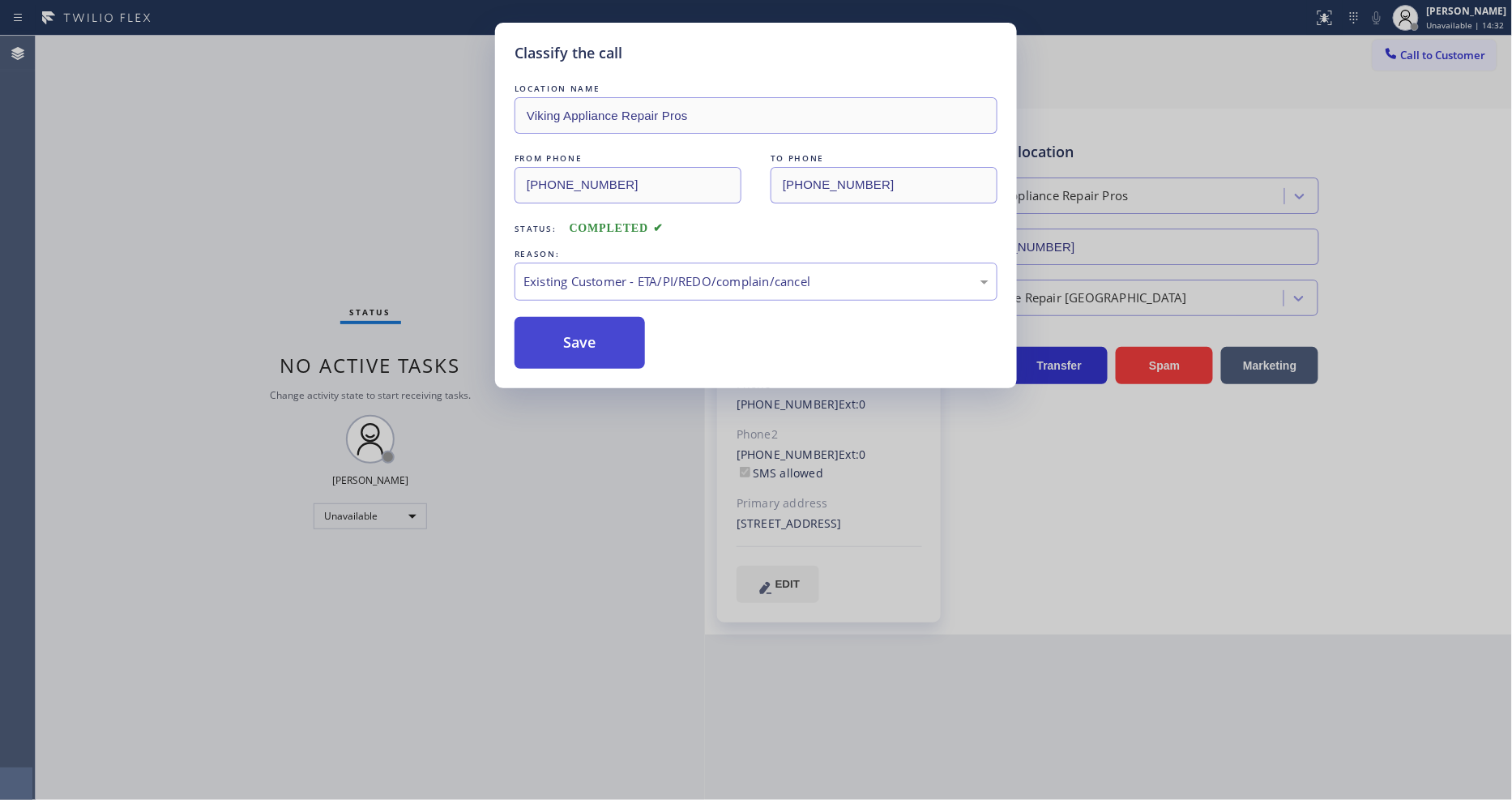
drag, startPoint x: 583, startPoint y: 363, endPoint x: 584, endPoint y: 316, distance: 47.0
click at [584, 317] on button "Save" at bounding box center [580, 343] width 130 height 52
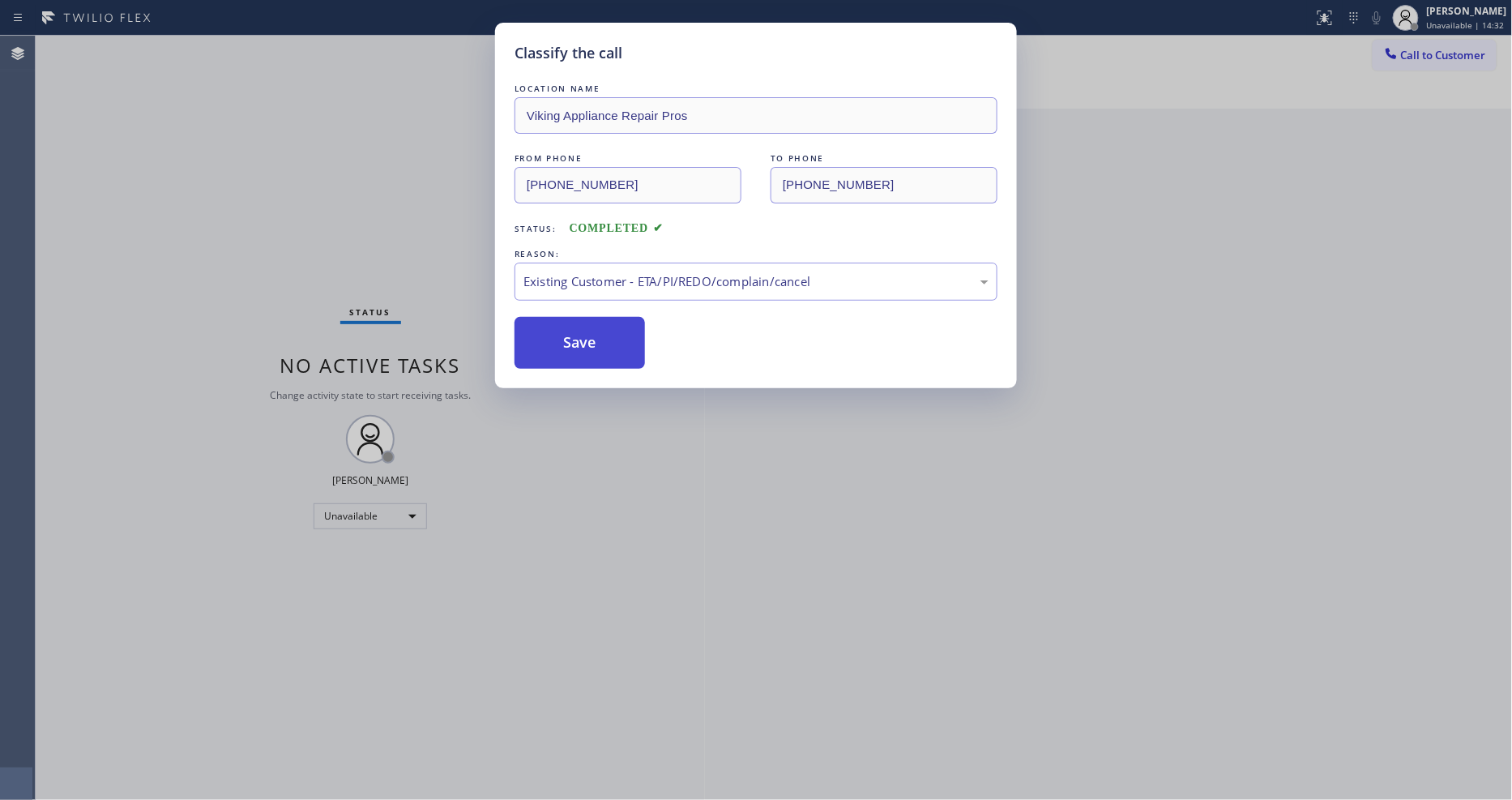
click at [584, 317] on button "Save" at bounding box center [580, 343] width 130 height 52
click at [584, 319] on button "Save" at bounding box center [580, 343] width 130 height 52
click at [584, 321] on button "Save" at bounding box center [580, 343] width 130 height 52
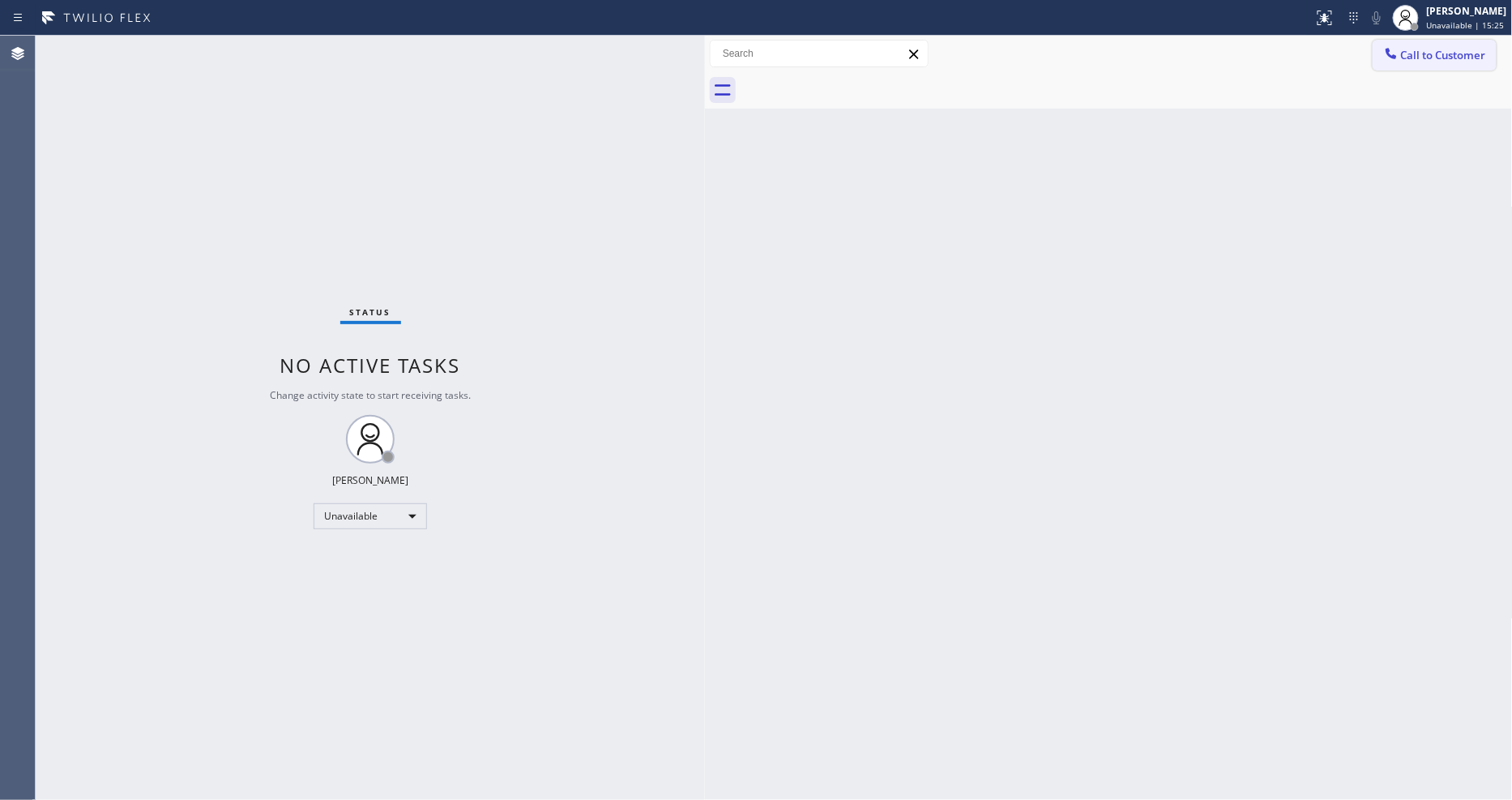
click at [1420, 47] on button "Call to Customer" at bounding box center [1435, 56] width 124 height 31
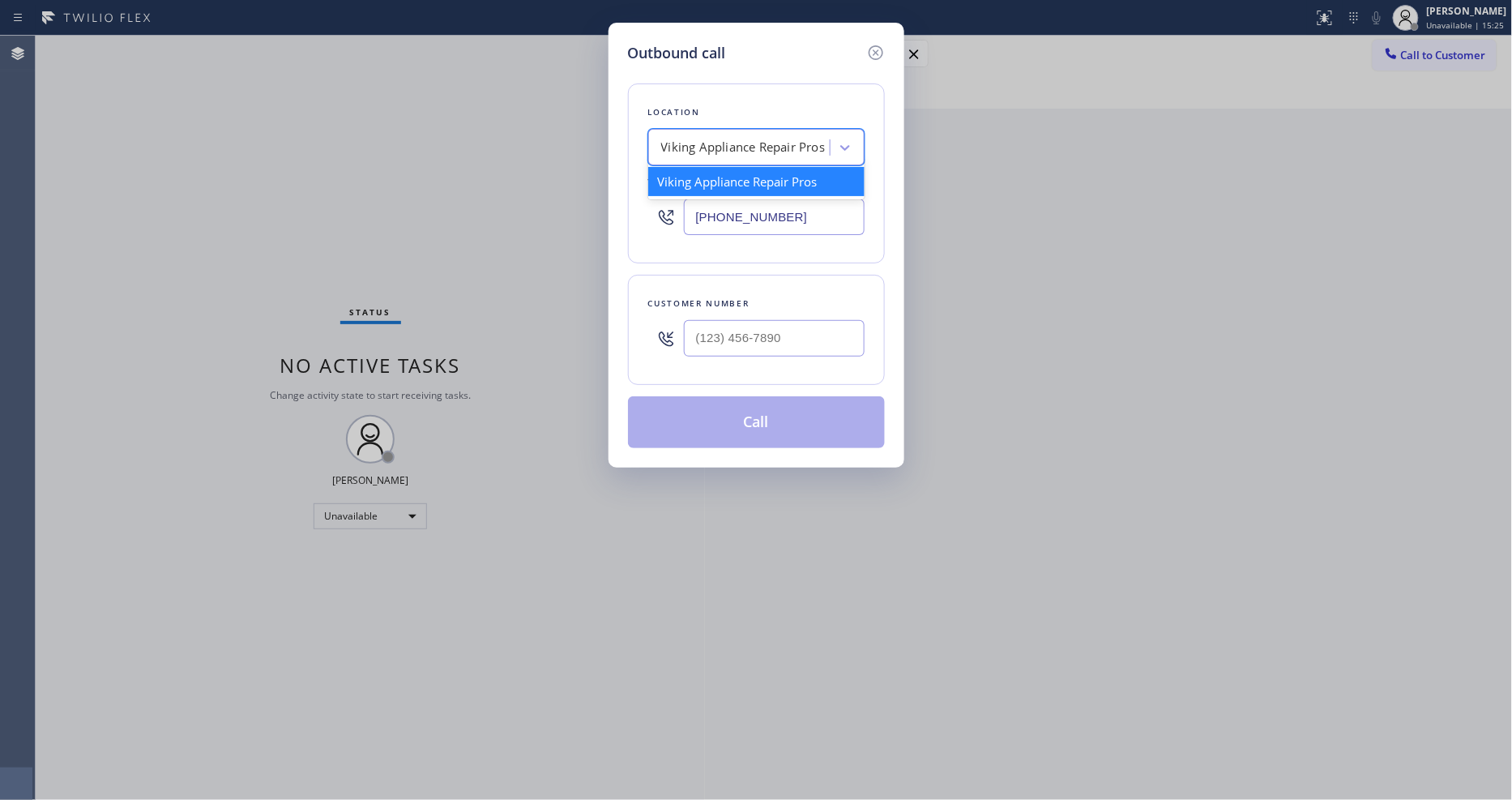
click at [766, 139] on div "Viking Appliance Repair Pros" at bounding box center [743, 147] width 164 height 18
paste input "Inner Sunset Top HVAC Repair"
type input "Inner Sunset Top HVAC Repair"
click at [689, 184] on div "Inner Sunset Top HVAC Repair" at bounding box center [756, 181] width 216 height 29
type input "(415) 592-6313"
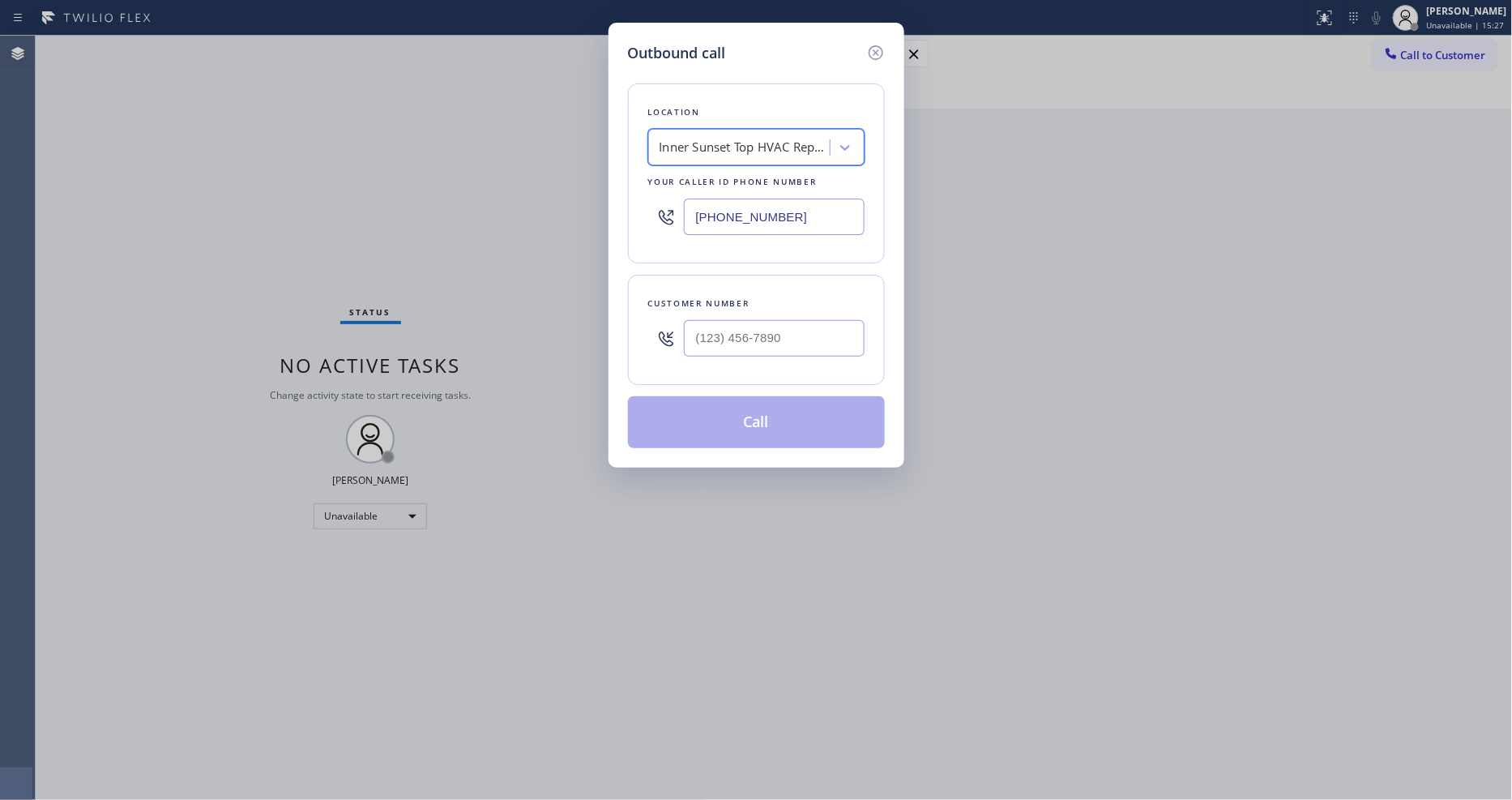
scroll to position [0, 2]
click at [724, 333] on input "(___) ___-____" at bounding box center [774, 339] width 181 height 36
paste input "415) 990-626"
click at [763, 339] on input "(415) 990-626_" at bounding box center [774, 339] width 181 height 36
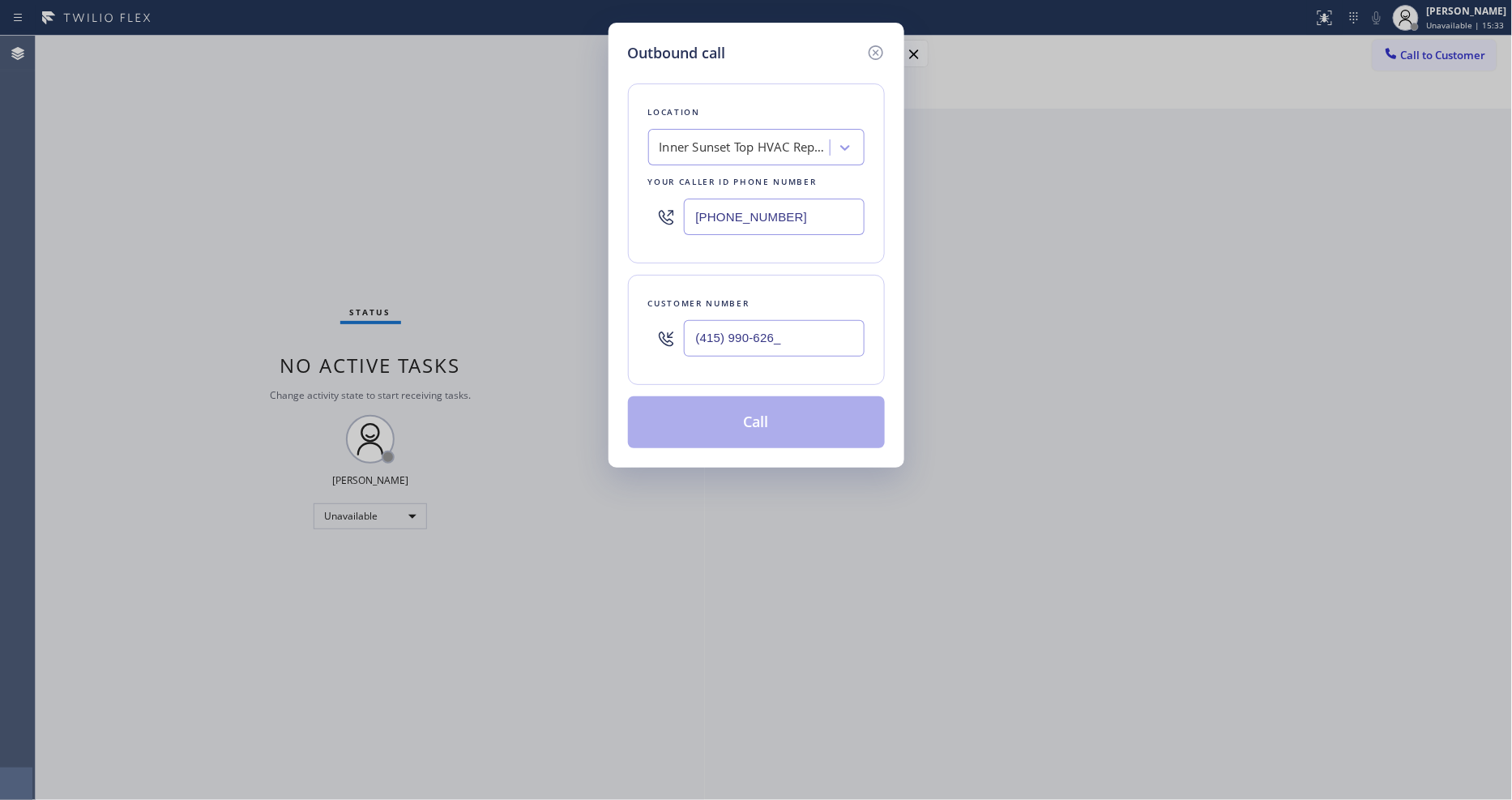
click at [763, 339] on input "(415) 990-626_" at bounding box center [774, 339] width 181 height 36
paste input "text"
click at [719, 337] on input "(415) 990-626_" at bounding box center [774, 339] width 181 height 36
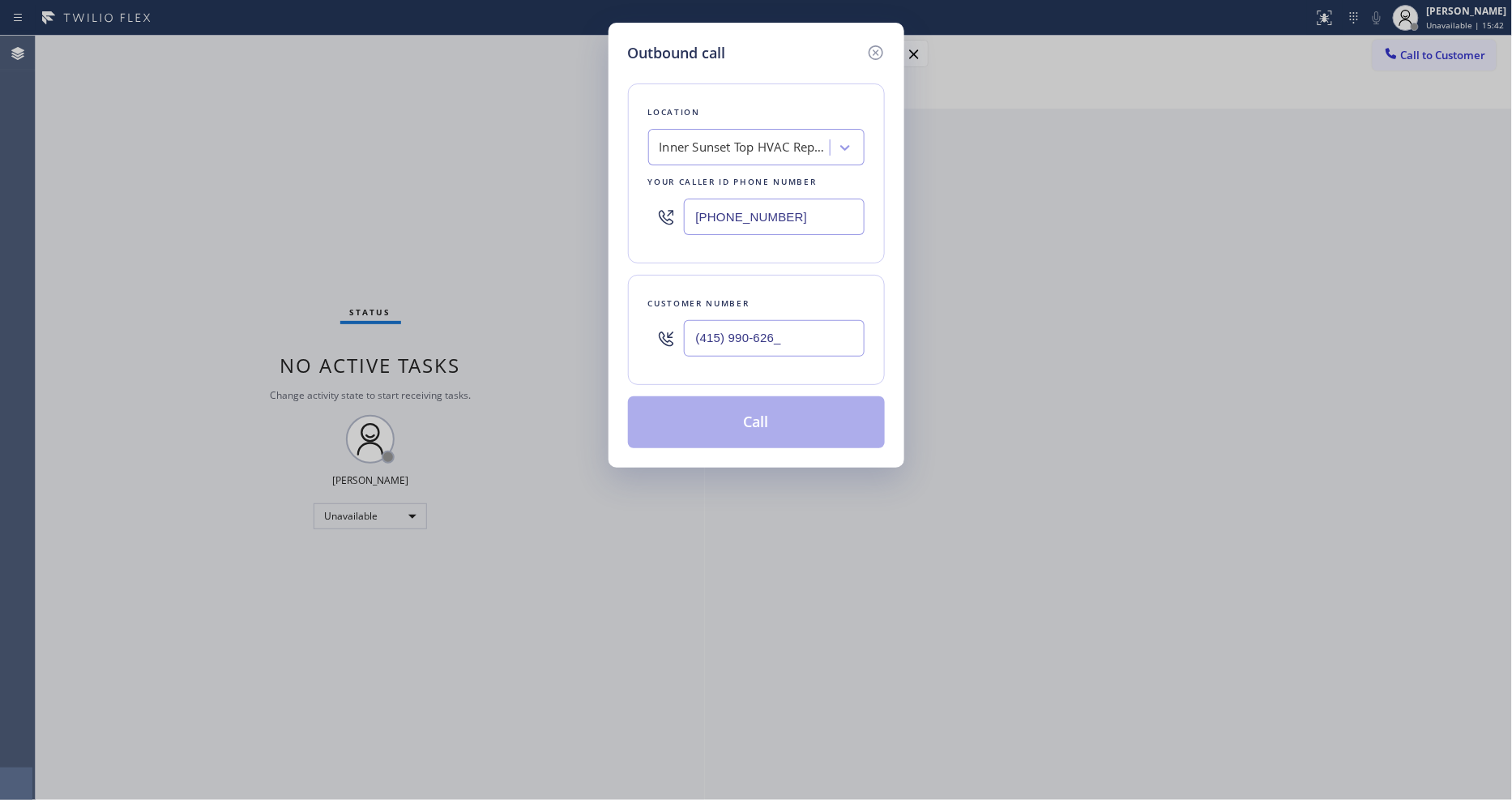
paste input "710-4282"
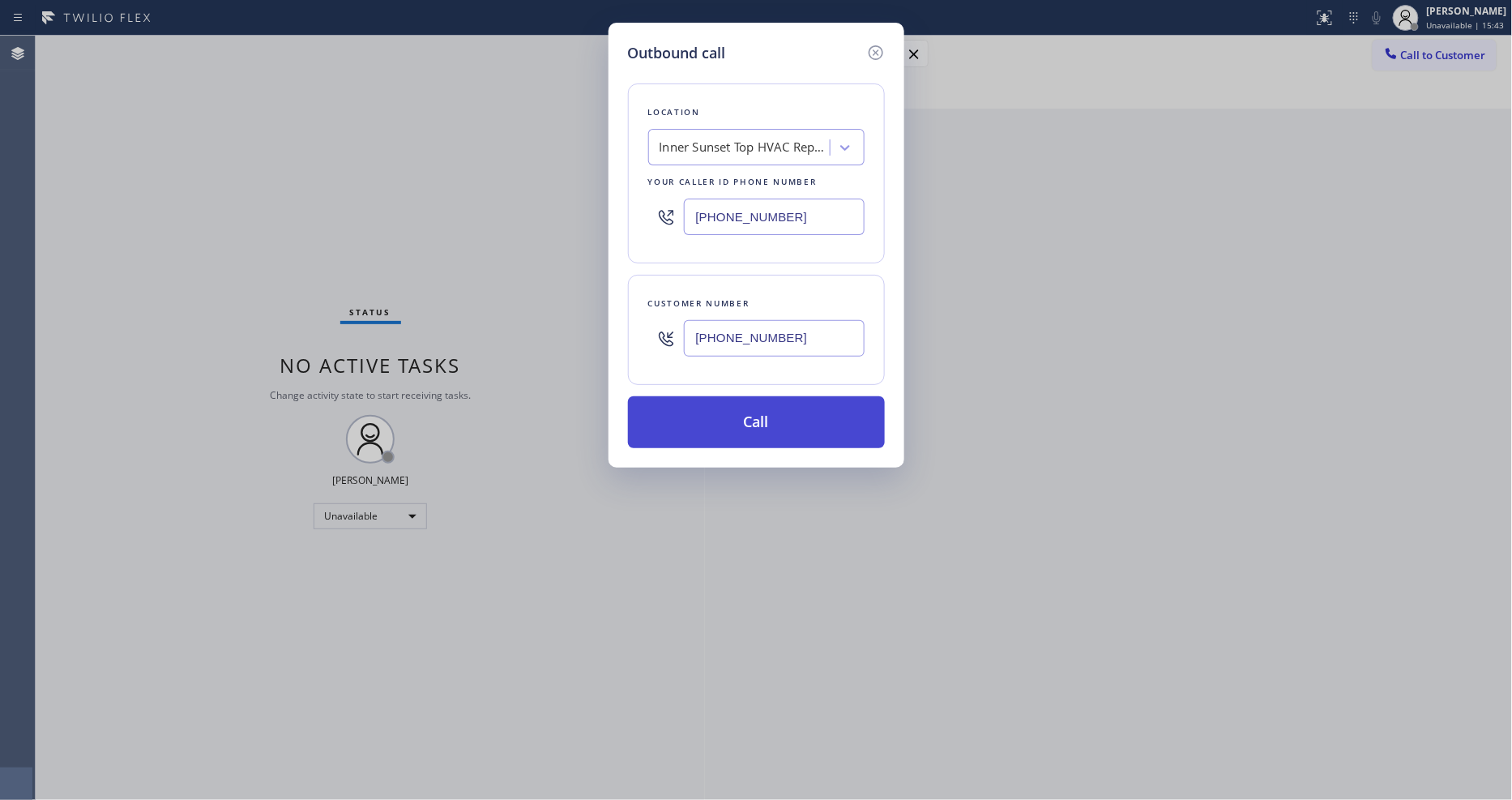
type input "(415) 710-4282"
click at [708, 404] on button "Call" at bounding box center [756, 422] width 257 height 52
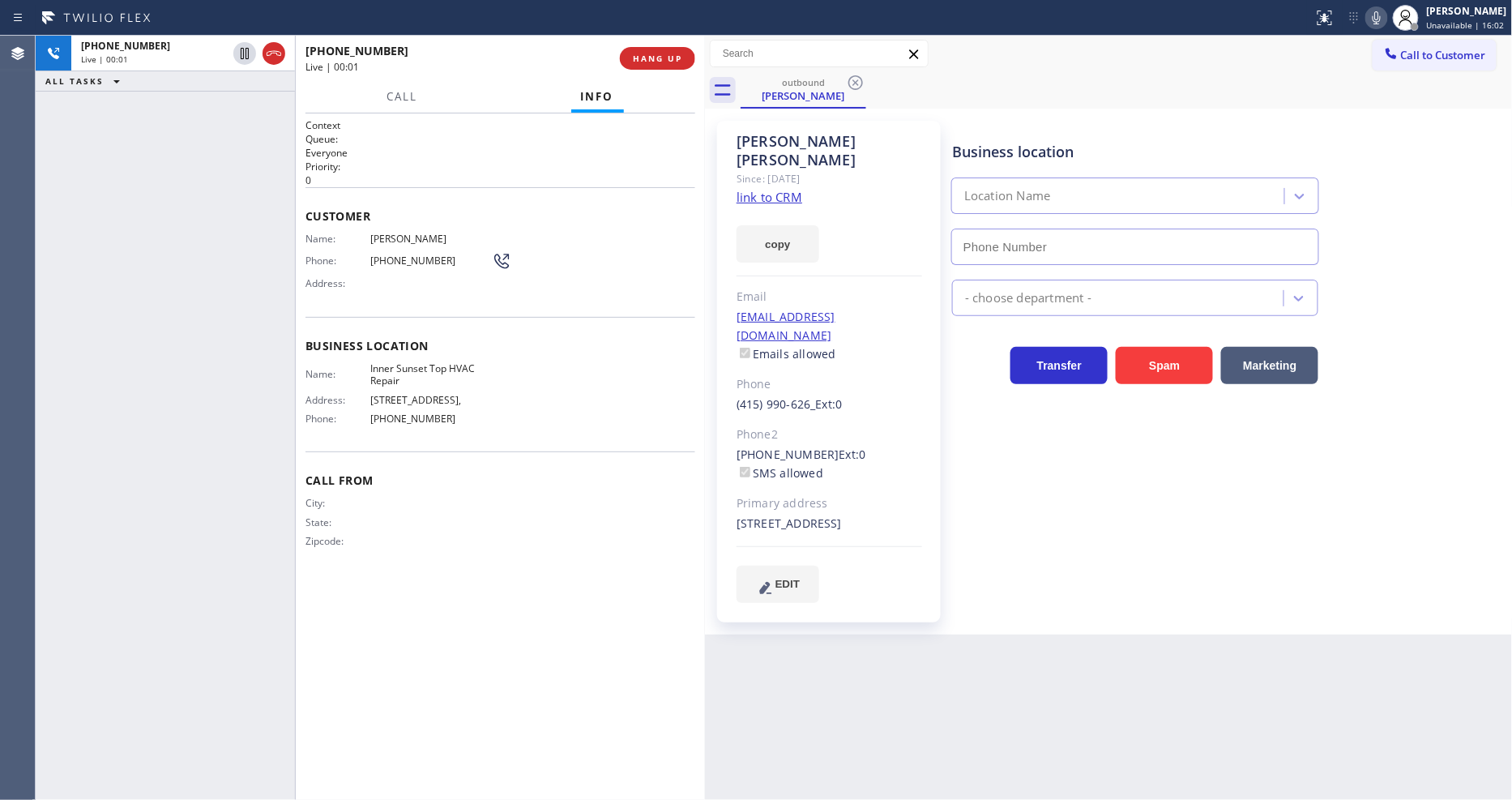
type input "(415) 592-6313"
click at [940, 416] on div "Diana Lau Since: 20 may 2020 link to CRM copy Email 47irving@gmail.com Emails a…" at bounding box center [828, 371] width 240 height 518
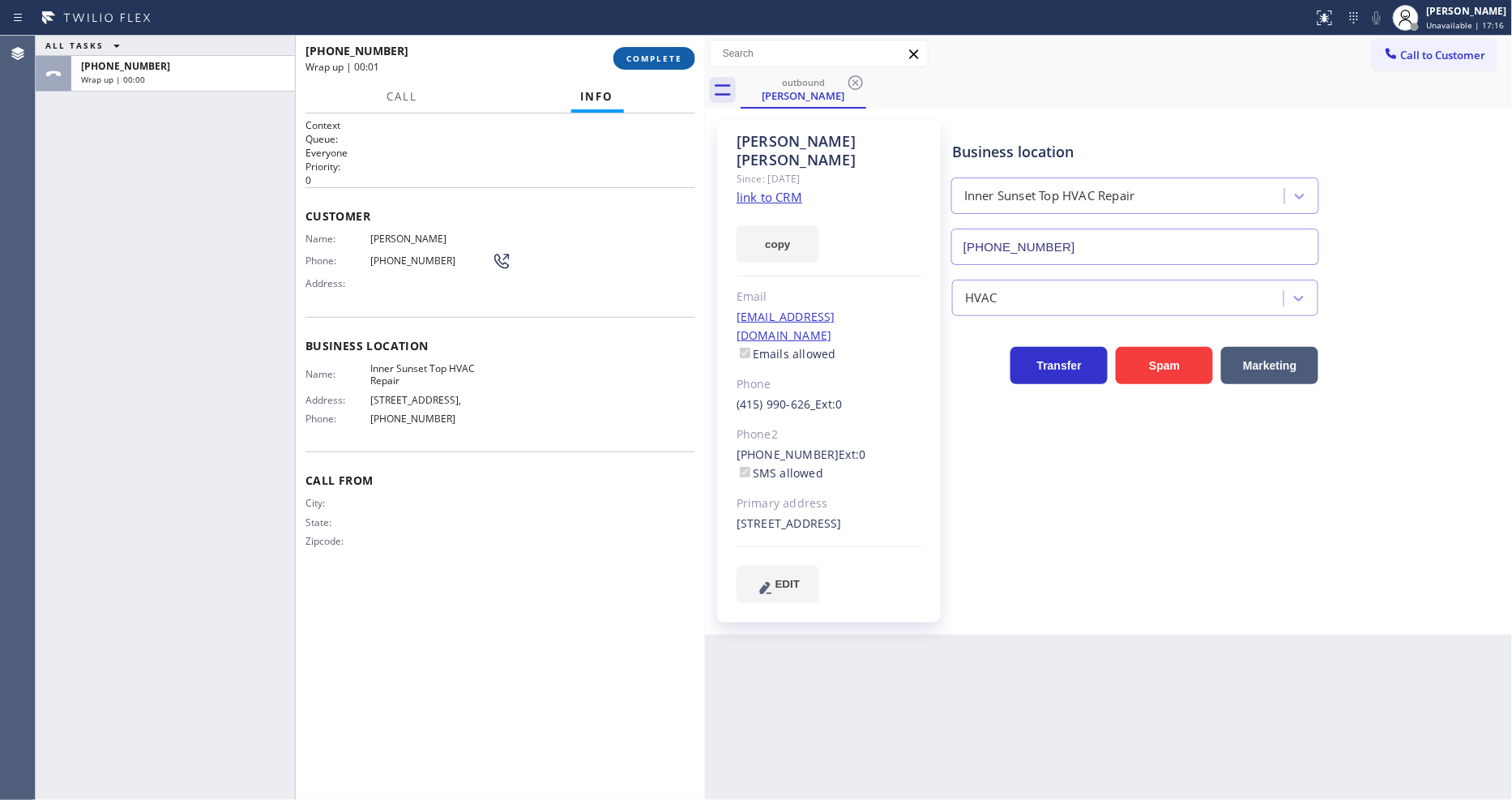
click at [623, 56] on button "COMPLETE" at bounding box center [654, 58] width 82 height 23
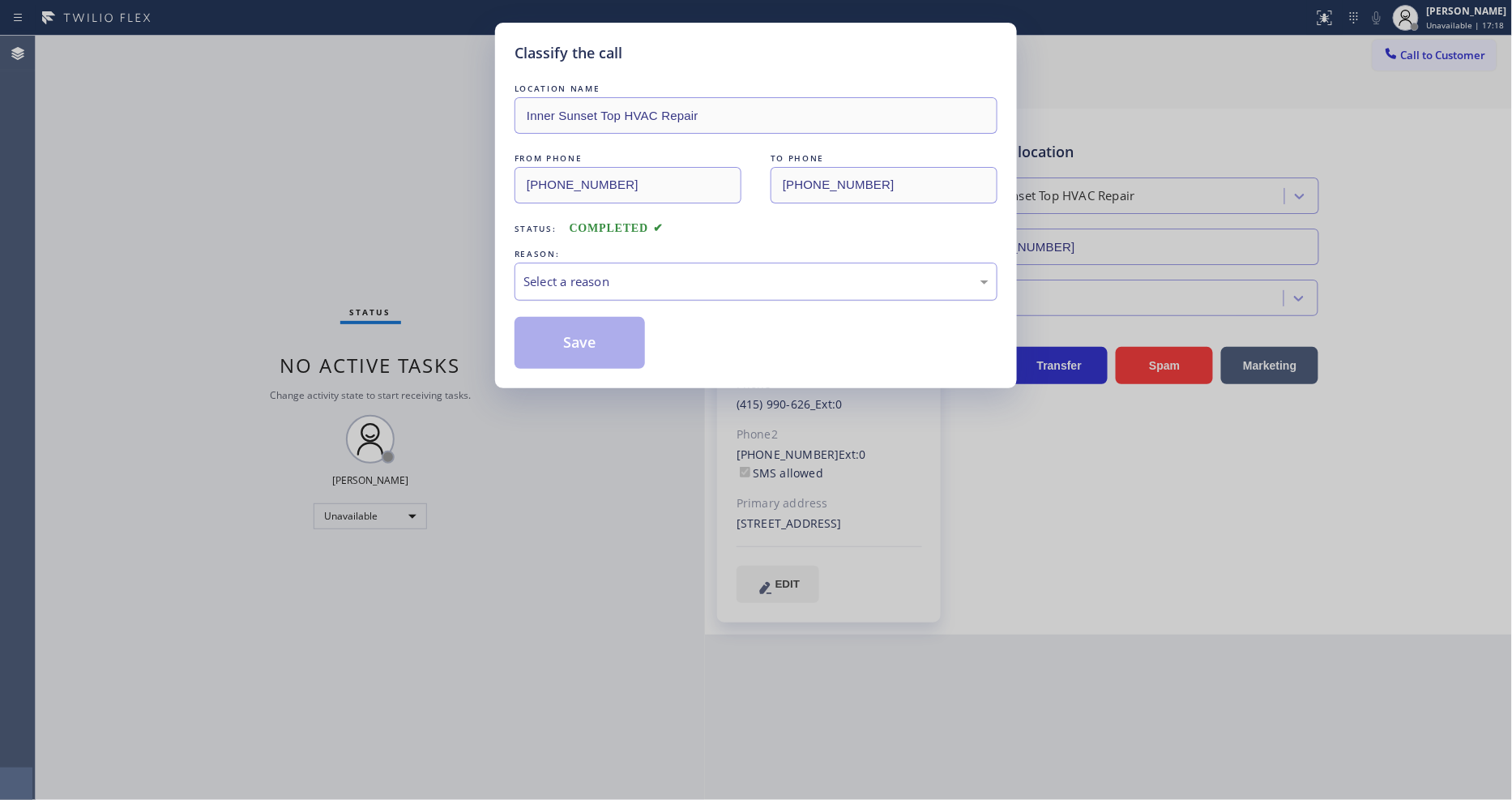
click at [570, 278] on div "Select a reason" at bounding box center [756, 281] width 465 height 18
click at [591, 274] on div "Tech, Unknown/didnt ring" at bounding box center [756, 281] width 465 height 18
click at [571, 342] on button "Save" at bounding box center [580, 343] width 130 height 52
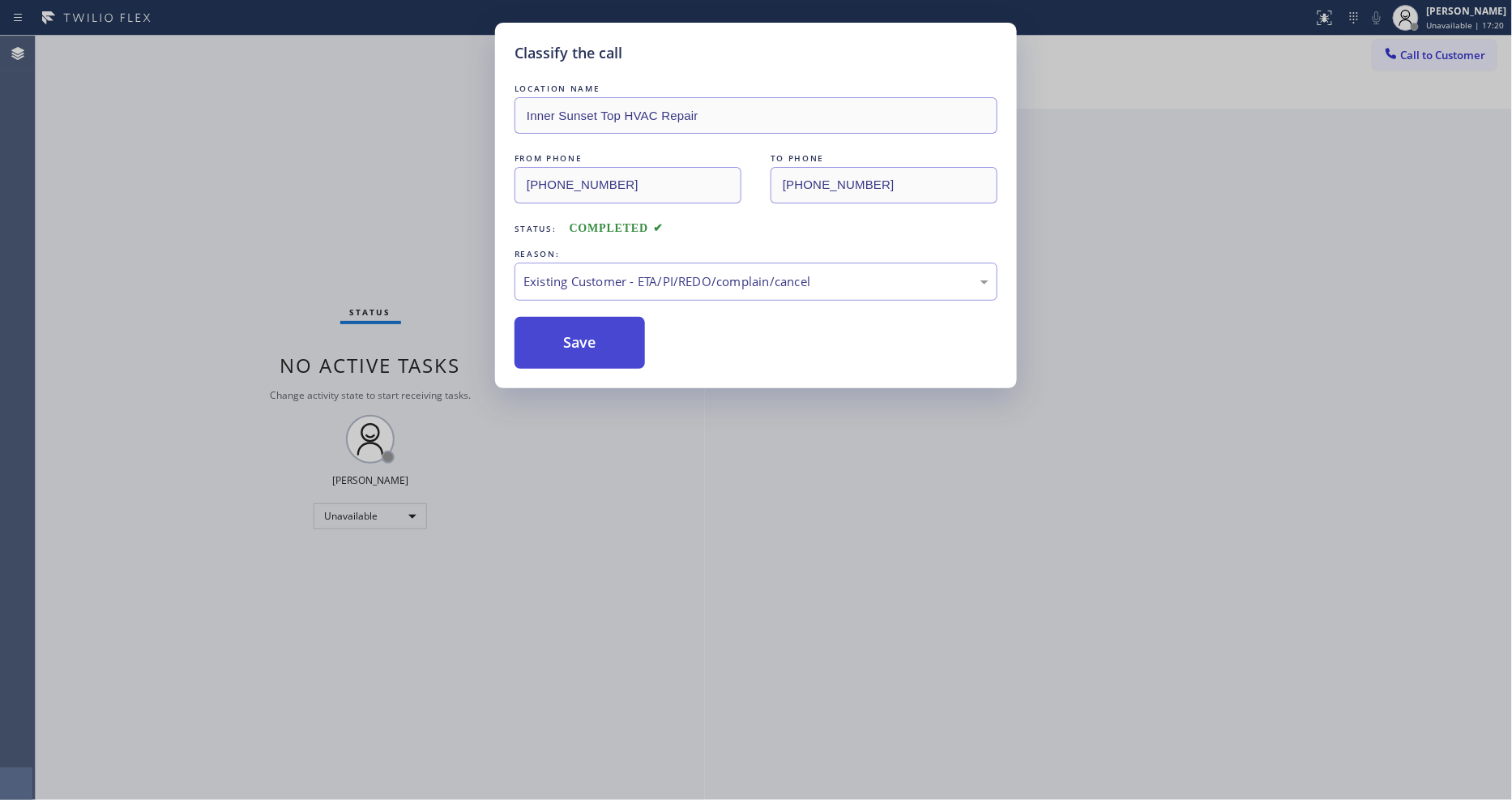
click at [571, 342] on button "Save" at bounding box center [580, 343] width 130 height 52
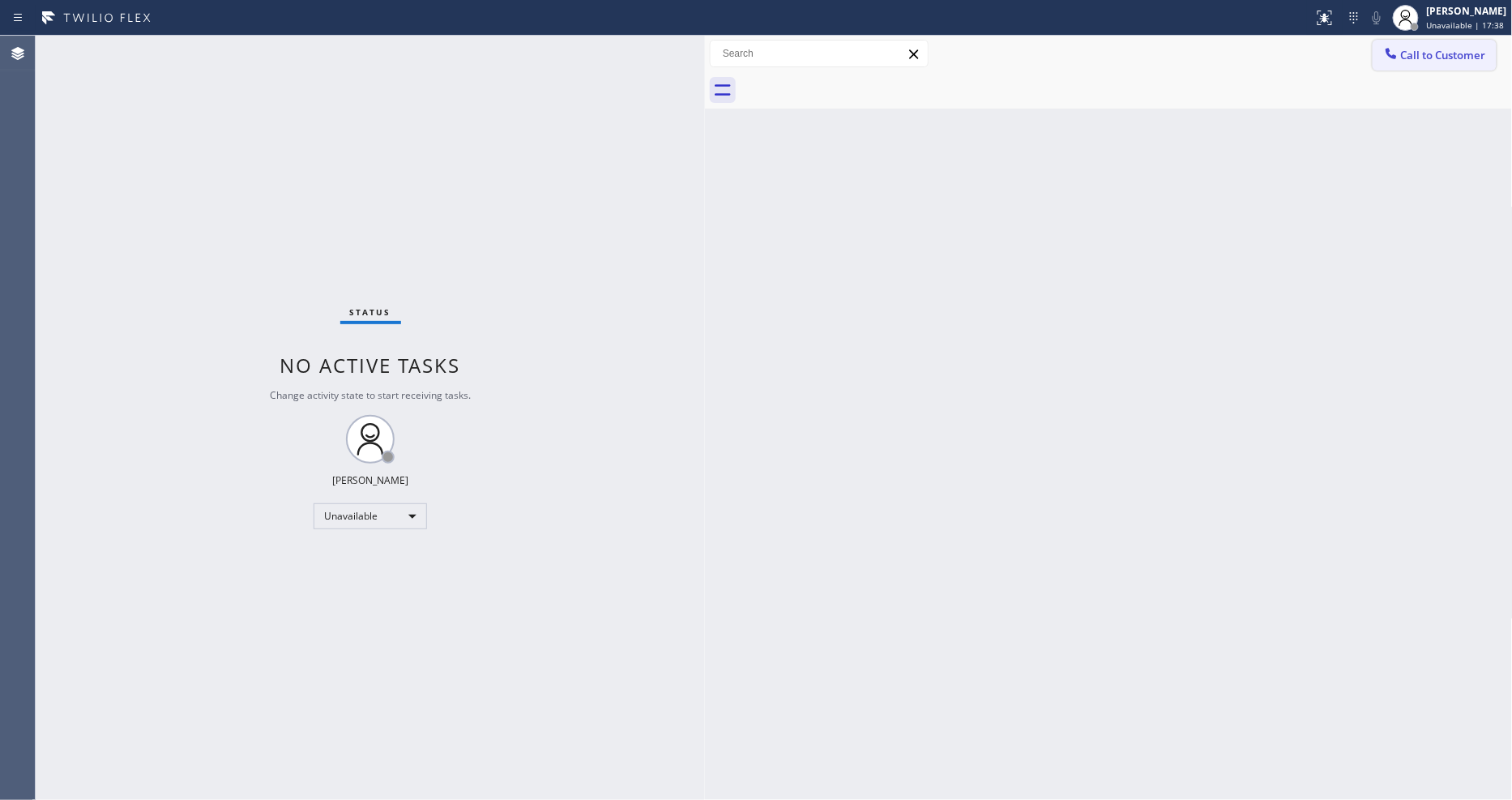
click at [1423, 51] on span "Call to Customer" at bounding box center [1443, 55] width 85 height 14
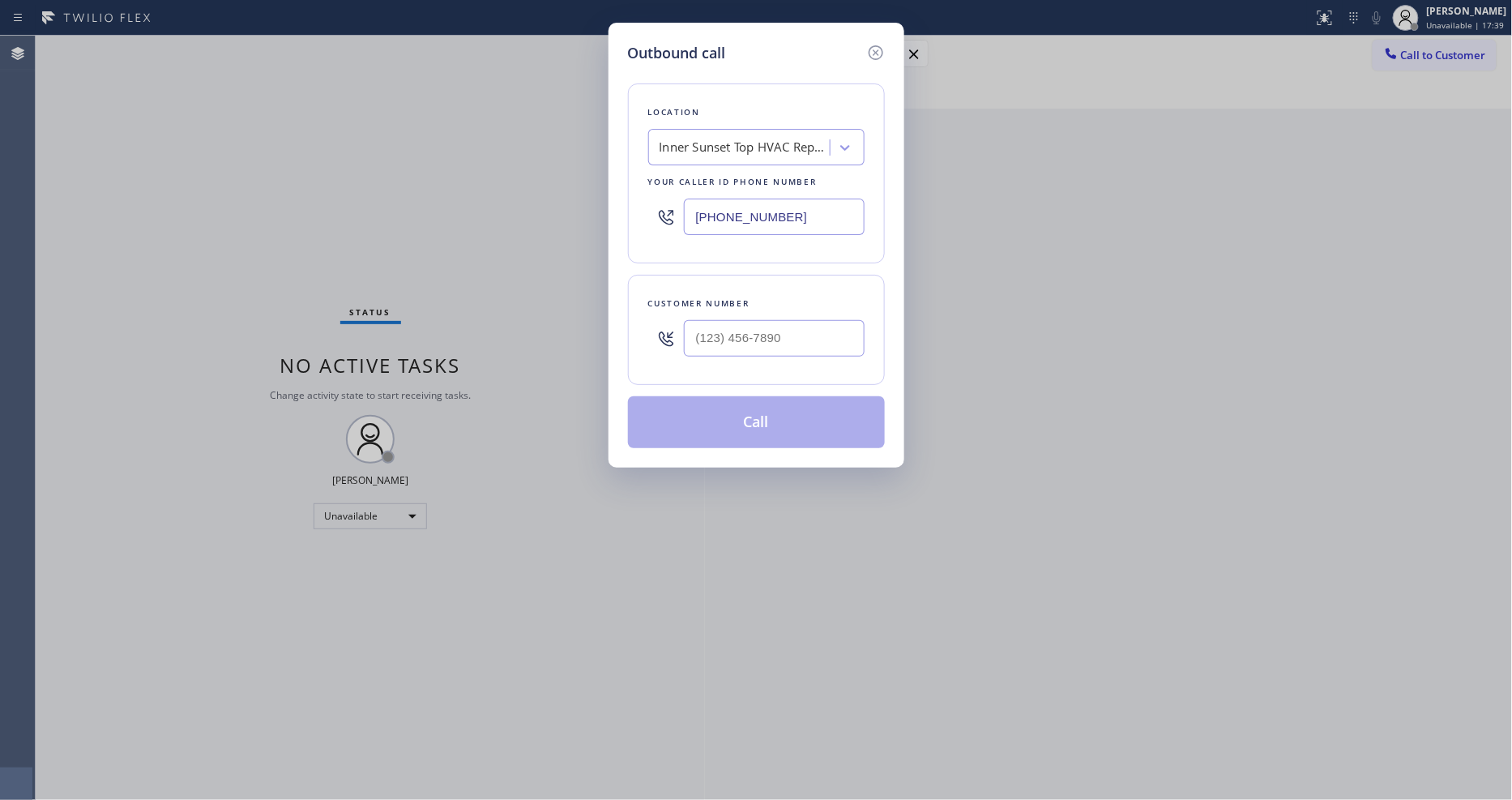
click at [770, 145] on div "Inner Sunset Top HVAC Repair" at bounding box center [744, 147] width 170 height 18
paste input "Subzero Repair Professionals"
type input "Subzero Repair Professionals"
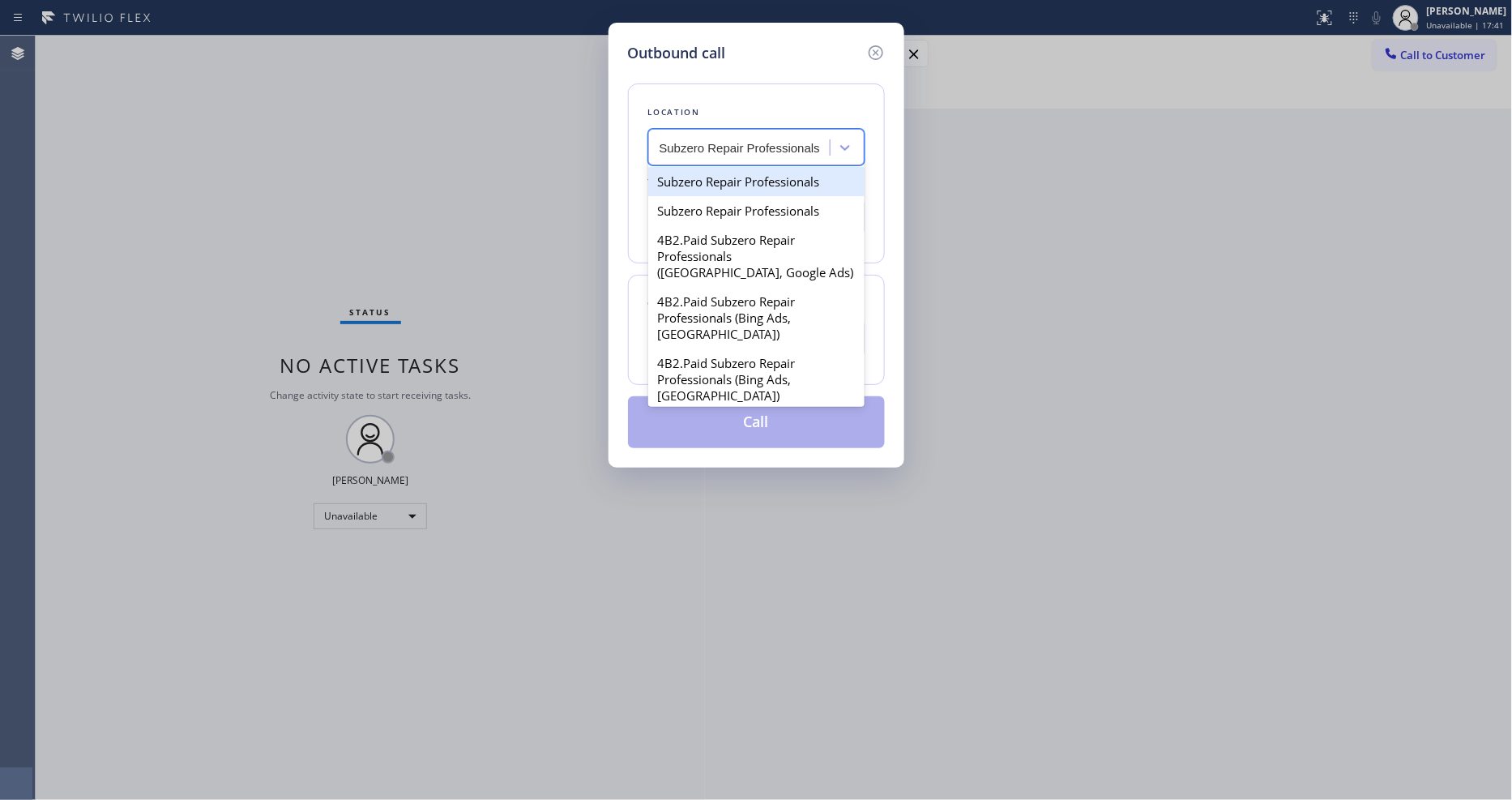
click at [681, 184] on div "Subzero Repair Professionals" at bounding box center [756, 181] width 216 height 29
type input "(877) 414-7264"
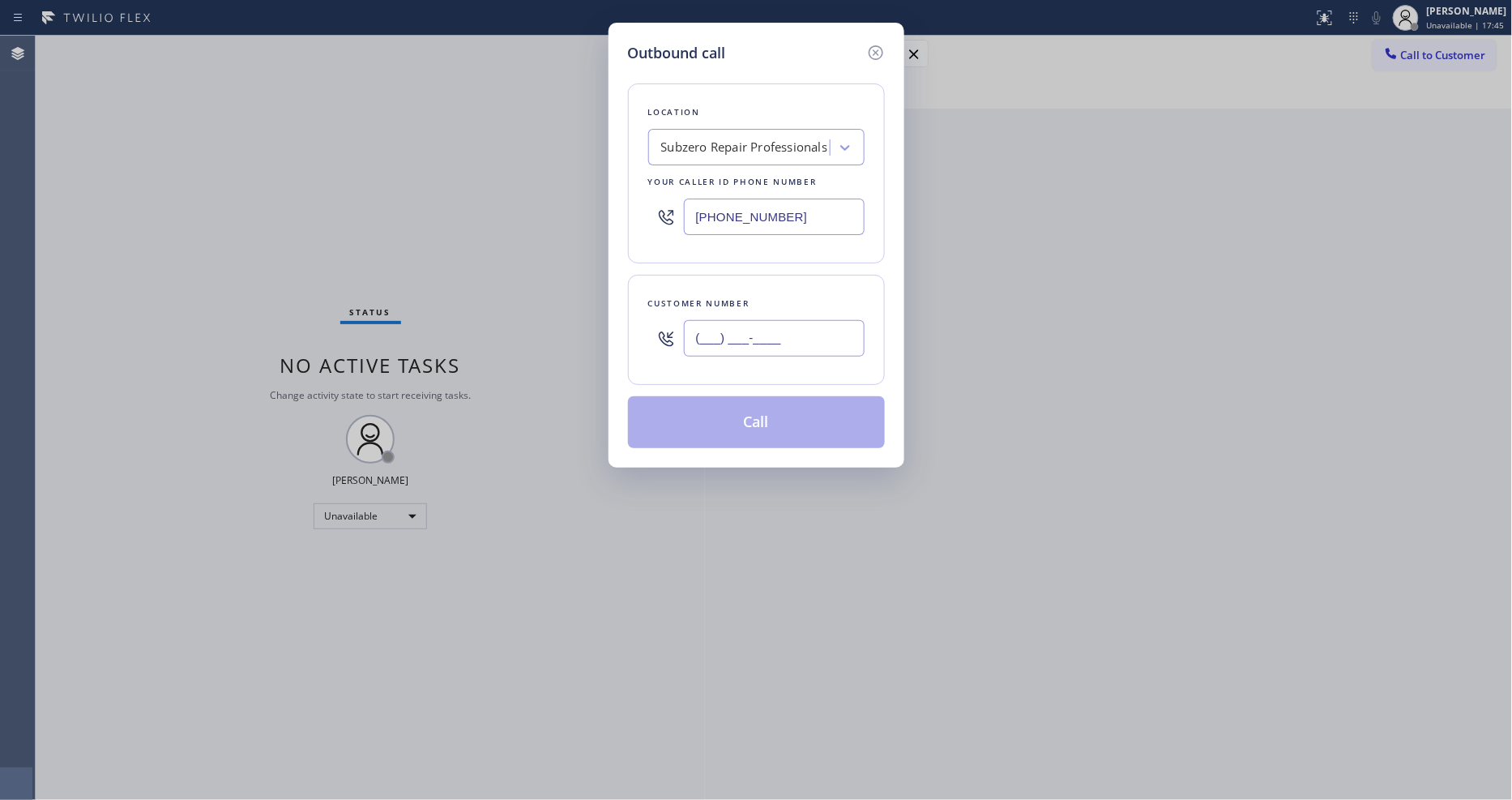
click at [724, 331] on input "(___) ___-____" at bounding box center [774, 339] width 181 height 36
paste input "646) 726-8538"
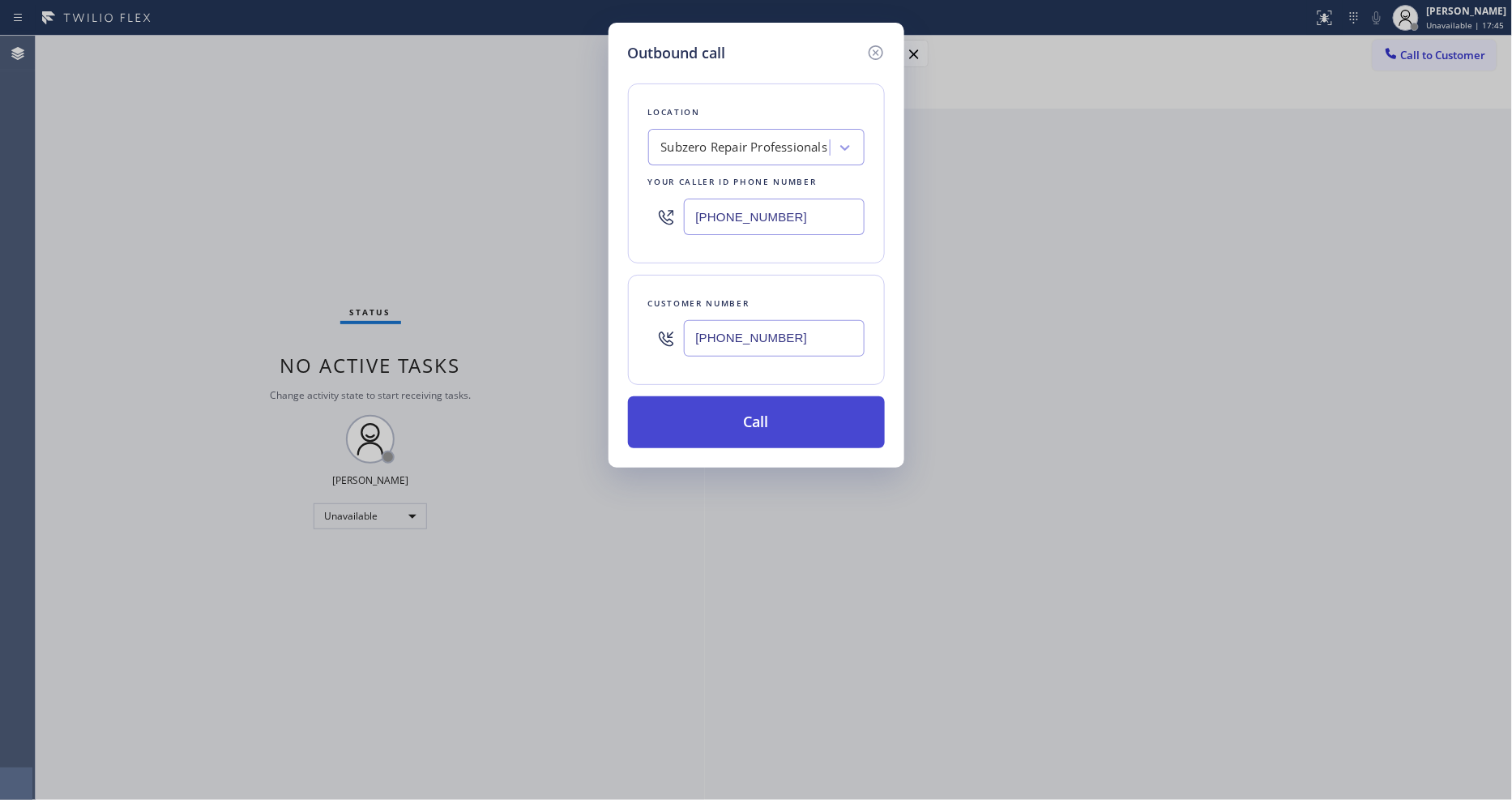
type input "(646) 726-8538"
click at [696, 421] on button "Call" at bounding box center [756, 422] width 257 height 52
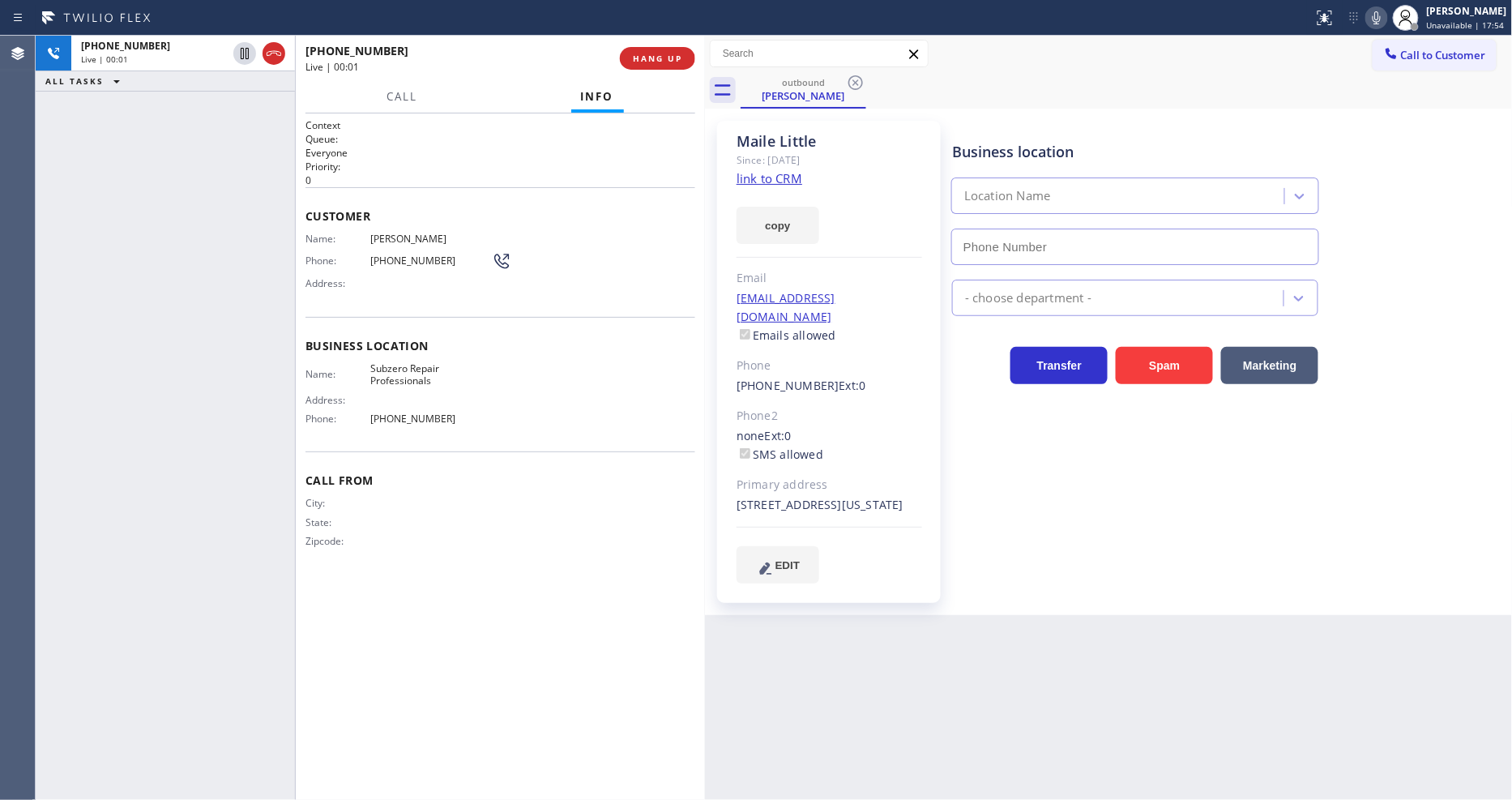
type input "(877) 414-7264"
click at [1374, 12] on icon at bounding box center [1376, 17] width 19 height 19
drag, startPoint x: 1379, startPoint y: 18, endPoint x: 1024, endPoint y: 341, distance: 480.0
click at [1379, 18] on icon at bounding box center [1376, 18] width 8 height 13
drag, startPoint x: 889, startPoint y: 483, endPoint x: 919, endPoint y: 483, distance: 30.0
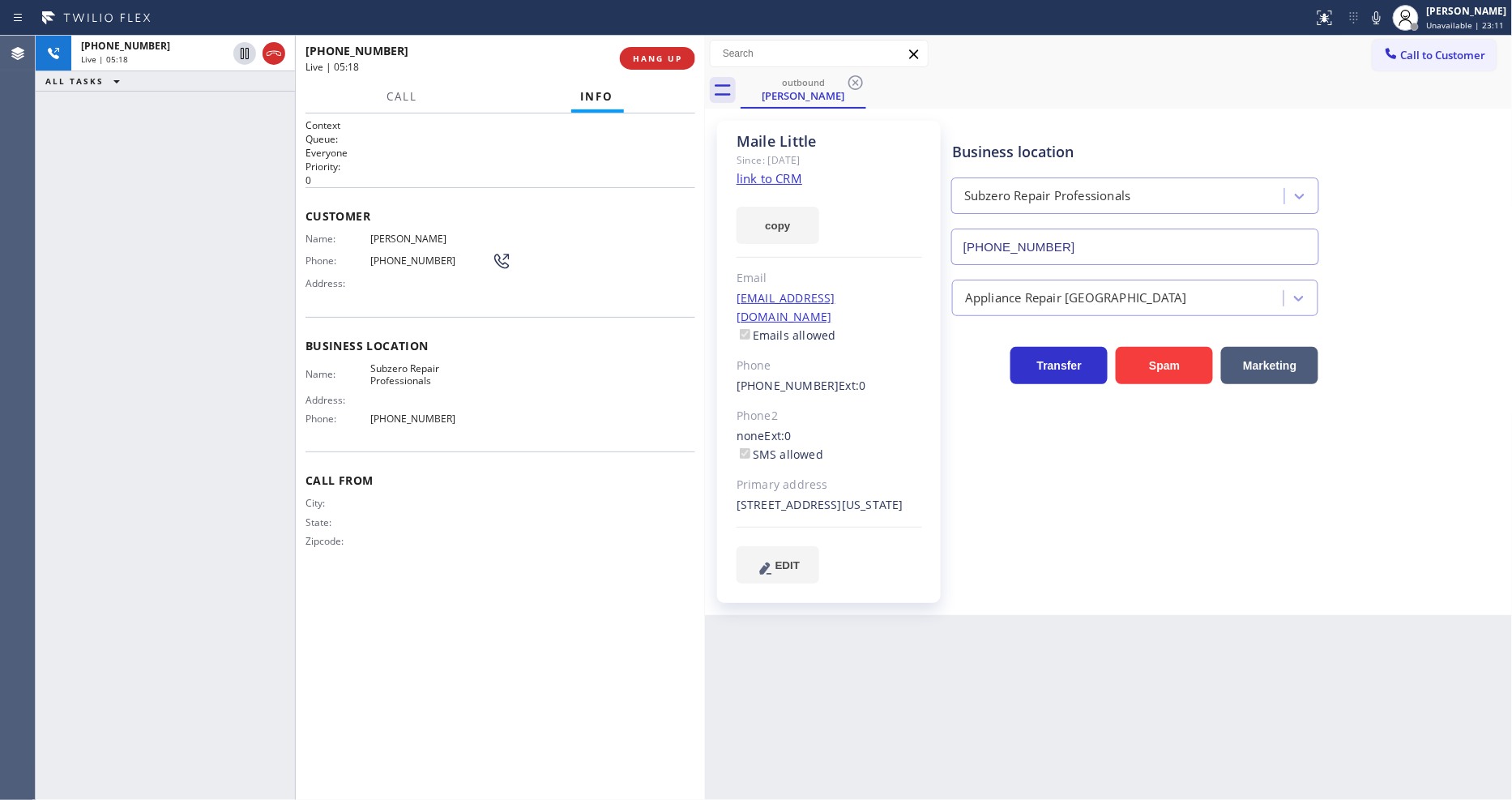
click at [919, 496] on div "737 Park Avenue New York, 10021 NY" at bounding box center [829, 504] width 186 height 18
copy div "10021"
click at [352, 303] on div "Customer Name: Maile Little Phone: (646) 726-8538 Address:" at bounding box center [499, 253] width 389 height 130
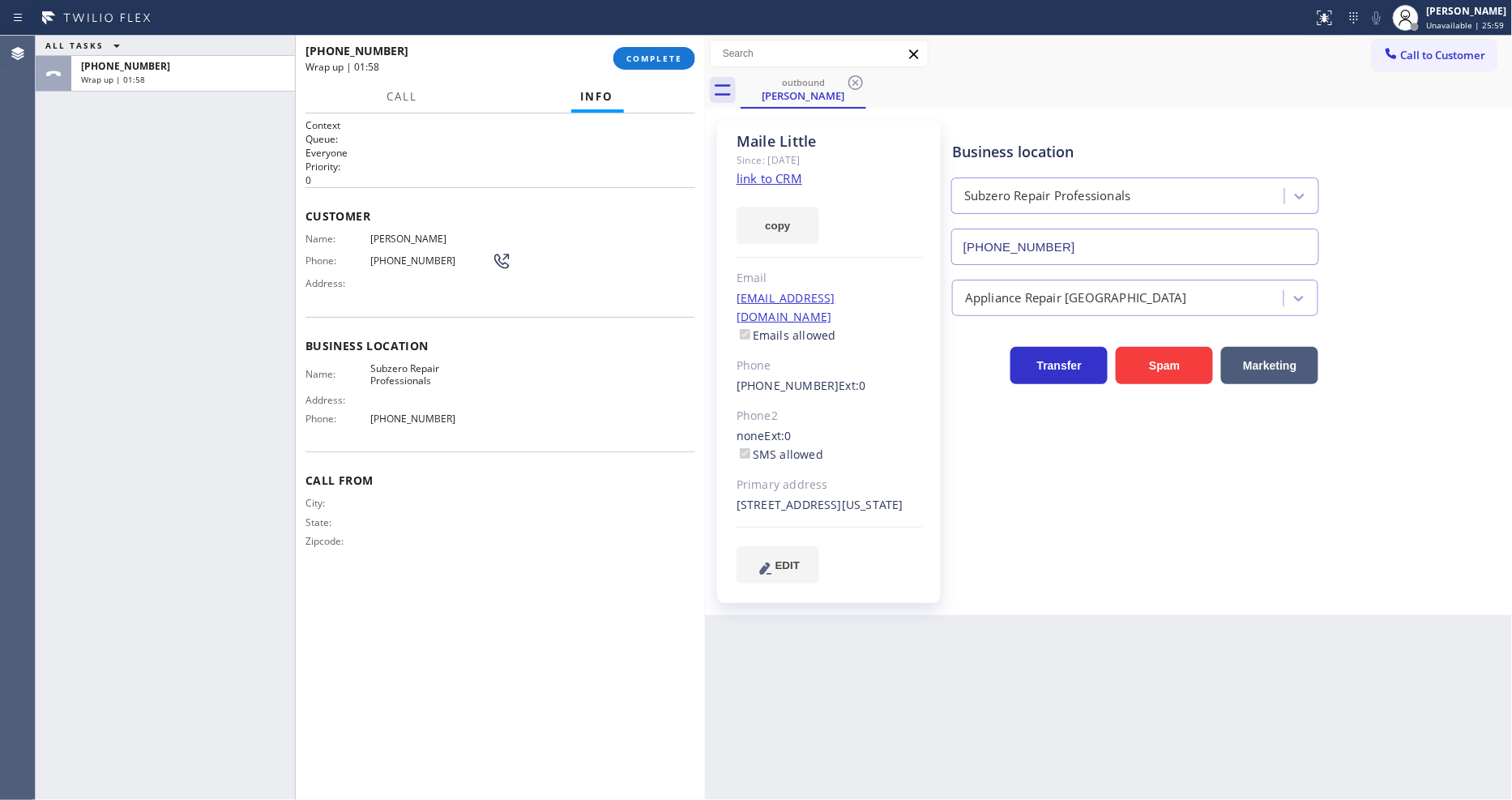
click at [674, 45] on div "+16467268538 Wrap up | 01:58 COMPLETE" at bounding box center [499, 58] width 389 height 42
click at [673, 57] on span "COMPLETE" at bounding box center [654, 58] width 55 height 11
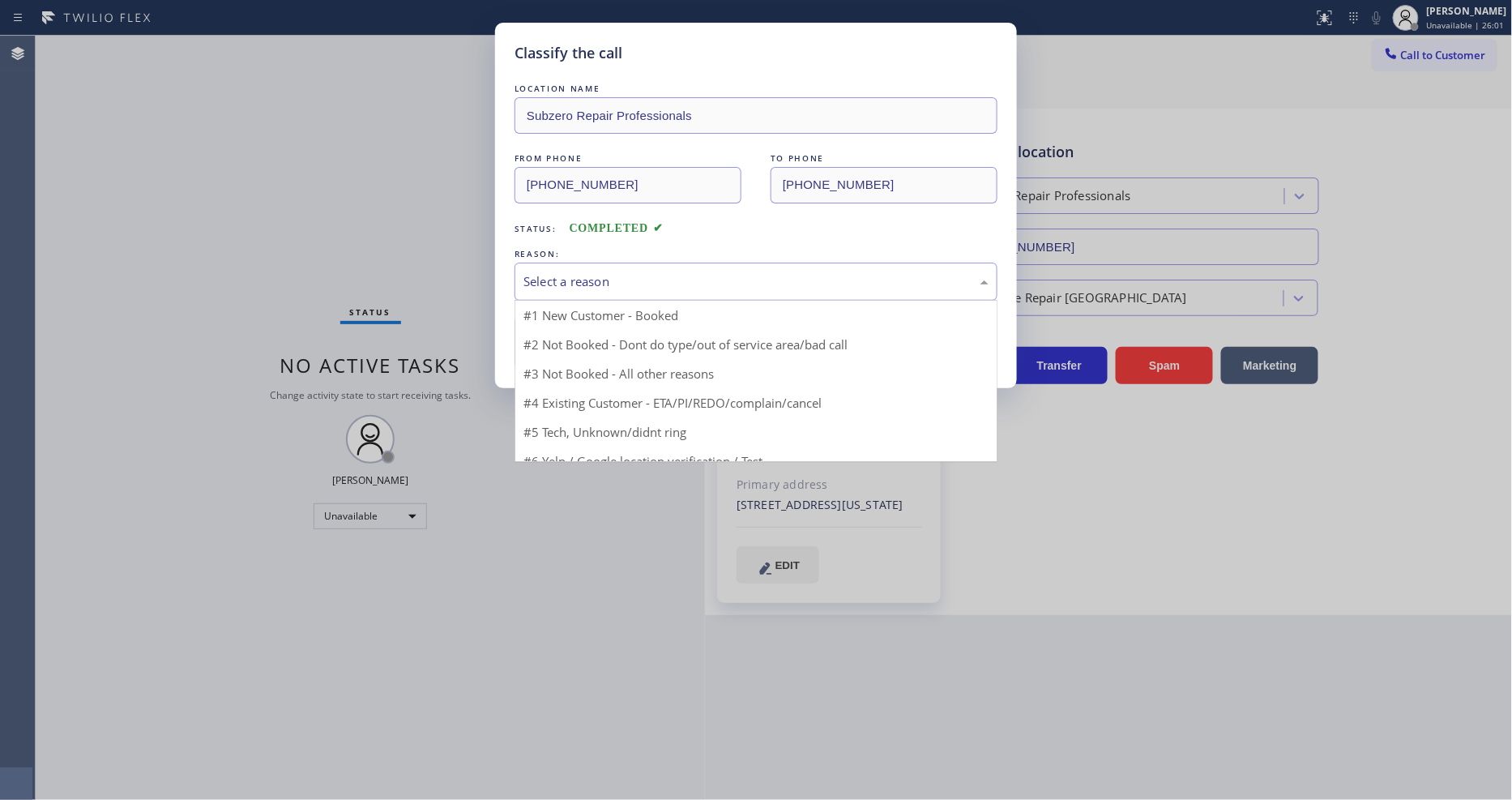
click at [559, 265] on div "Select a reason" at bounding box center [756, 281] width 483 height 38
drag, startPoint x: 559, startPoint y: 368, endPoint x: 559, endPoint y: 342, distance: 26.0
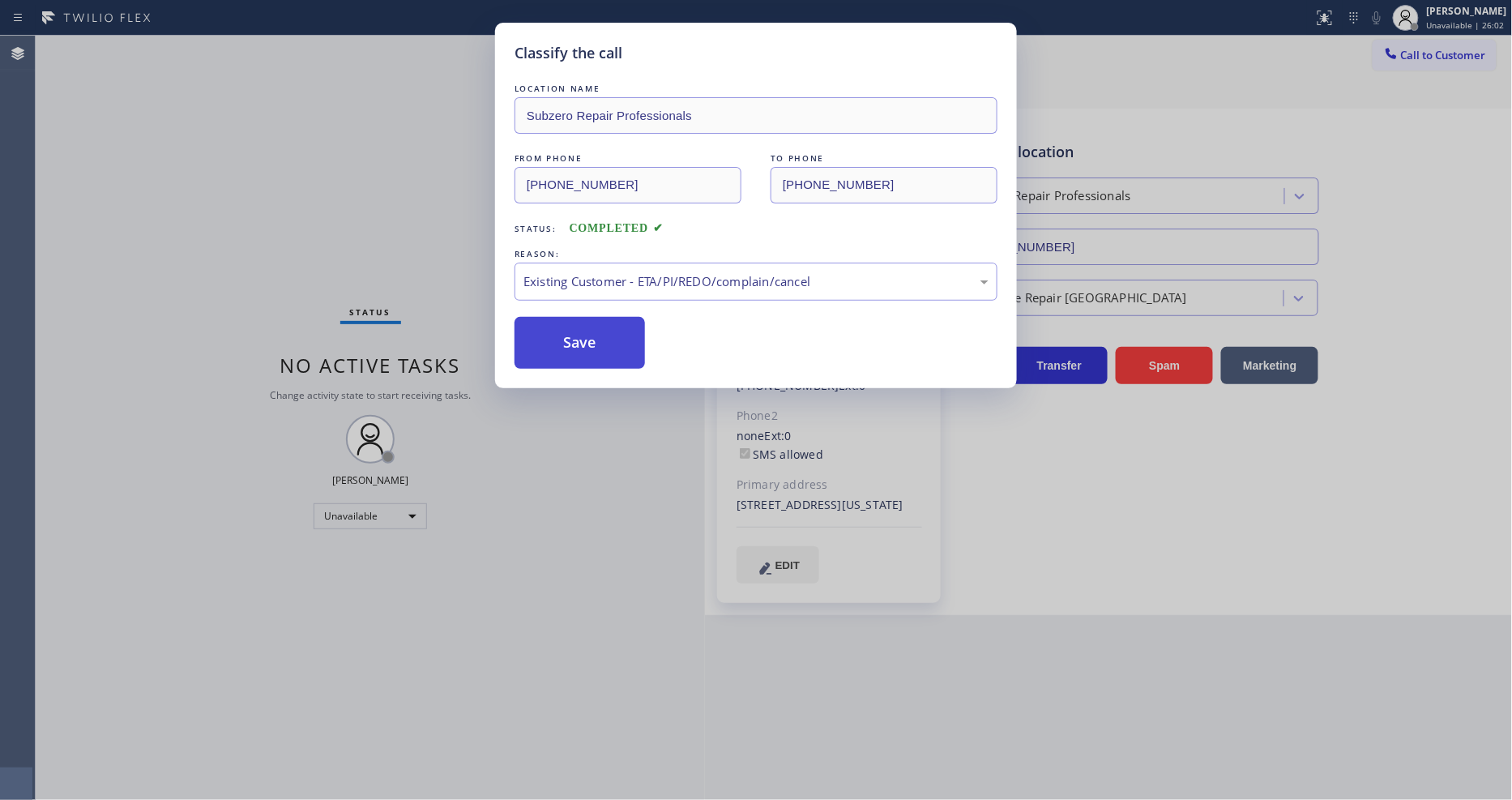
click at [559, 342] on button "Save" at bounding box center [580, 343] width 130 height 52
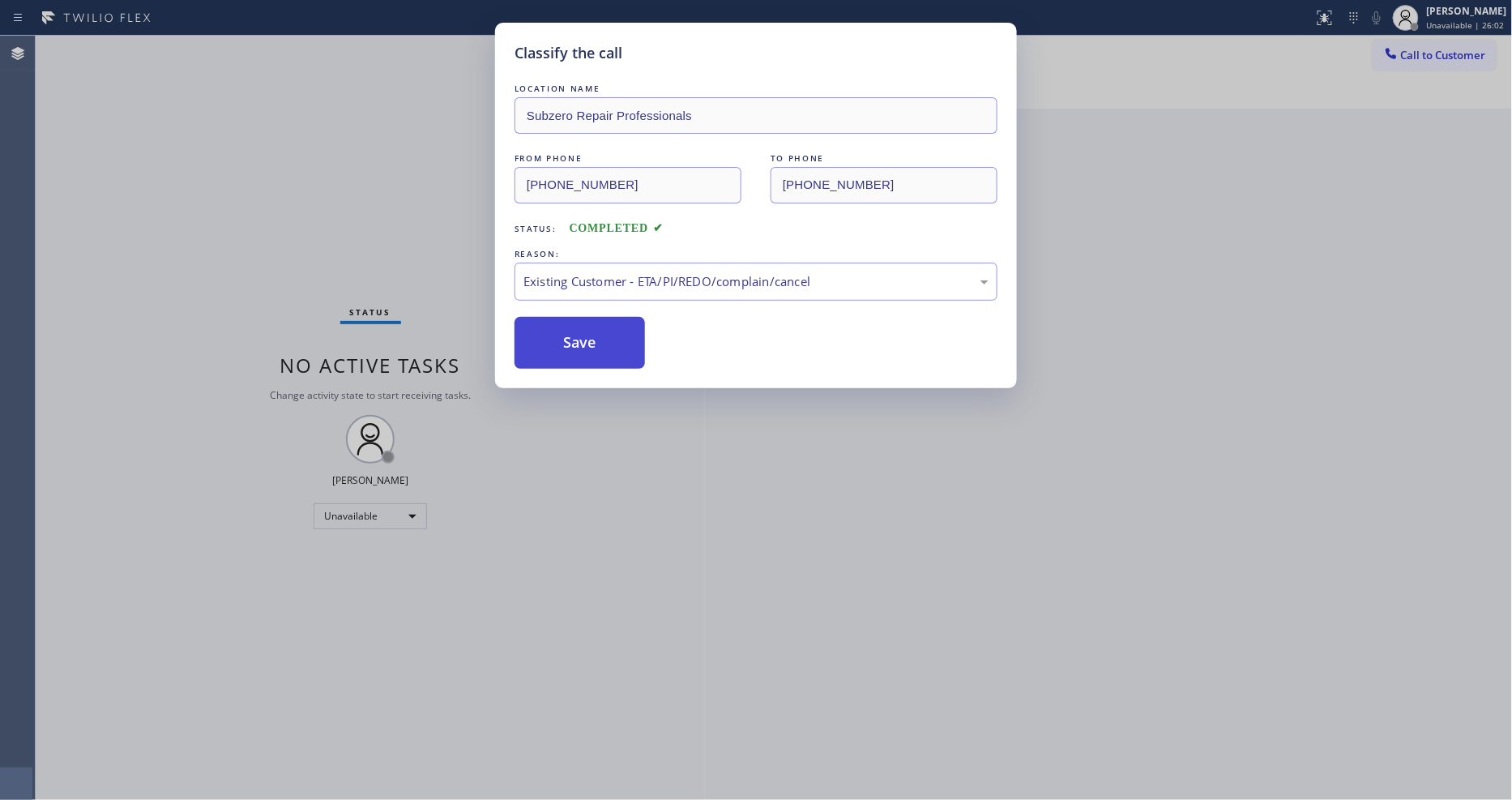
click at [559, 342] on button "Save" at bounding box center [580, 343] width 130 height 52
drag, startPoint x: 559, startPoint y: 342, endPoint x: 545, endPoint y: 201, distance: 141.7
click at [559, 339] on button "Save" at bounding box center [580, 343] width 130 height 52
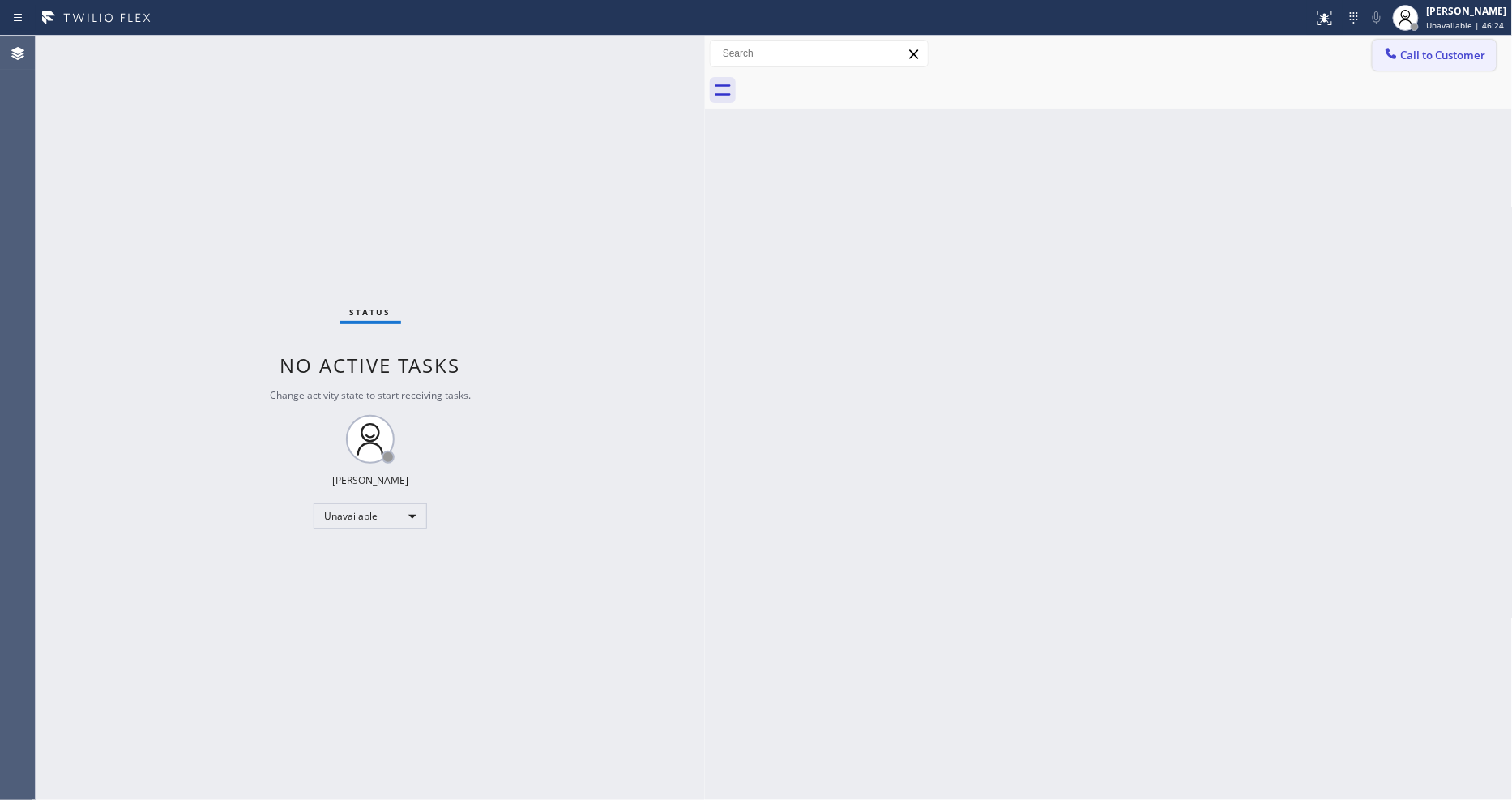
click at [1446, 56] on span "Call to Customer" at bounding box center [1443, 55] width 85 height 14
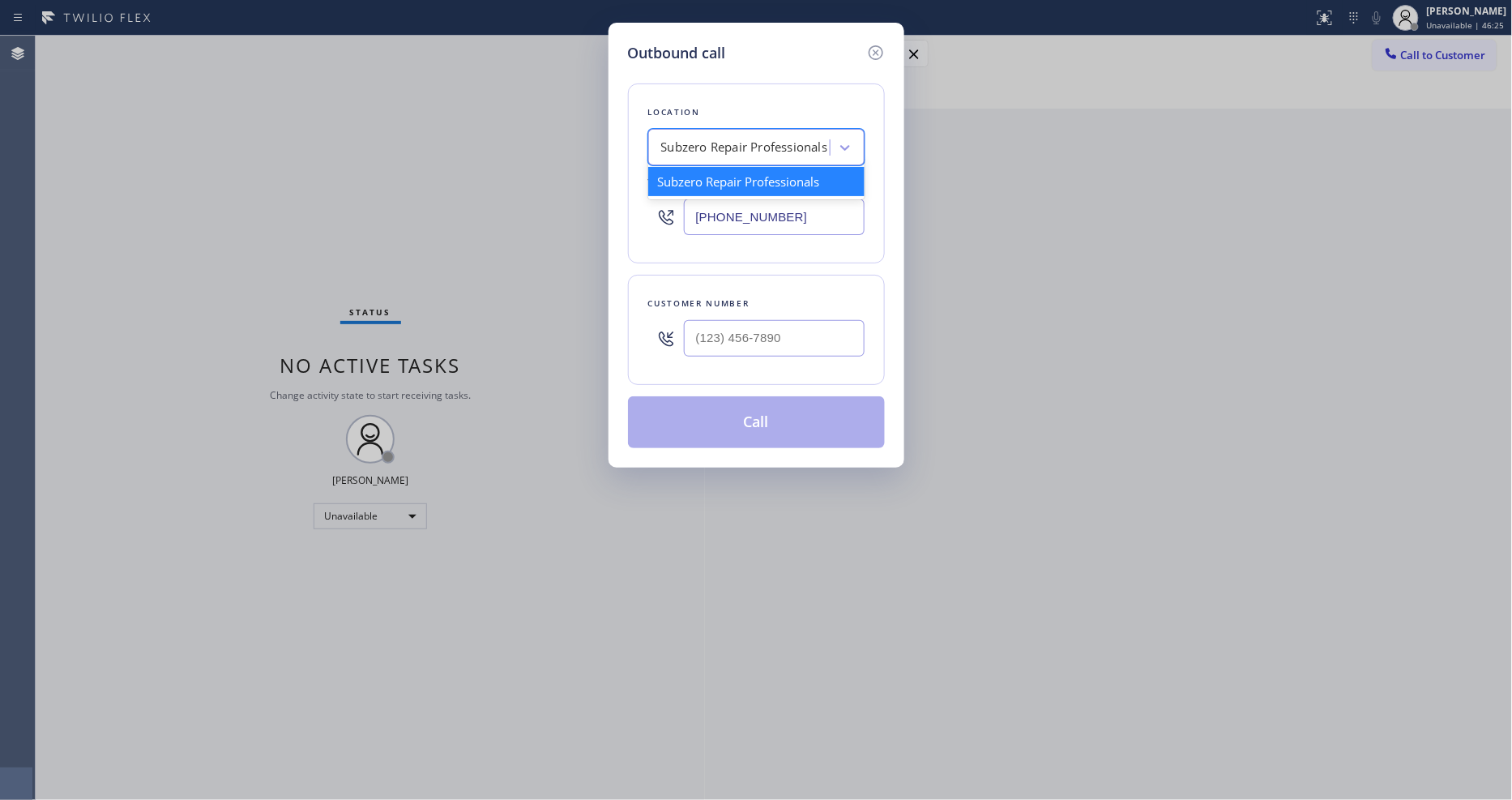
click at [749, 140] on div "Subzero Repair Professionals" at bounding box center [744, 147] width 166 height 18
paste input "Pasadena Electrician Masters"
type input "Pasadena Electrician Masters"
click at [712, 185] on div "Pasadena Electrician Masters" at bounding box center [756, 181] width 216 height 29
type input "(626) 768-9548"
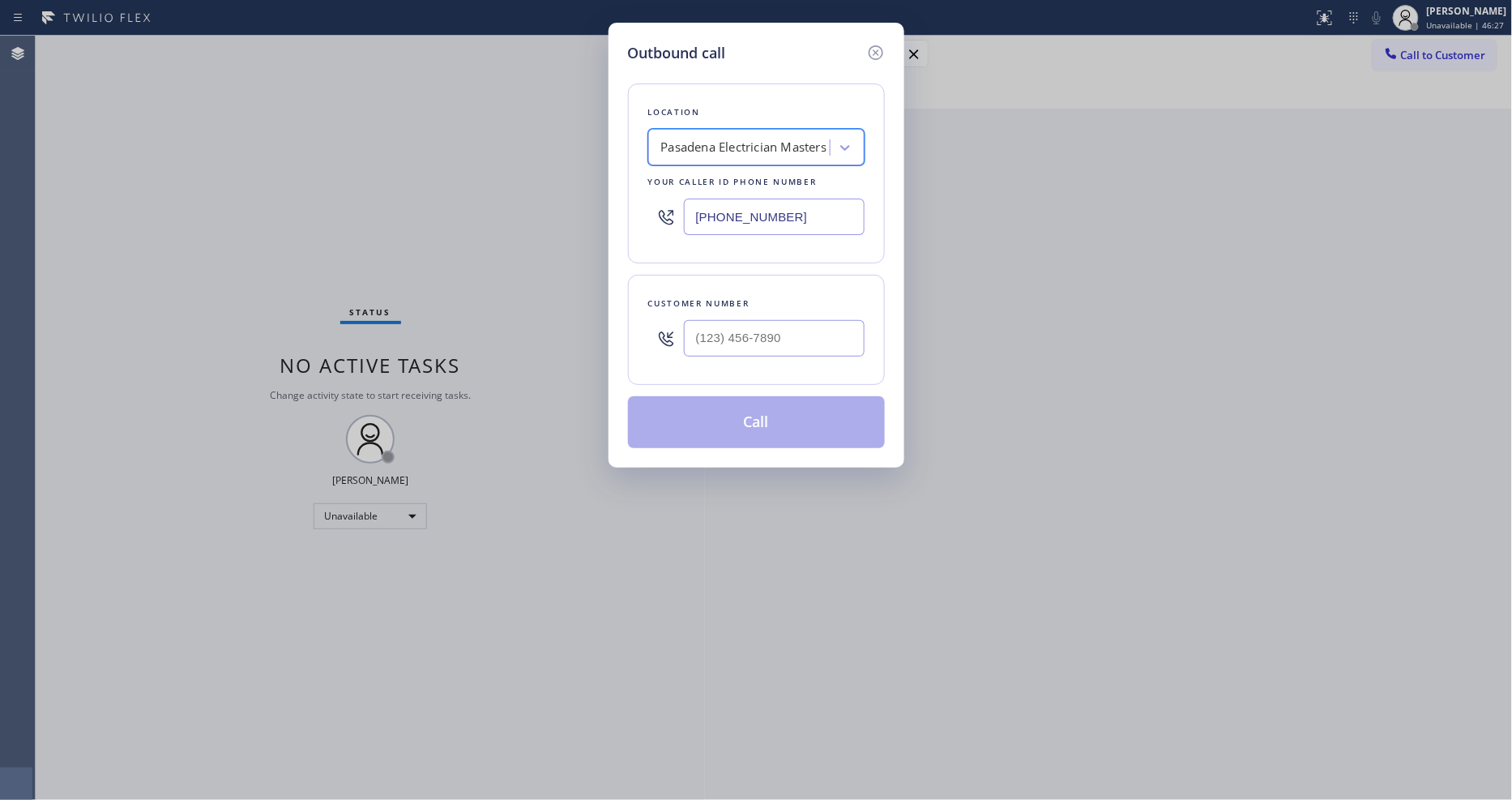
scroll to position [0, 1]
click at [767, 350] on input "(___) ___-____" at bounding box center [774, 339] width 181 height 36
paste input "626) 365-2111"
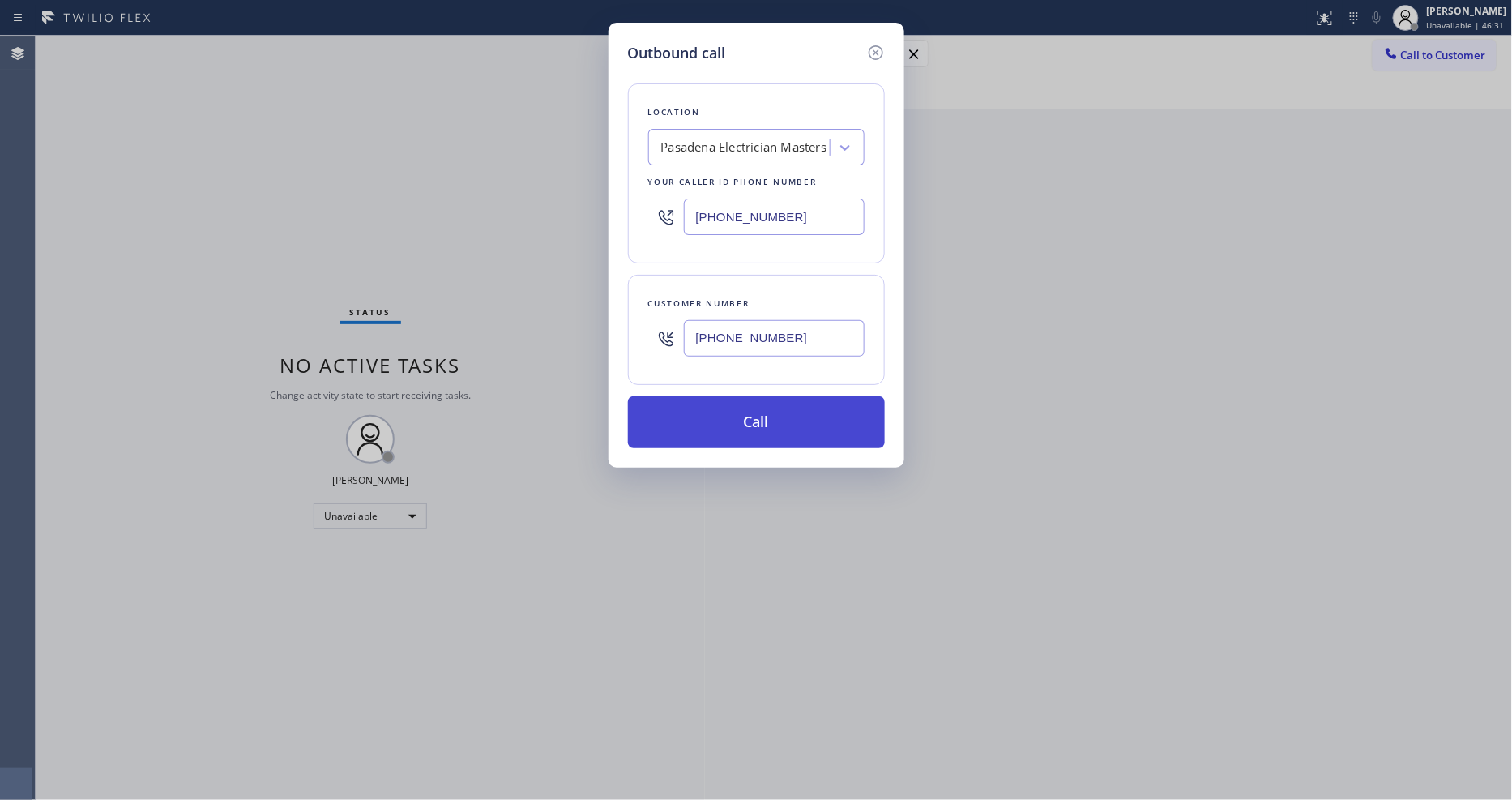
type input "(626) 365-2111"
click at [712, 416] on button "Call" at bounding box center [756, 422] width 257 height 52
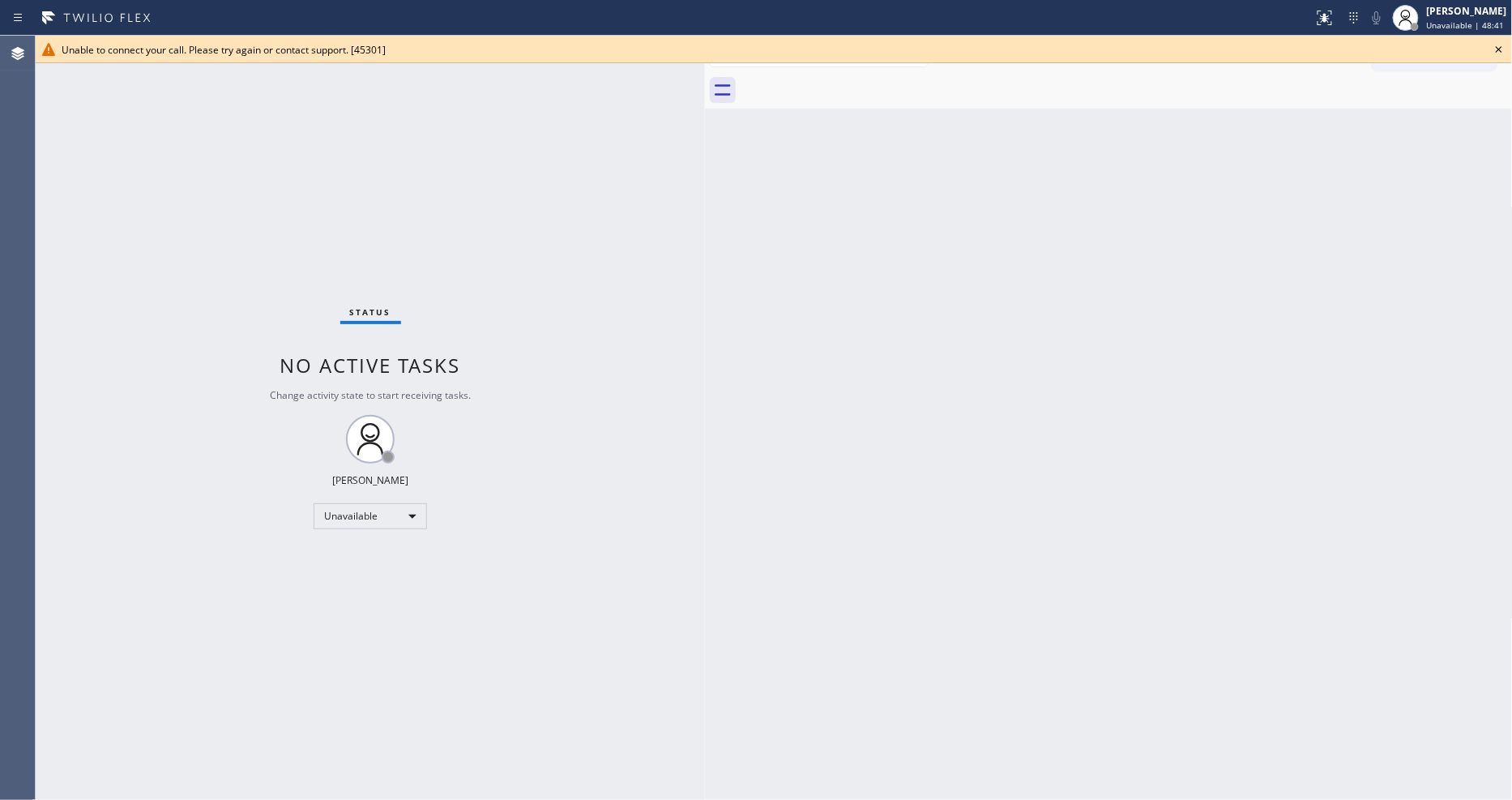
click at [1497, 51] on icon at bounding box center [1499, 49] width 7 height 7
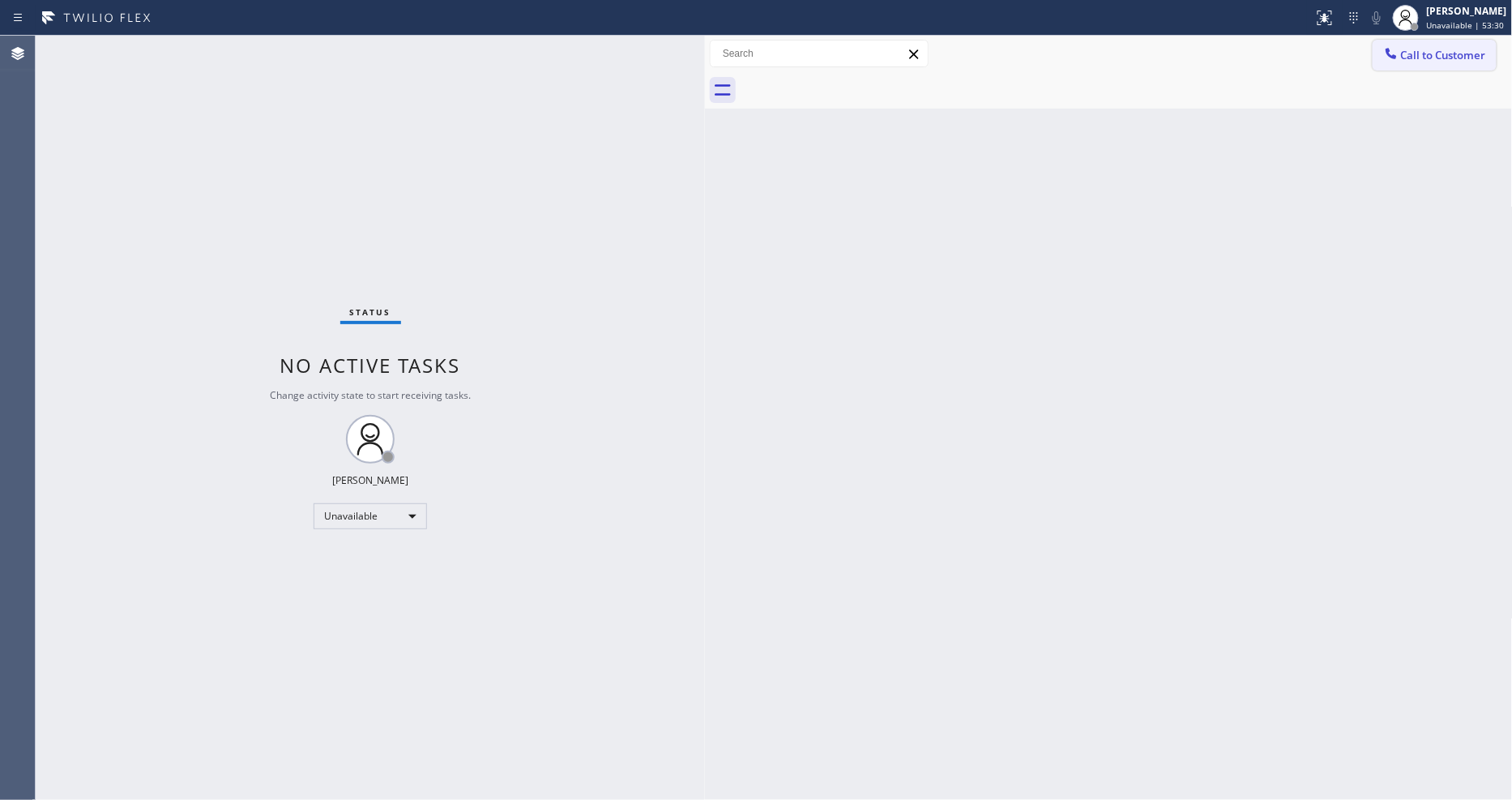
click at [1427, 58] on span "Call to Customer" at bounding box center [1443, 55] width 85 height 14
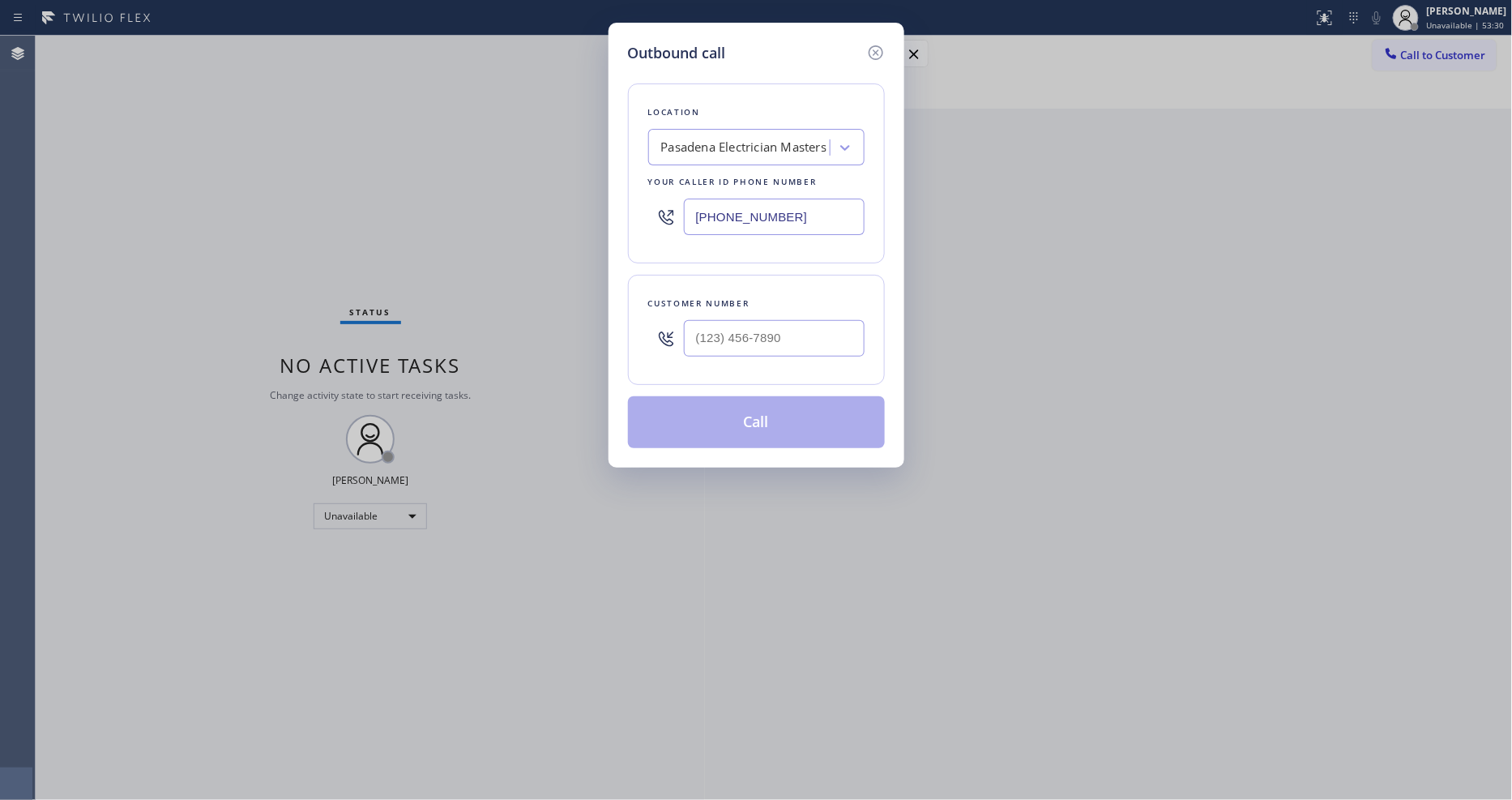
click at [742, 147] on div "Pasadena Electrician Masters" at bounding box center [744, 147] width 166 height 18
paste input "Electrical Land Fort Lee(ABB Electric)"
type input "Electrical Land Fort Lee(ABB Electric)"
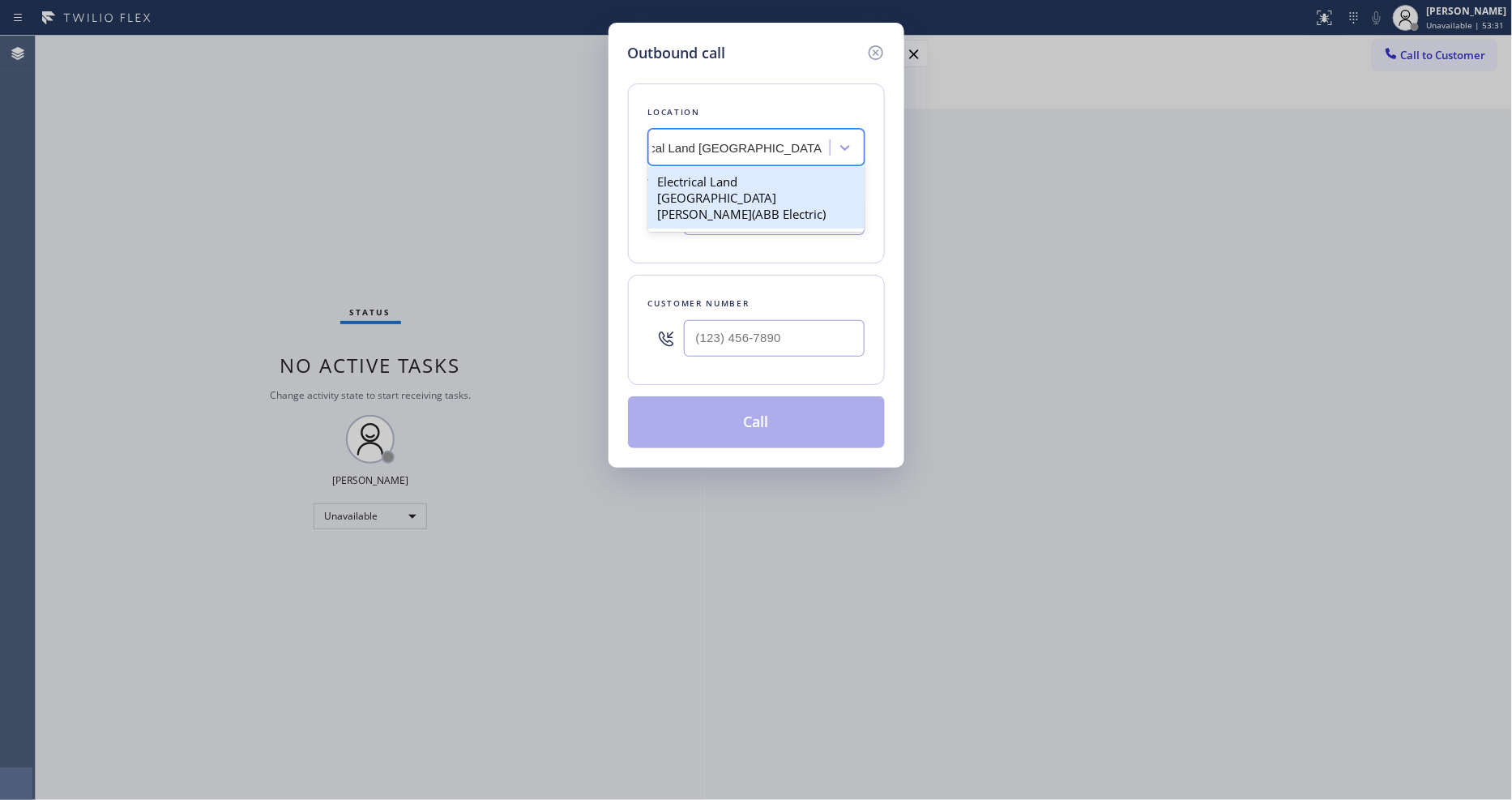
click at [710, 181] on div "Electrical Land Fort Lee(ABB Electric)" at bounding box center [756, 197] width 216 height 61
type input "(551) 239-9945"
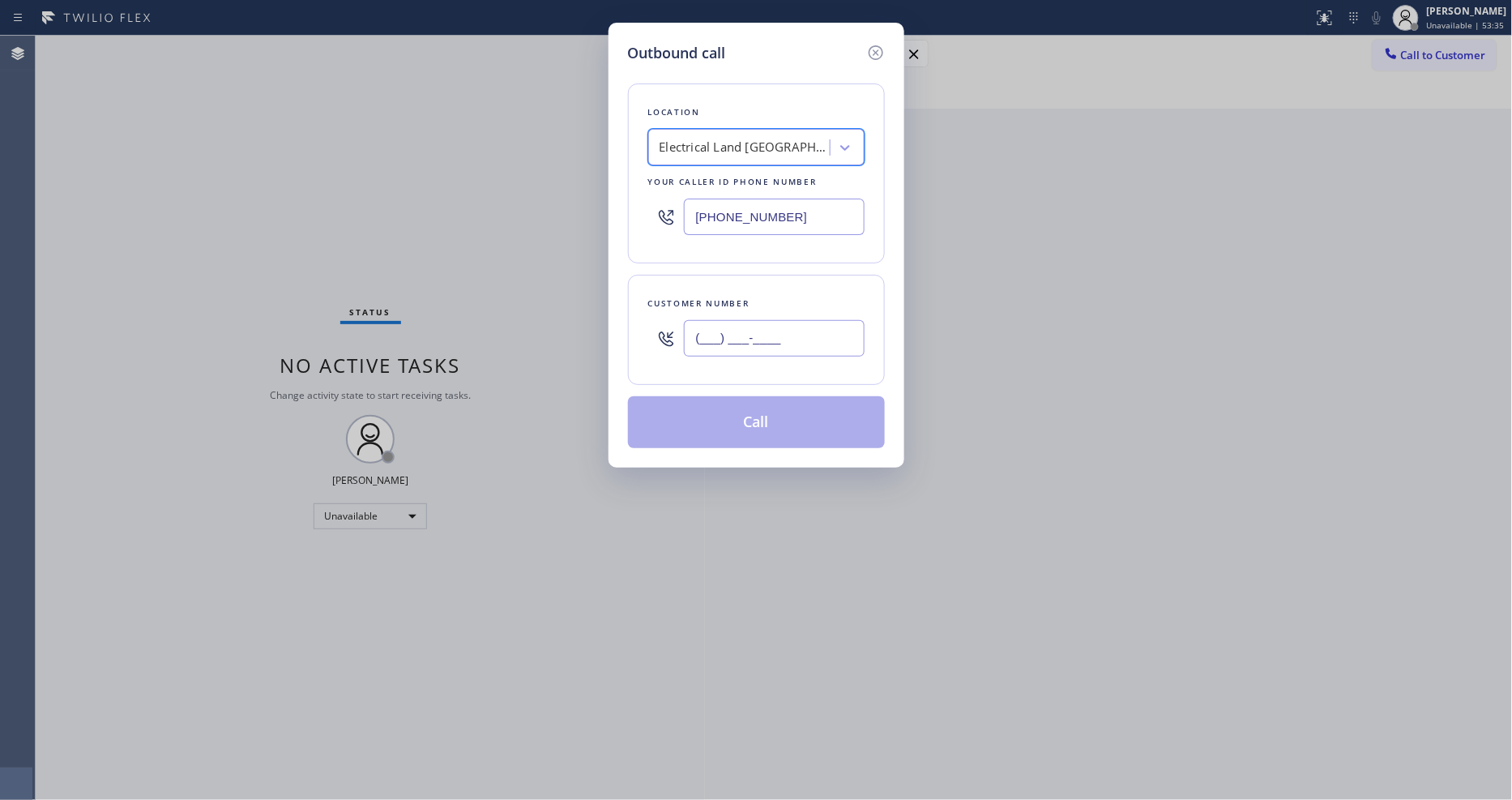
click at [750, 337] on input "(___) ___-____" at bounding box center [774, 339] width 181 height 36
paste input "646) 342-8540"
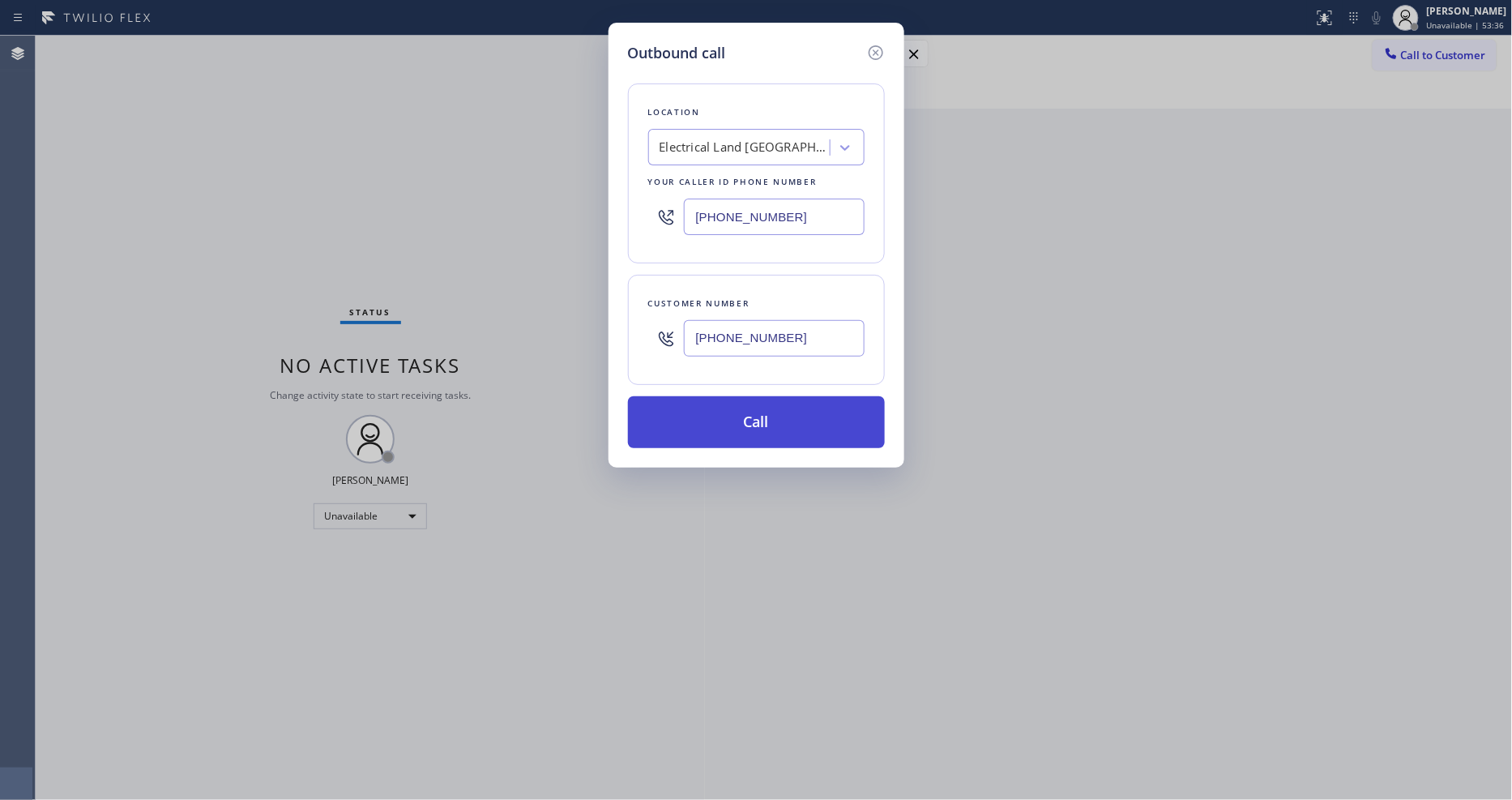
type input "(646) 342-8540"
click at [722, 418] on button "Call" at bounding box center [756, 422] width 257 height 52
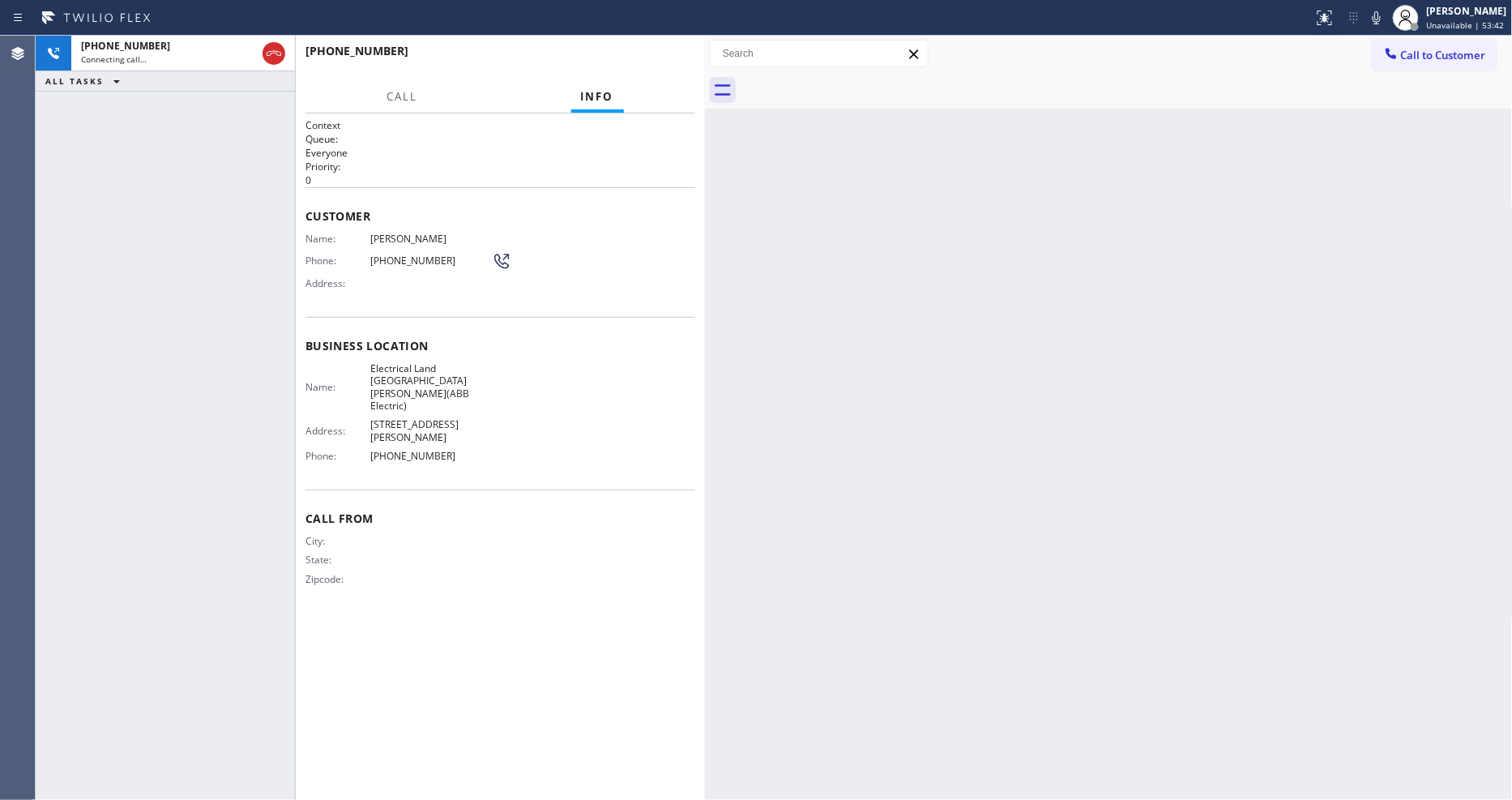
drag, startPoint x: 514, startPoint y: 511, endPoint x: 504, endPoint y: 577, distance: 66.8
click at [513, 511] on div "Call From City: State: Zipcode:" at bounding box center [499, 551] width 389 height 122
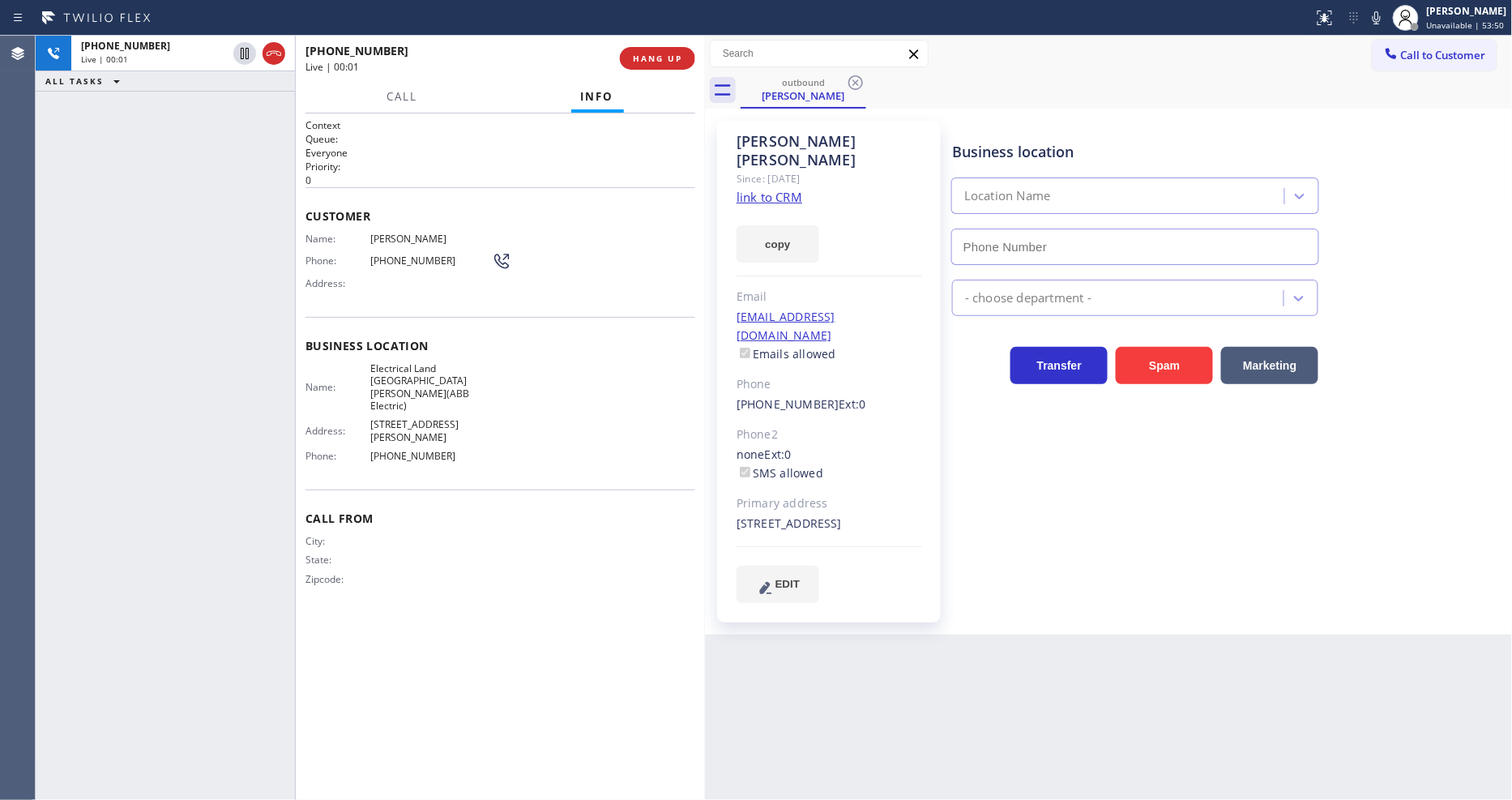
type input "(551) 239-9945"
click at [657, 57] on span "HANG UP" at bounding box center [658, 58] width 50 height 11
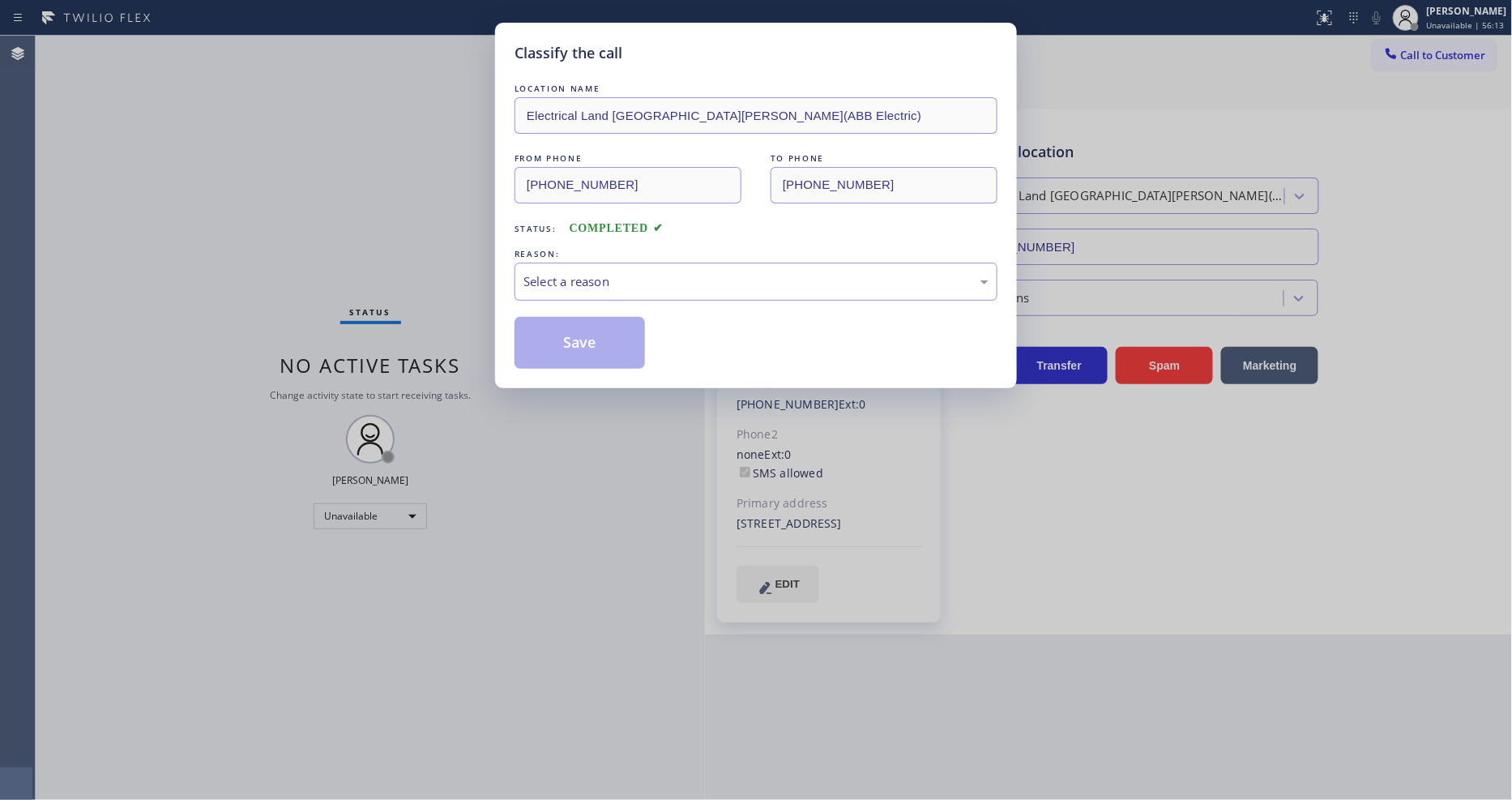
drag, startPoint x: 776, startPoint y: 269, endPoint x: 734, endPoint y: 284, distance: 44.6
click at [775, 273] on div "Select a reason" at bounding box center [756, 281] width 465 height 18
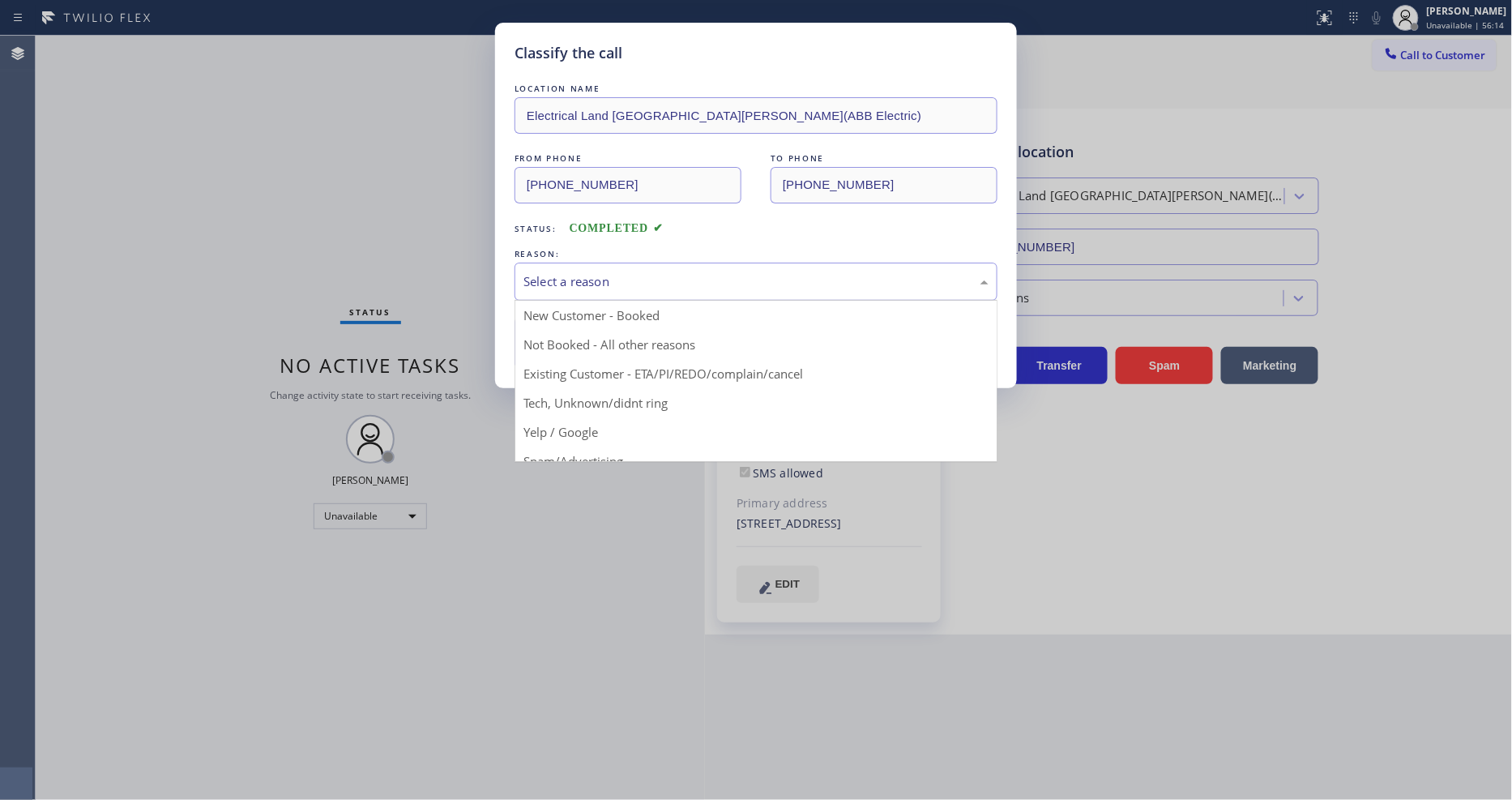
drag, startPoint x: 598, startPoint y: 381, endPoint x: 598, endPoint y: 346, distance: 35.0
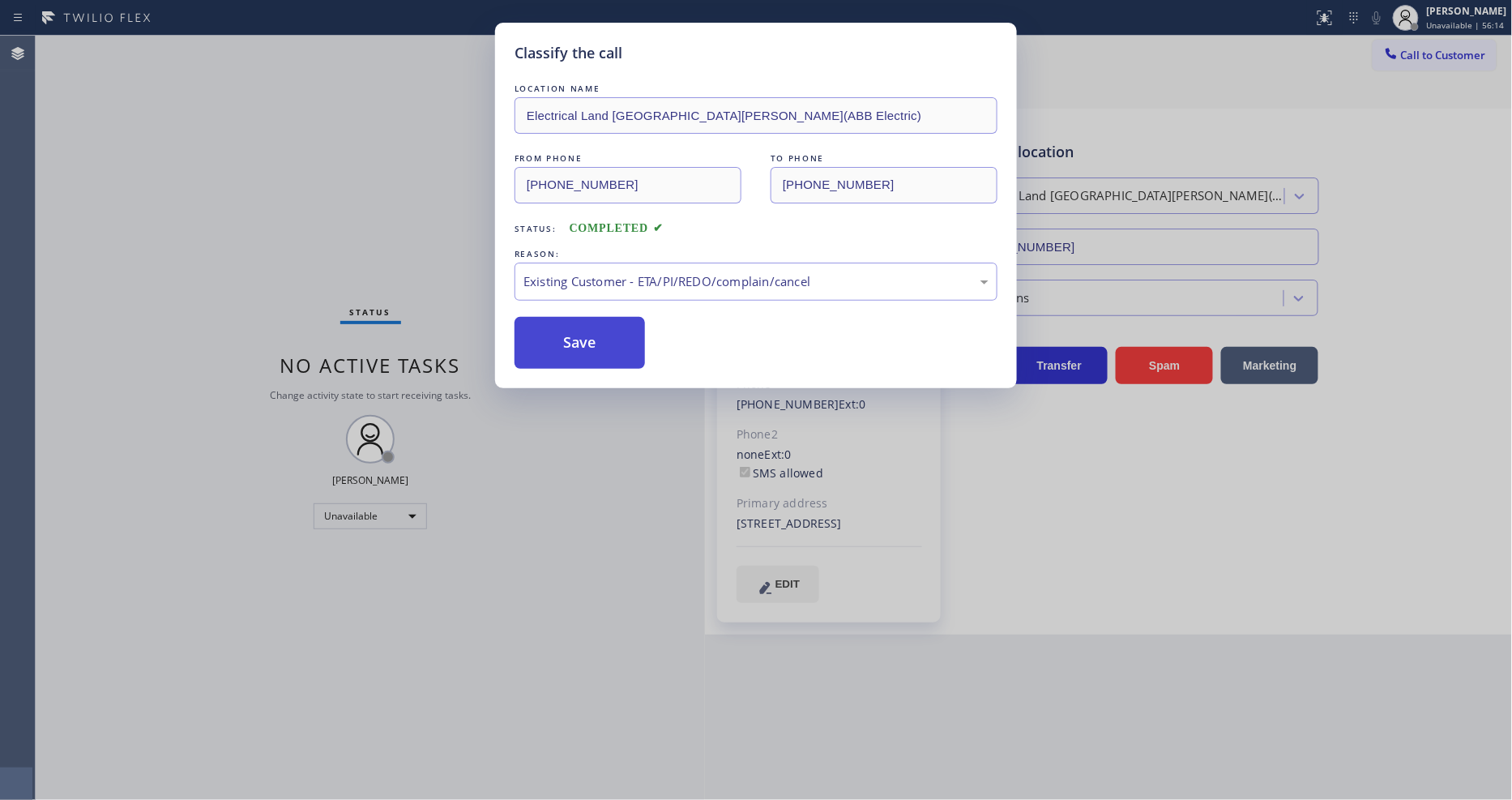
click at [595, 333] on button "Save" at bounding box center [580, 343] width 130 height 52
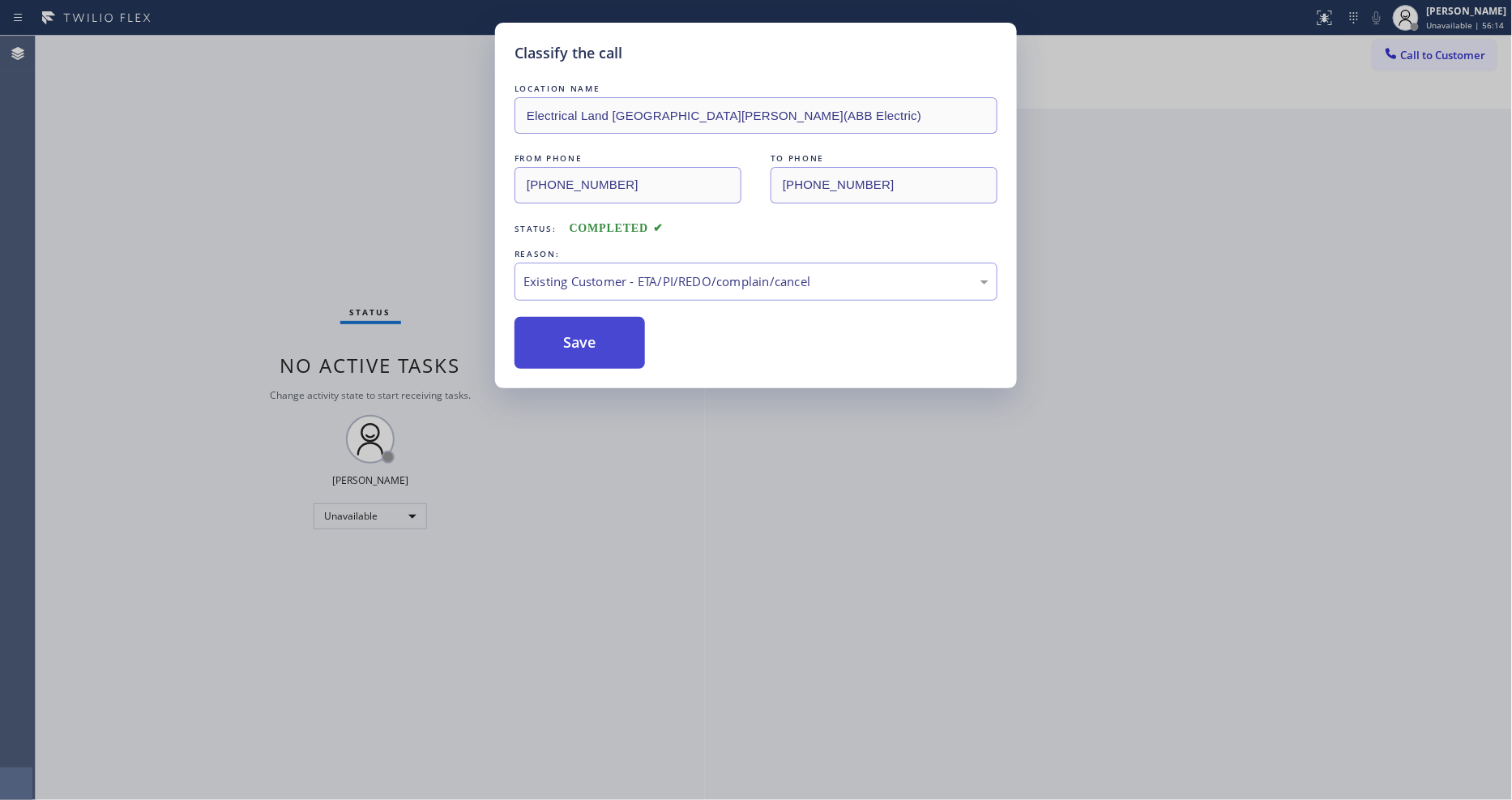
click at [595, 333] on button "Save" at bounding box center [580, 343] width 130 height 52
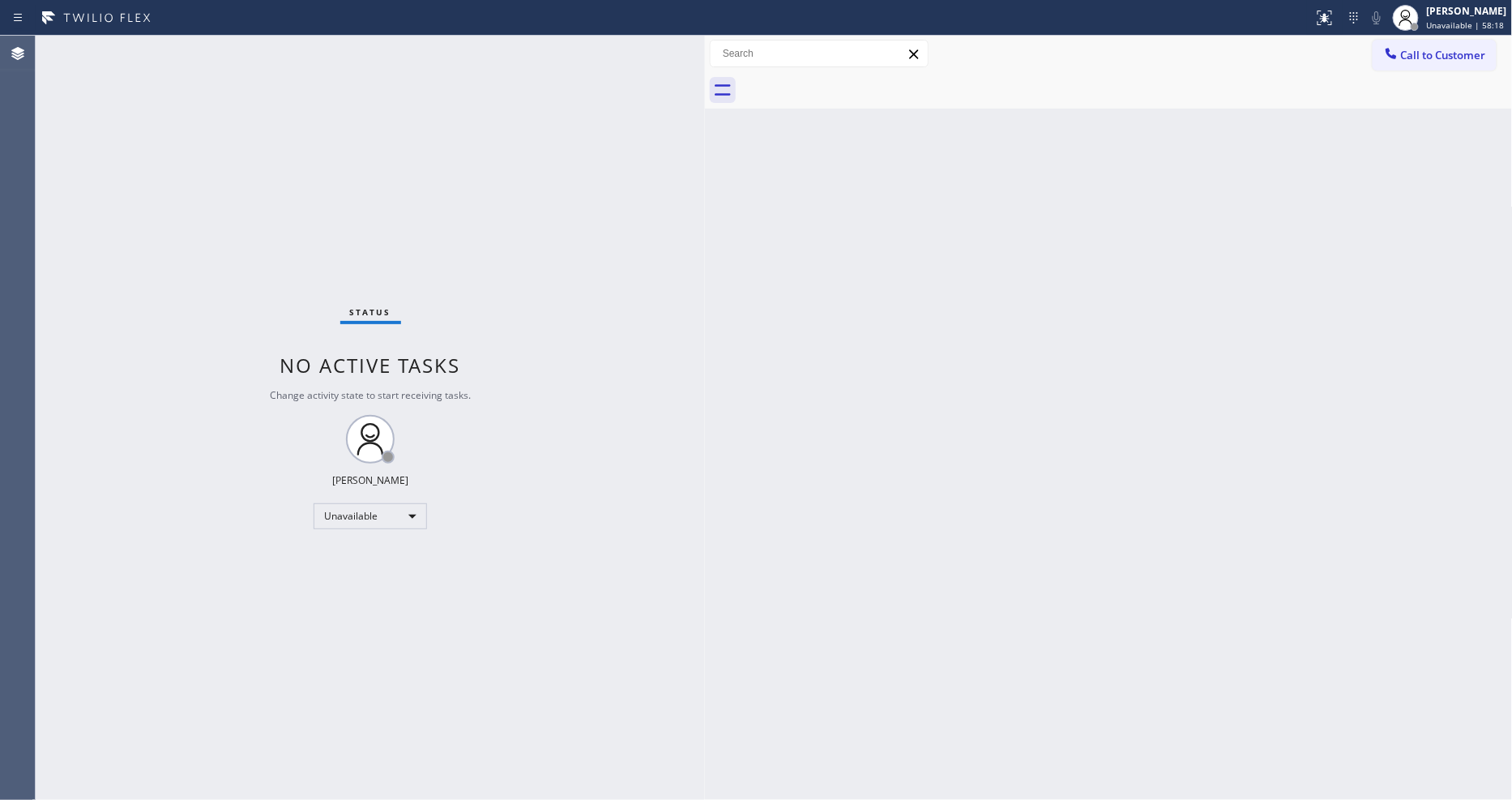
click at [1384, 60] on div at bounding box center [1391, 55] width 19 height 19
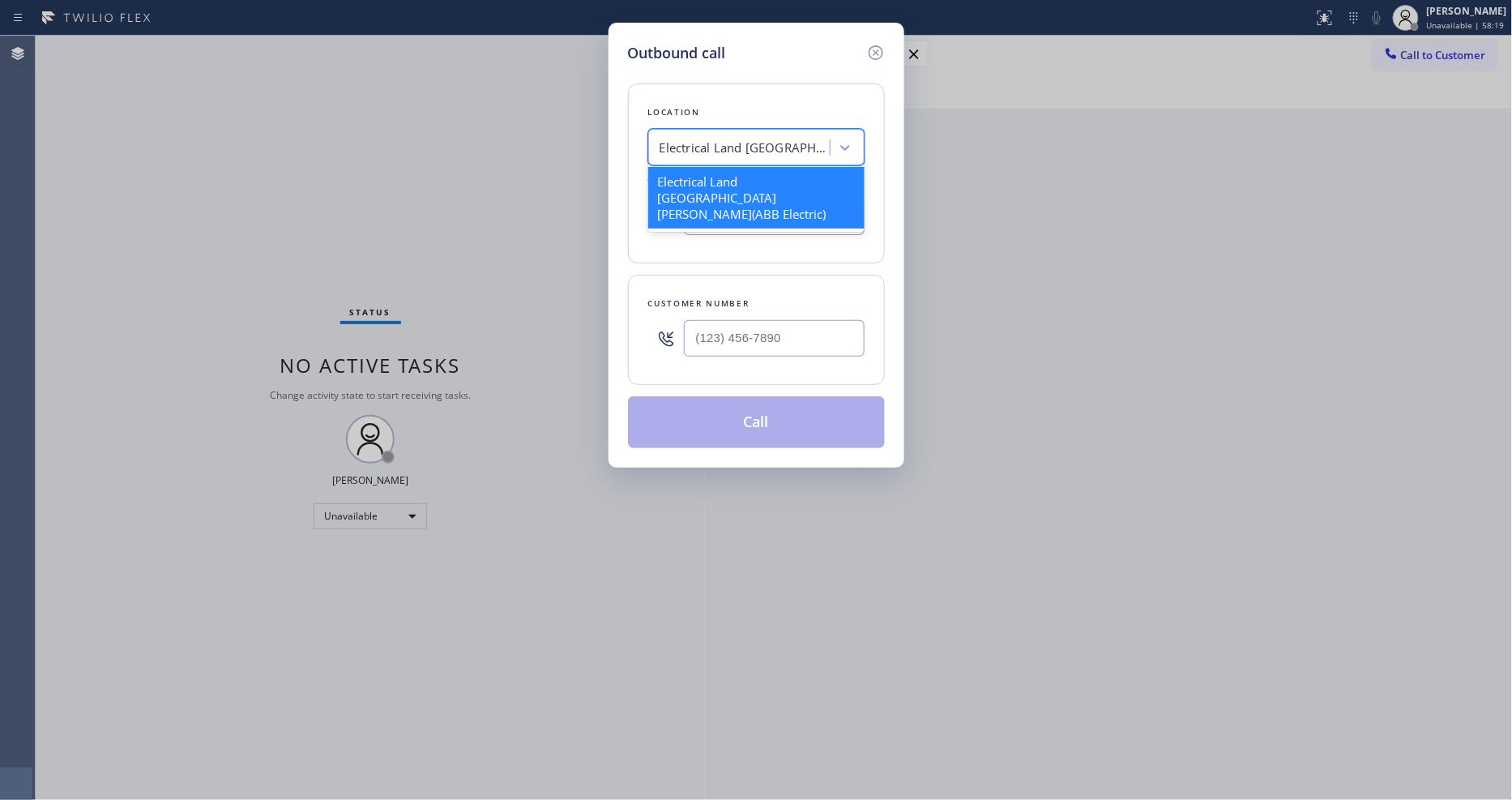
click at [691, 142] on div "Electrical Land Fort Lee(ABB Electric)" at bounding box center [744, 147] width 170 height 18
paste input "Blue Moon Electrical Los Alamitos"
type input "Blue Moon Electrical Los Alamitos"
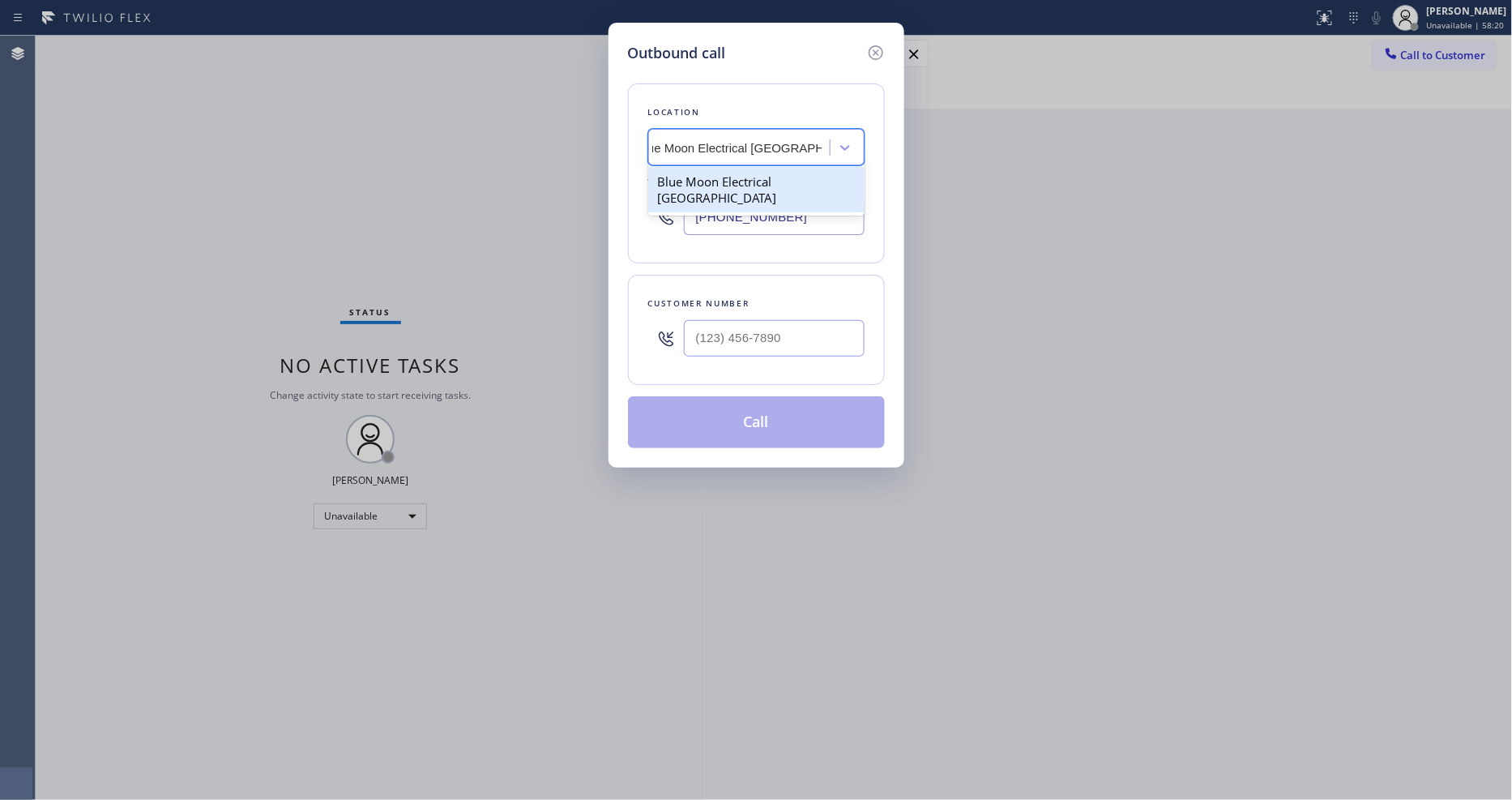
click at [691, 184] on div "Blue Moon Electrical Los Alamitos" at bounding box center [756, 189] width 216 height 45
type input "(562) 337-3994"
click at [718, 342] on input "(___) ___-____" at bounding box center [774, 339] width 181 height 36
paste input "562) 453-5628"
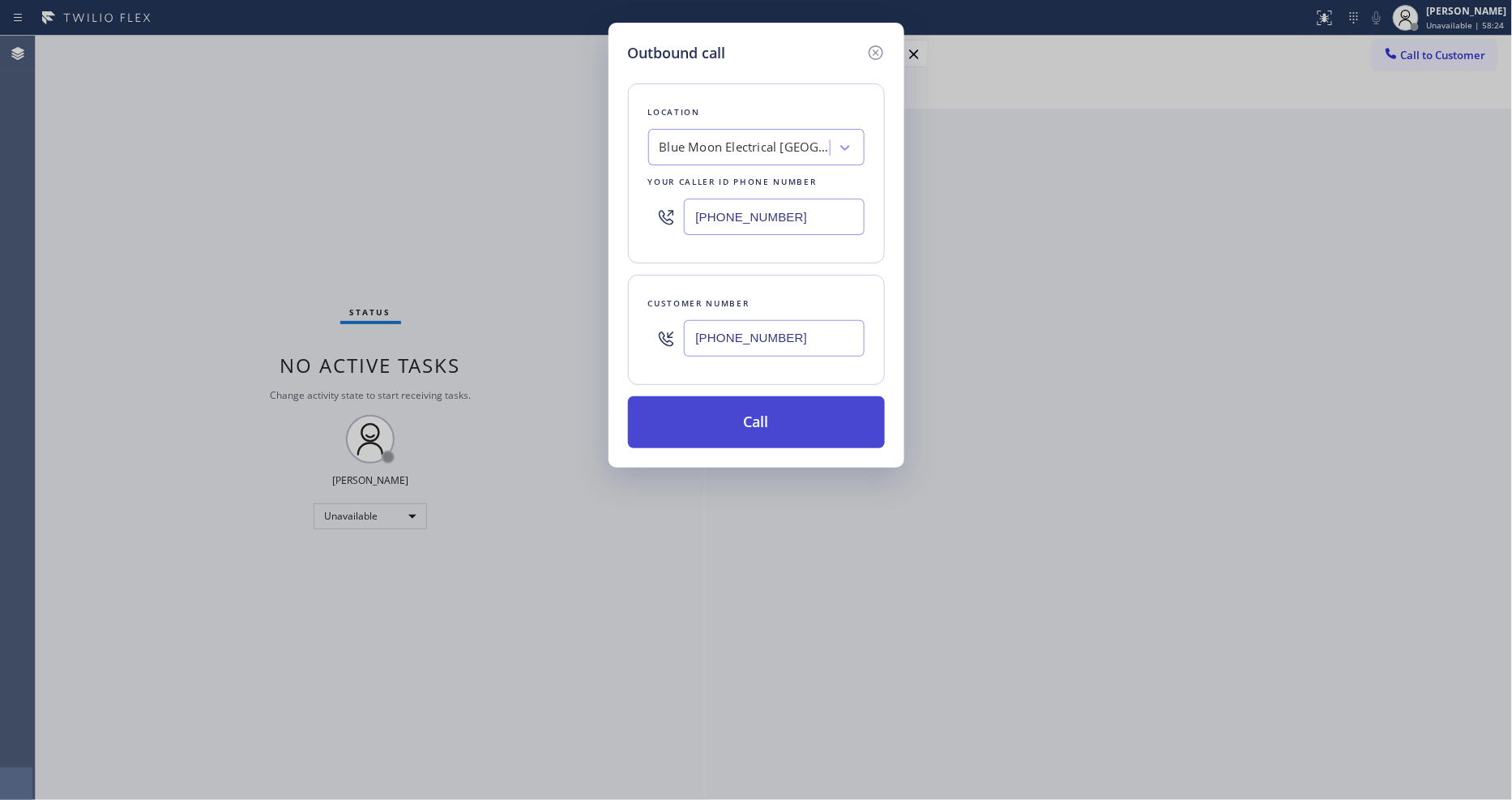
type input "(562) 453-5628"
drag, startPoint x: 690, startPoint y: 416, endPoint x: 668, endPoint y: 782, distance: 366.7
click at [690, 410] on button "Call" at bounding box center [756, 422] width 257 height 52
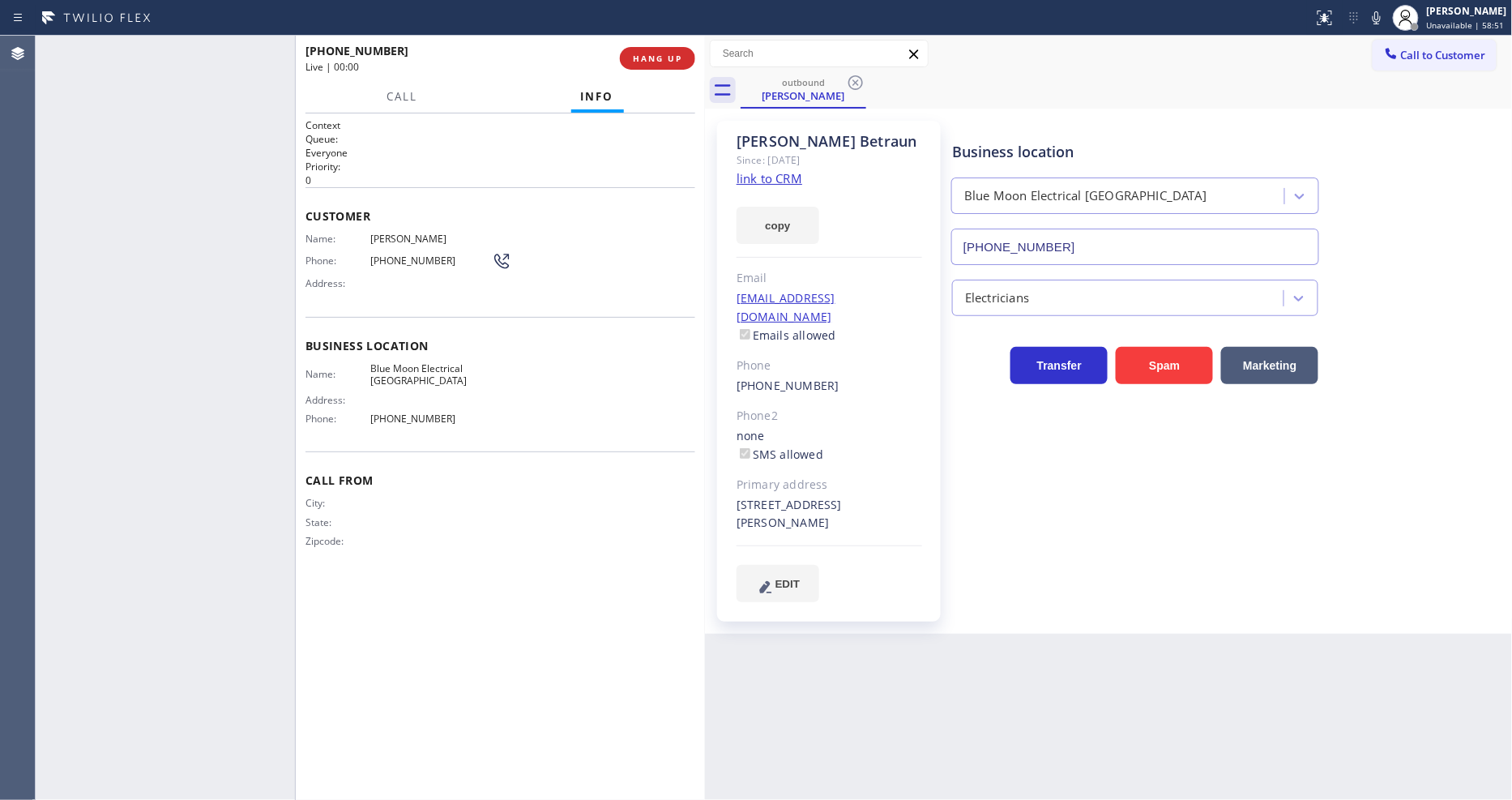
type input "(562) 337-3994"
click at [665, 62] on button "COMPLETE" at bounding box center [654, 58] width 82 height 23
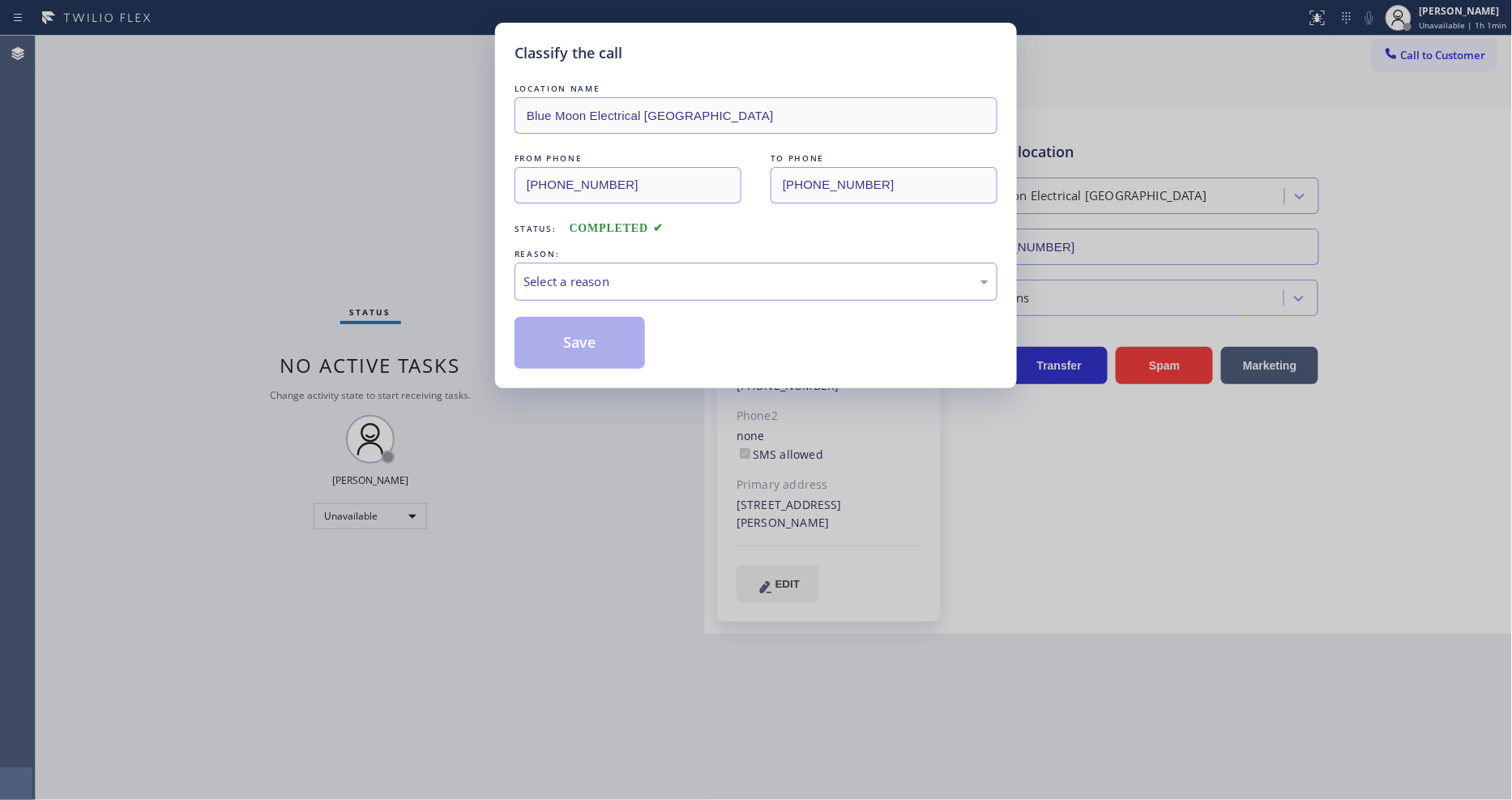
click at [592, 278] on div "Select a reason" at bounding box center [756, 281] width 465 height 18
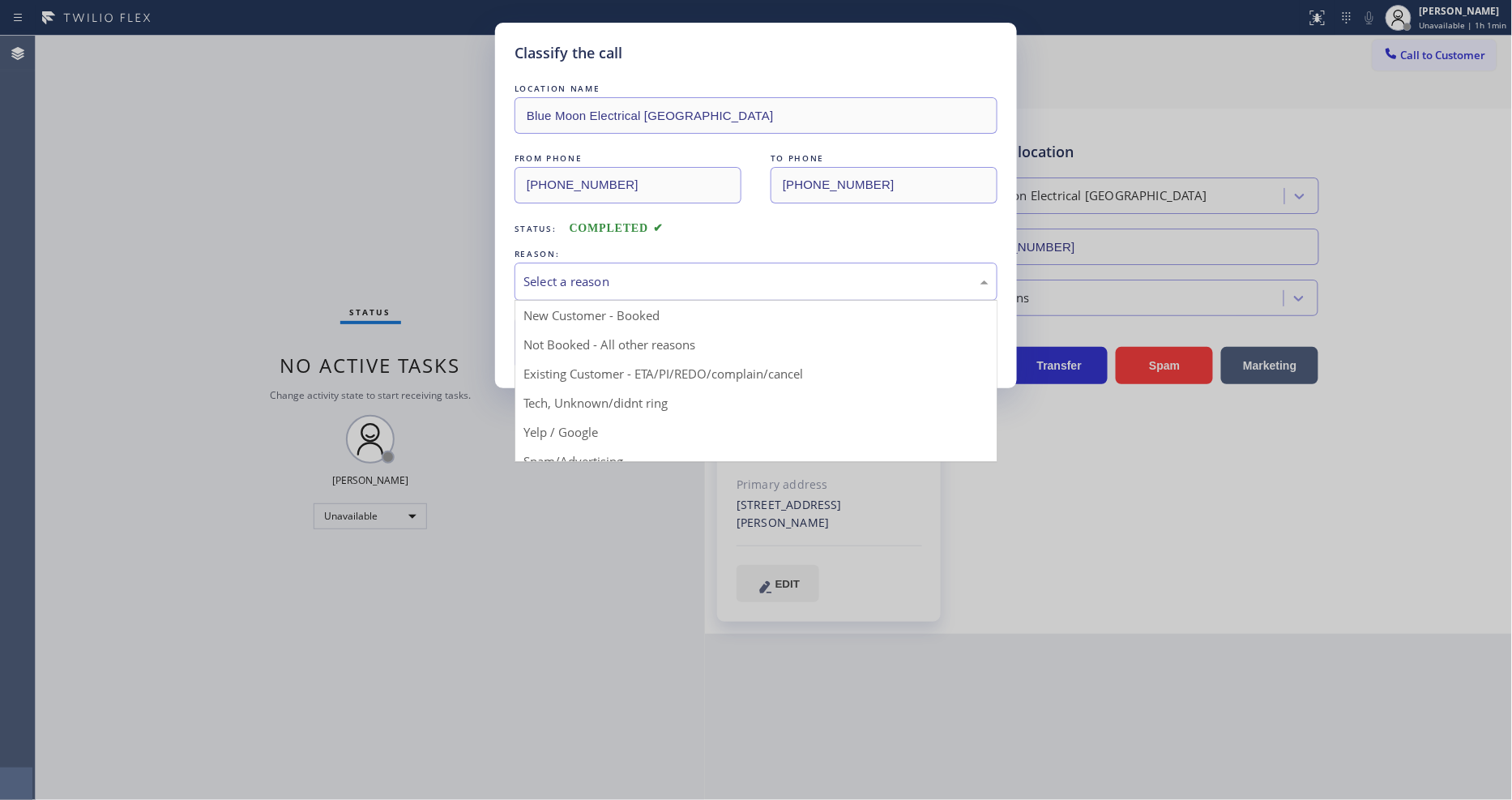
drag, startPoint x: 567, startPoint y: 373, endPoint x: 578, endPoint y: 329, distance: 45.4
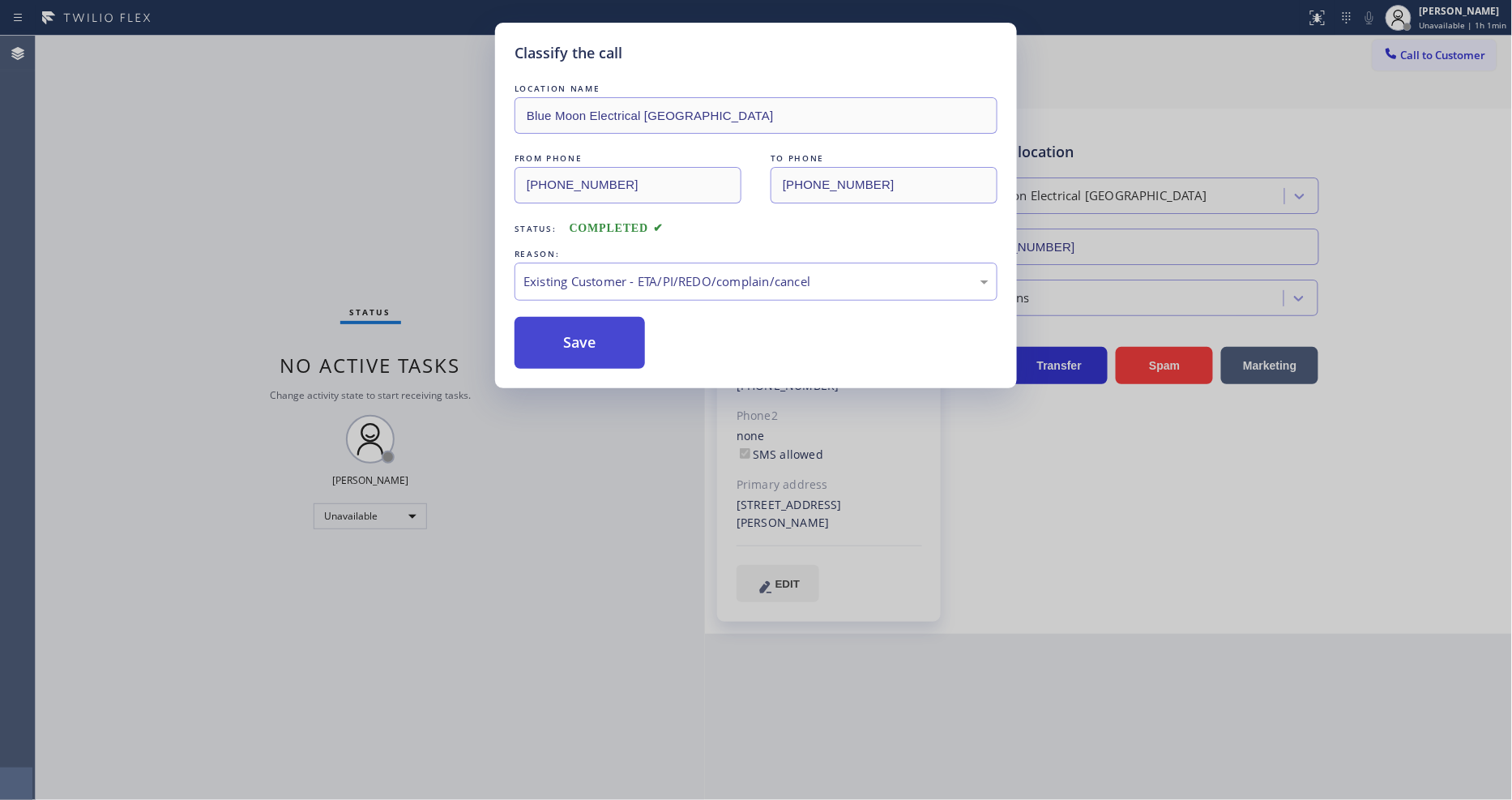
click at [578, 329] on button "Save" at bounding box center [580, 343] width 130 height 52
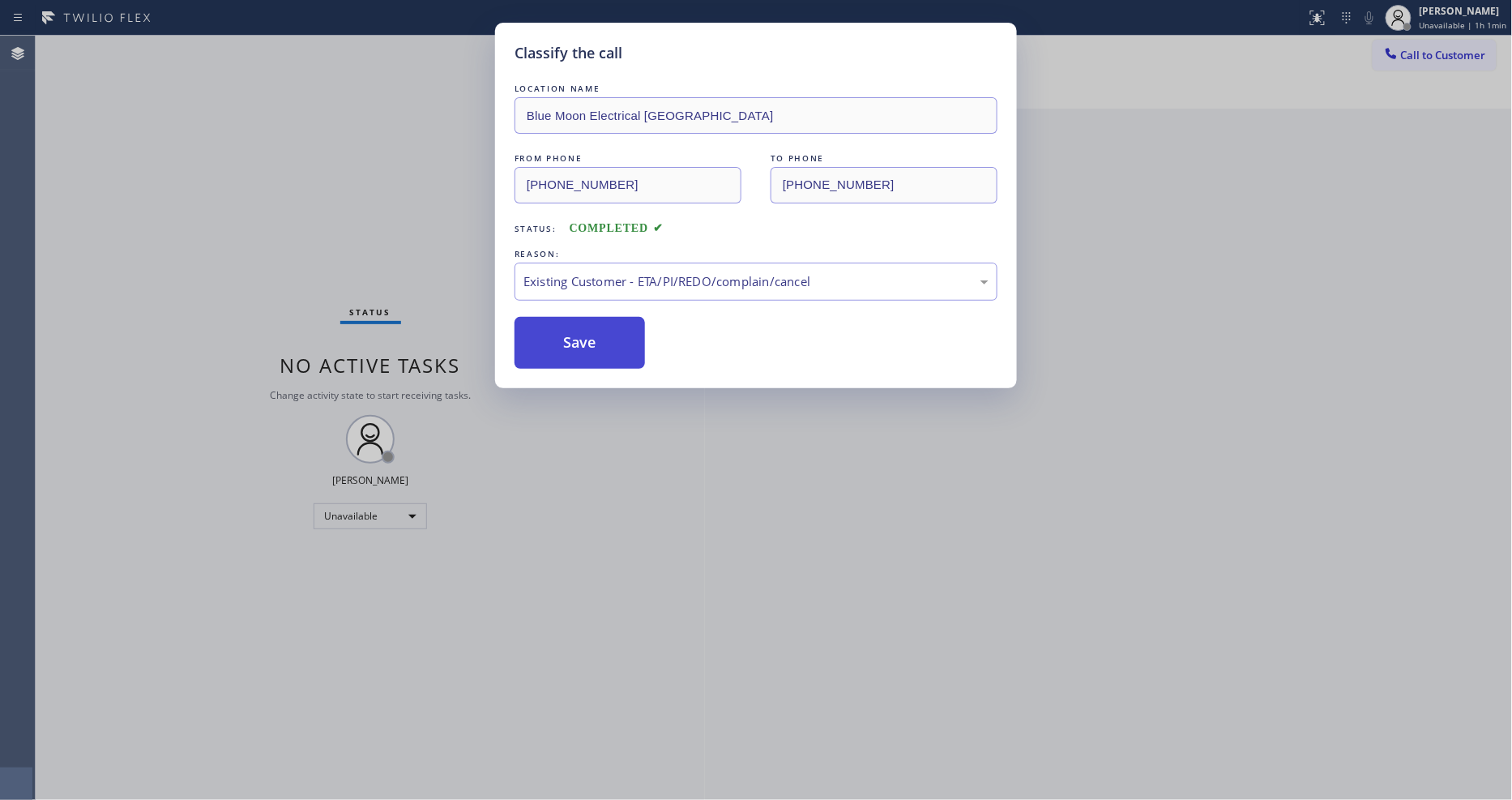
click at [578, 329] on button "Save" at bounding box center [580, 343] width 130 height 52
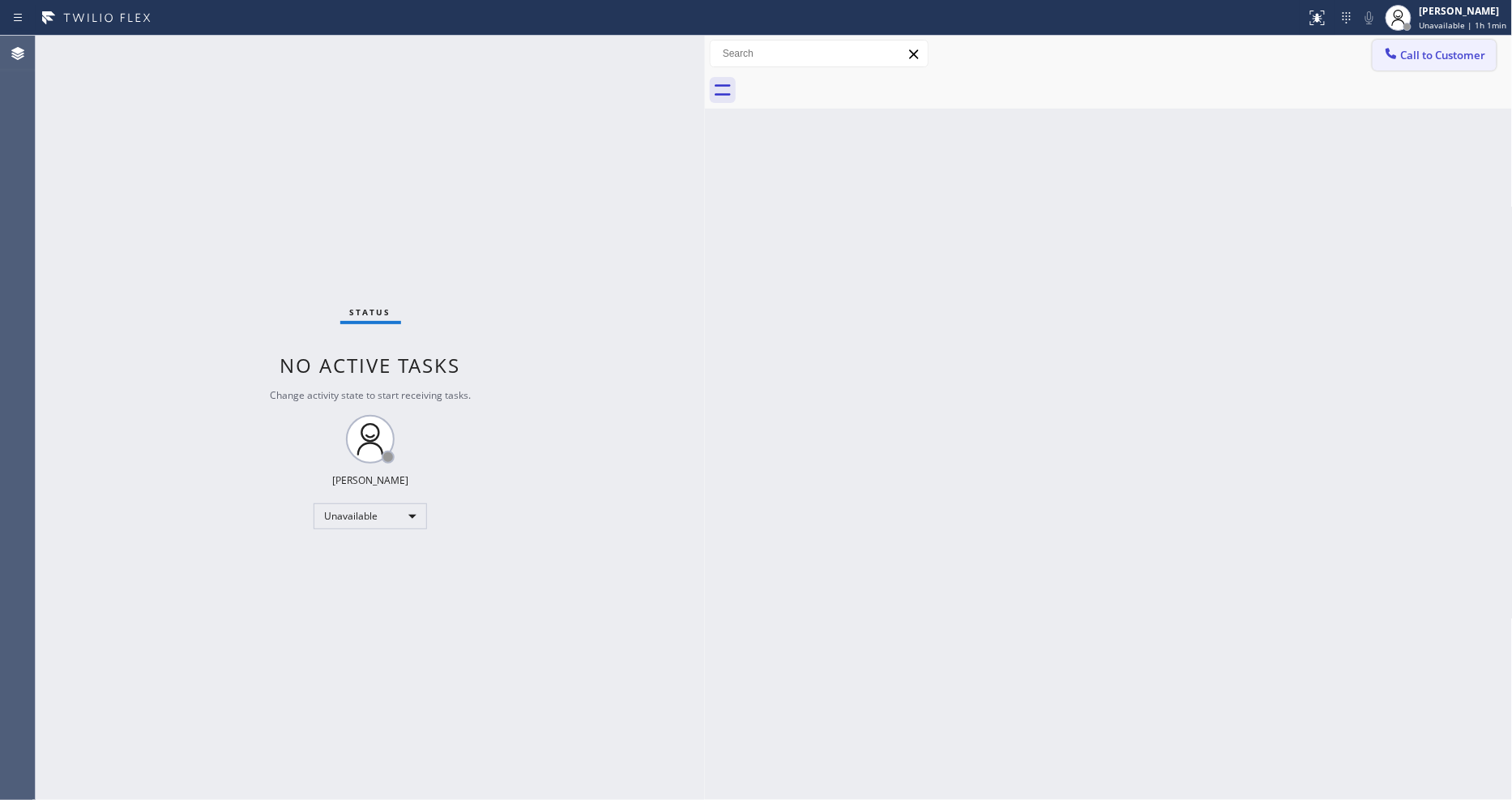
click at [1435, 53] on span "Call to Customer" at bounding box center [1443, 55] width 85 height 14
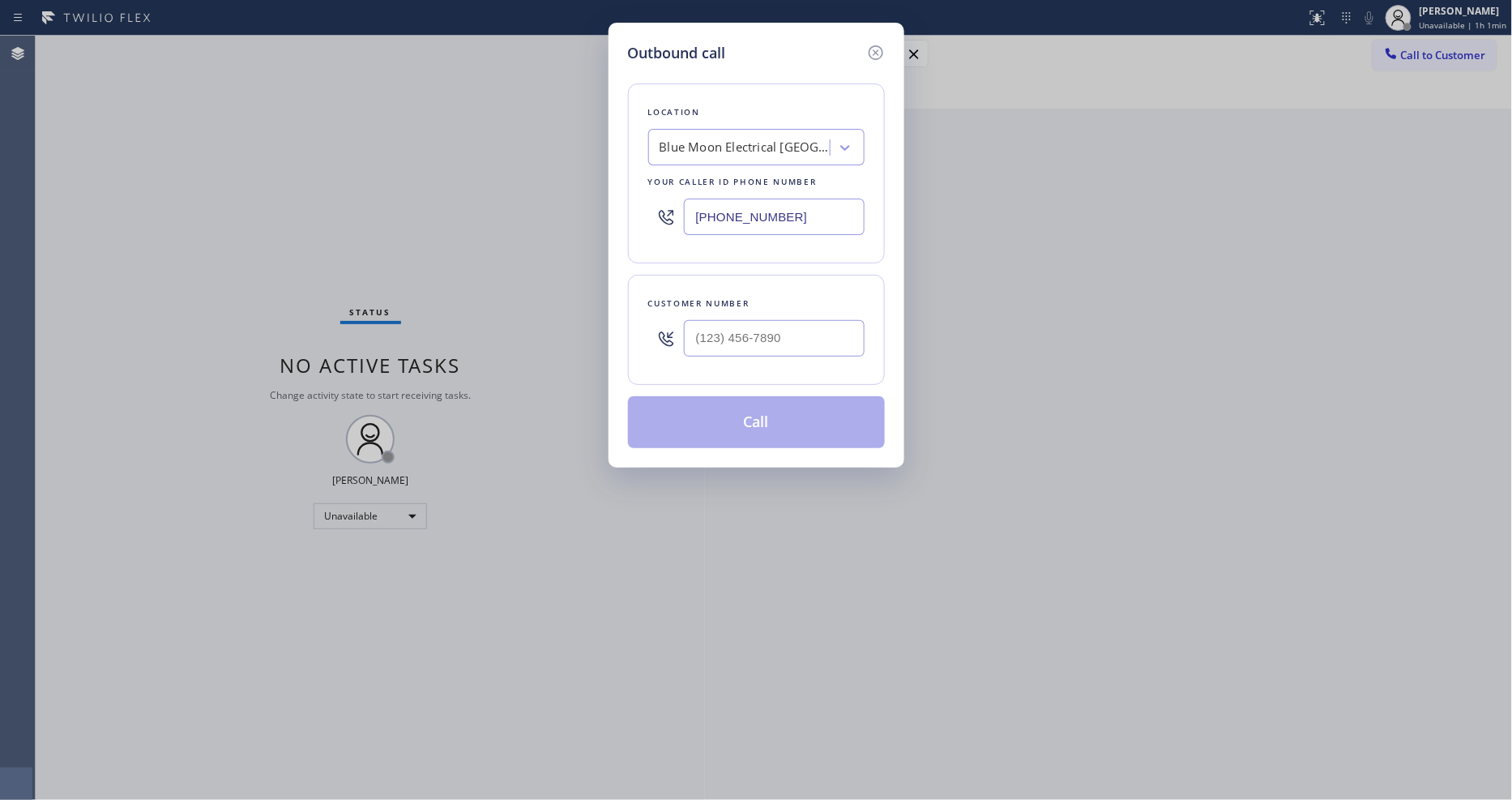
click at [723, 144] on div "Blue Moon Electrical Los Alamitos" at bounding box center [744, 147] width 170 height 18
paste input "Hayward Viking Stove Repair"
type input "Hayward Viking Stove Repair"
drag, startPoint x: 707, startPoint y: 183, endPoint x: 626, endPoint y: 722, distance: 545.1
click at [705, 183] on div "Hayward Viking Stove Repair" at bounding box center [756, 181] width 216 height 29
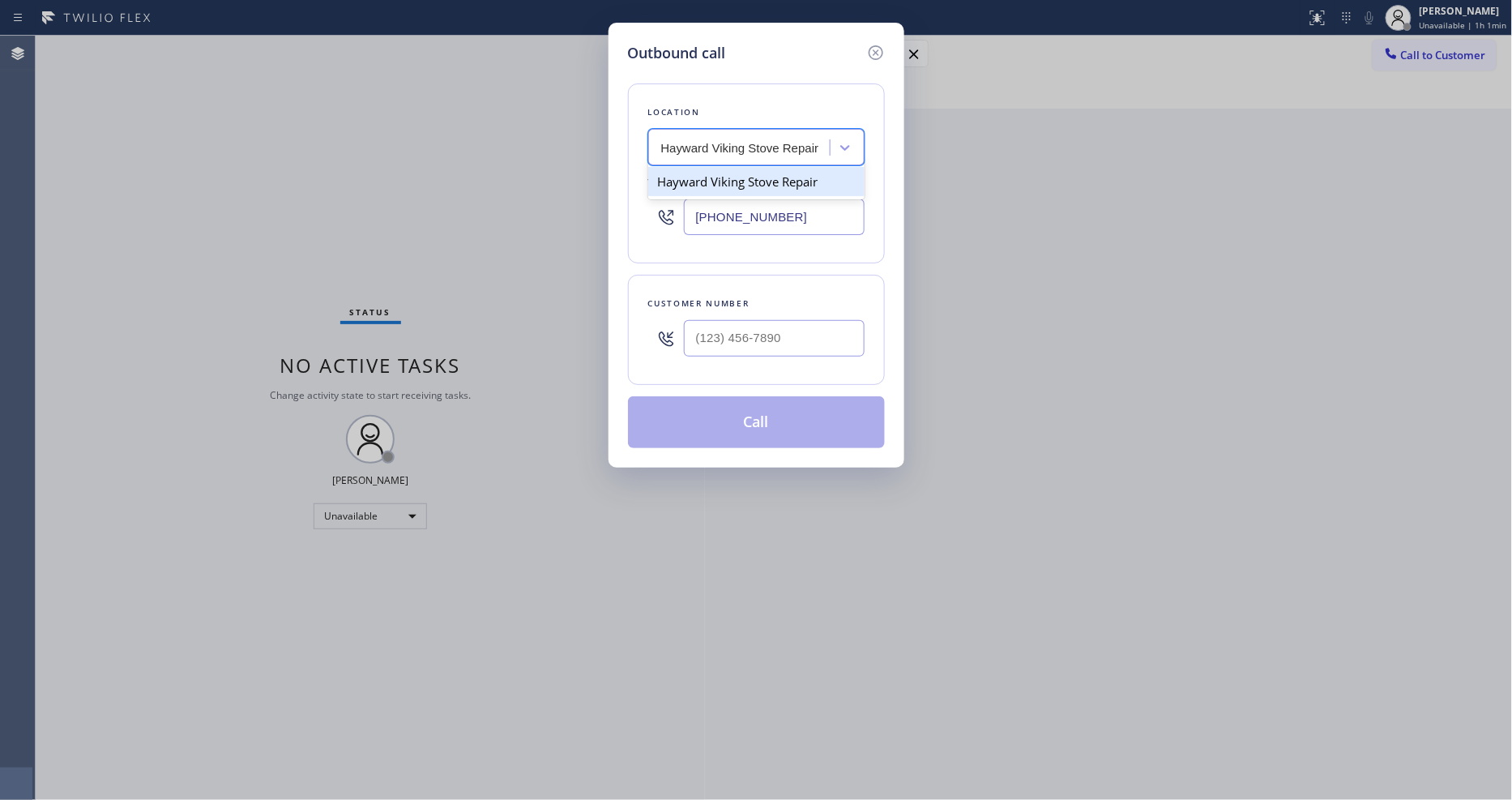
type input "(510) 319-0237"
click at [742, 328] on input "(___) ___-____" at bounding box center [774, 339] width 181 height 36
paste input "925) 525-9051"
type input "(925) 525-9051"
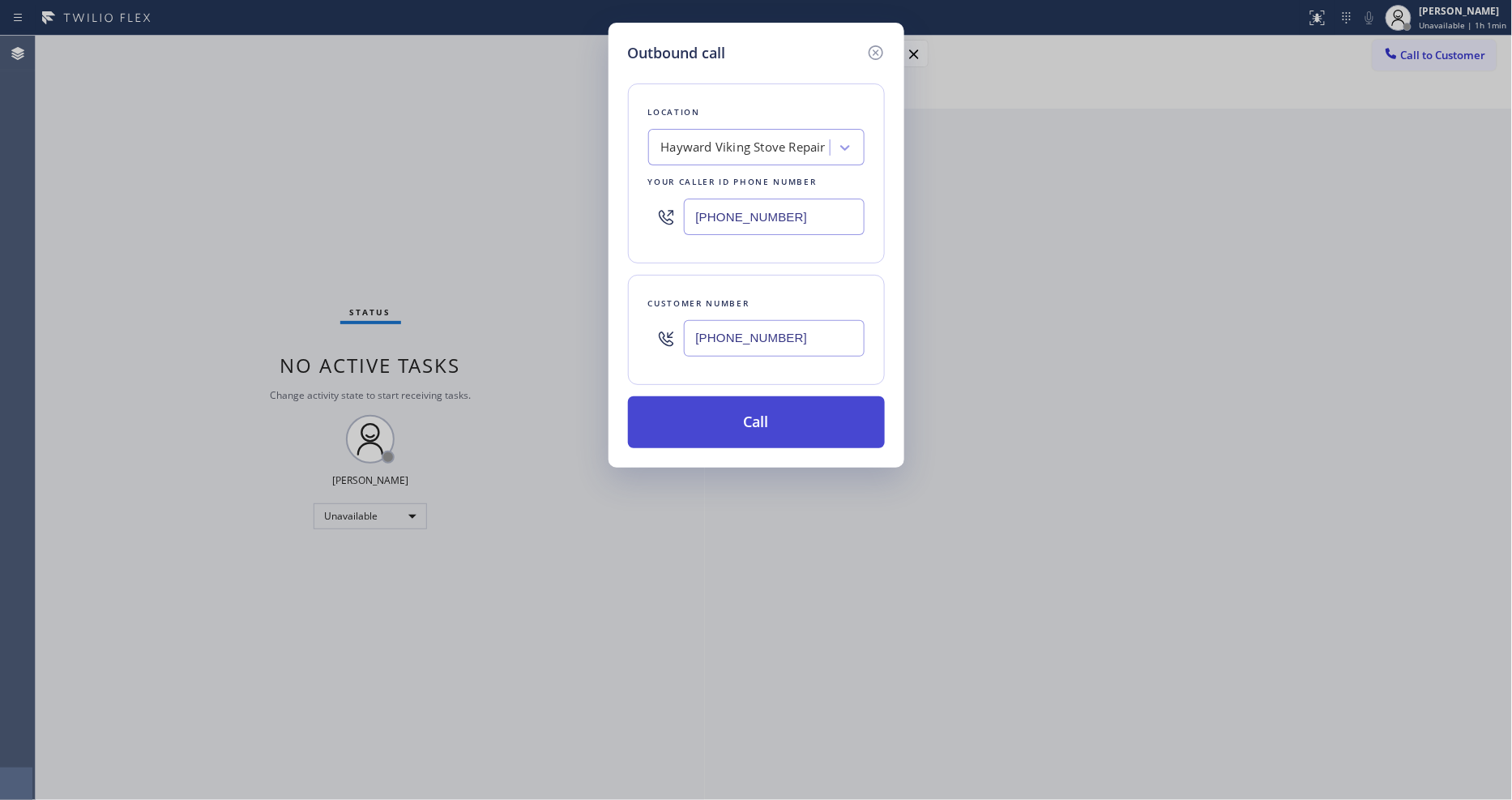
click at [739, 426] on button "Call" at bounding box center [756, 422] width 257 height 52
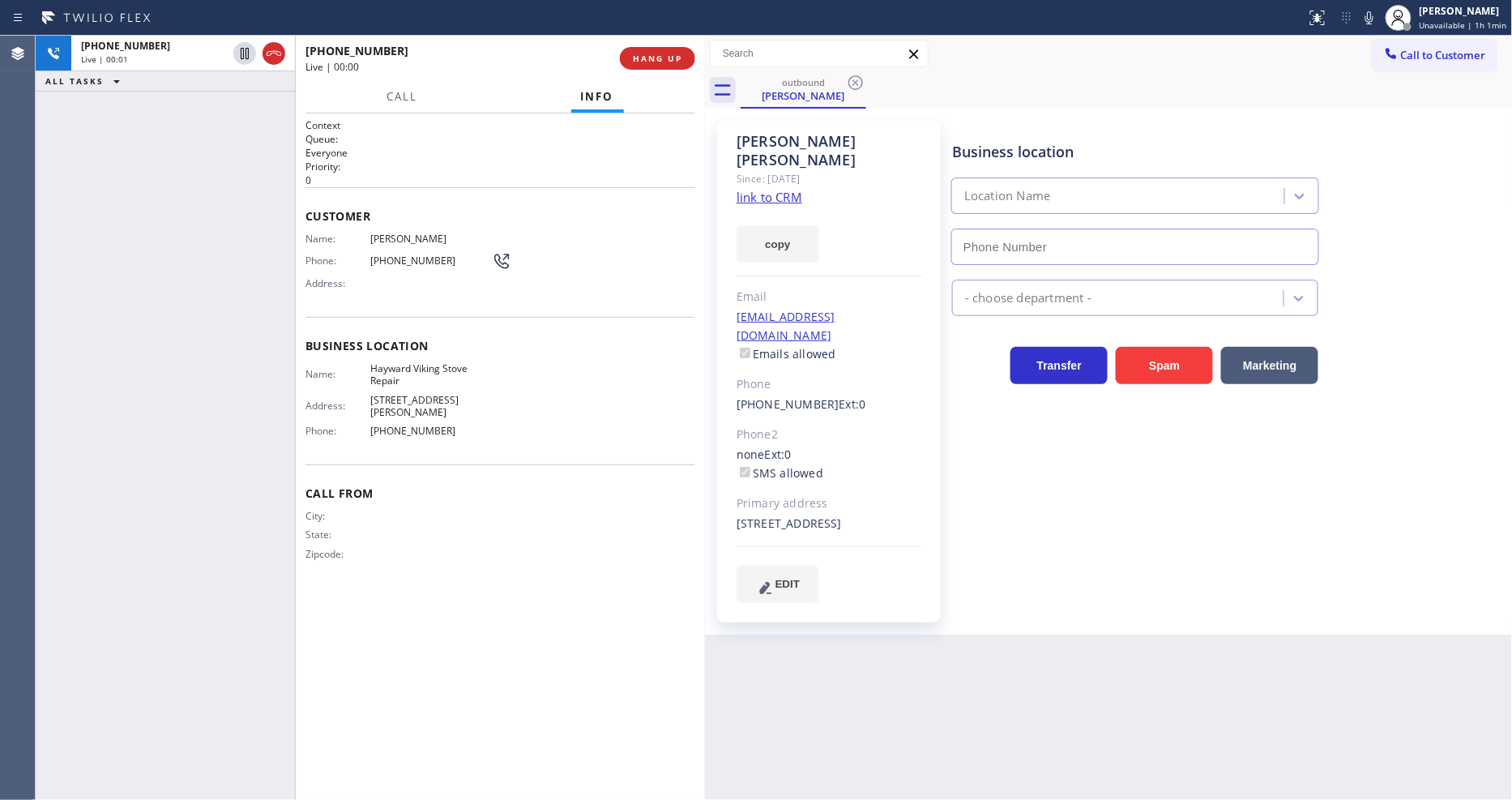
type input "(510) 319-0237"
click at [1322, 570] on div "Business location Hayward Viking Stove Repair (510) 319-0237 Appliance Repair H…" at bounding box center [1228, 361] width 559 height 474
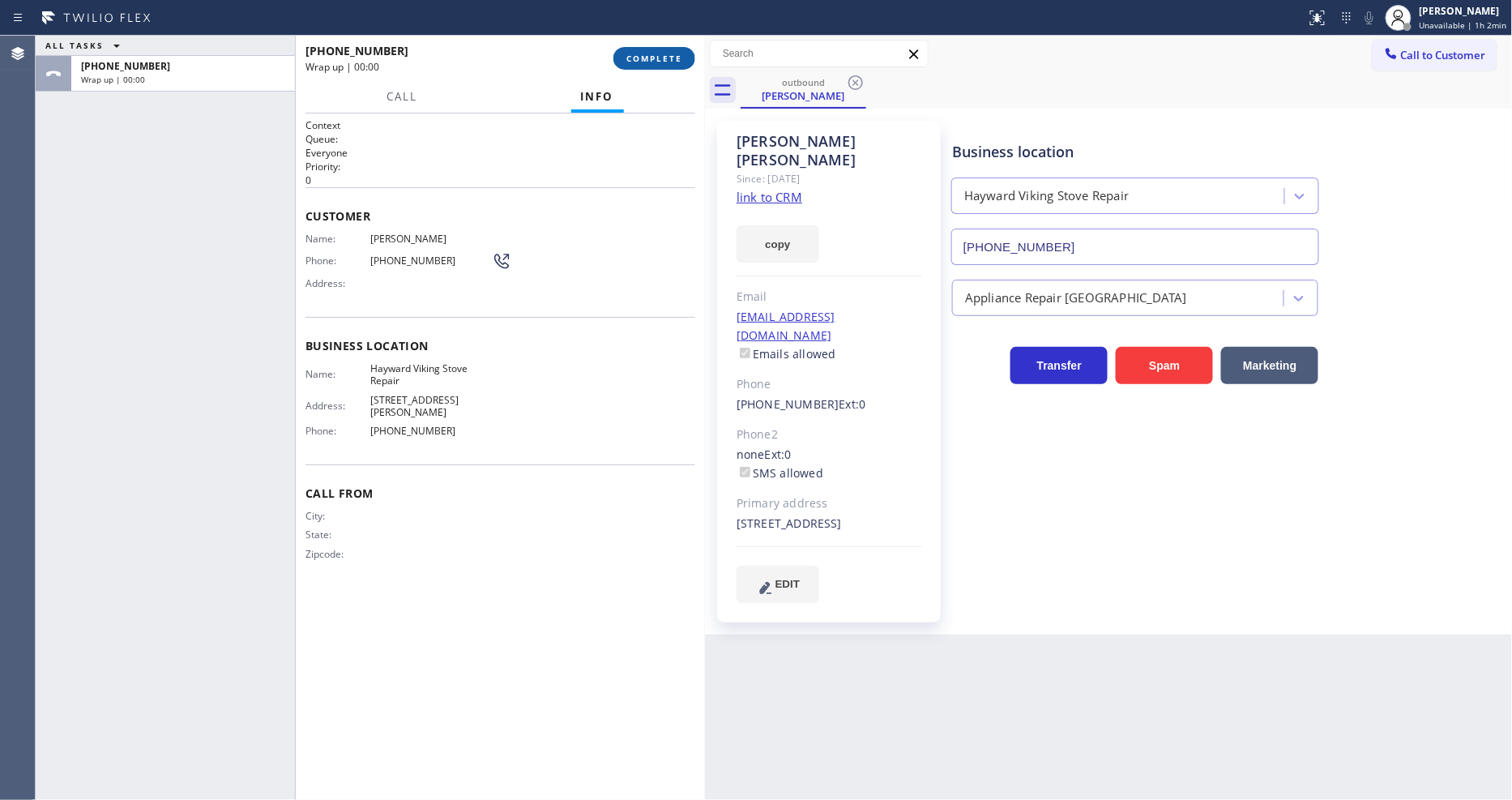
click at [662, 54] on span "COMPLETE" at bounding box center [654, 58] width 55 height 11
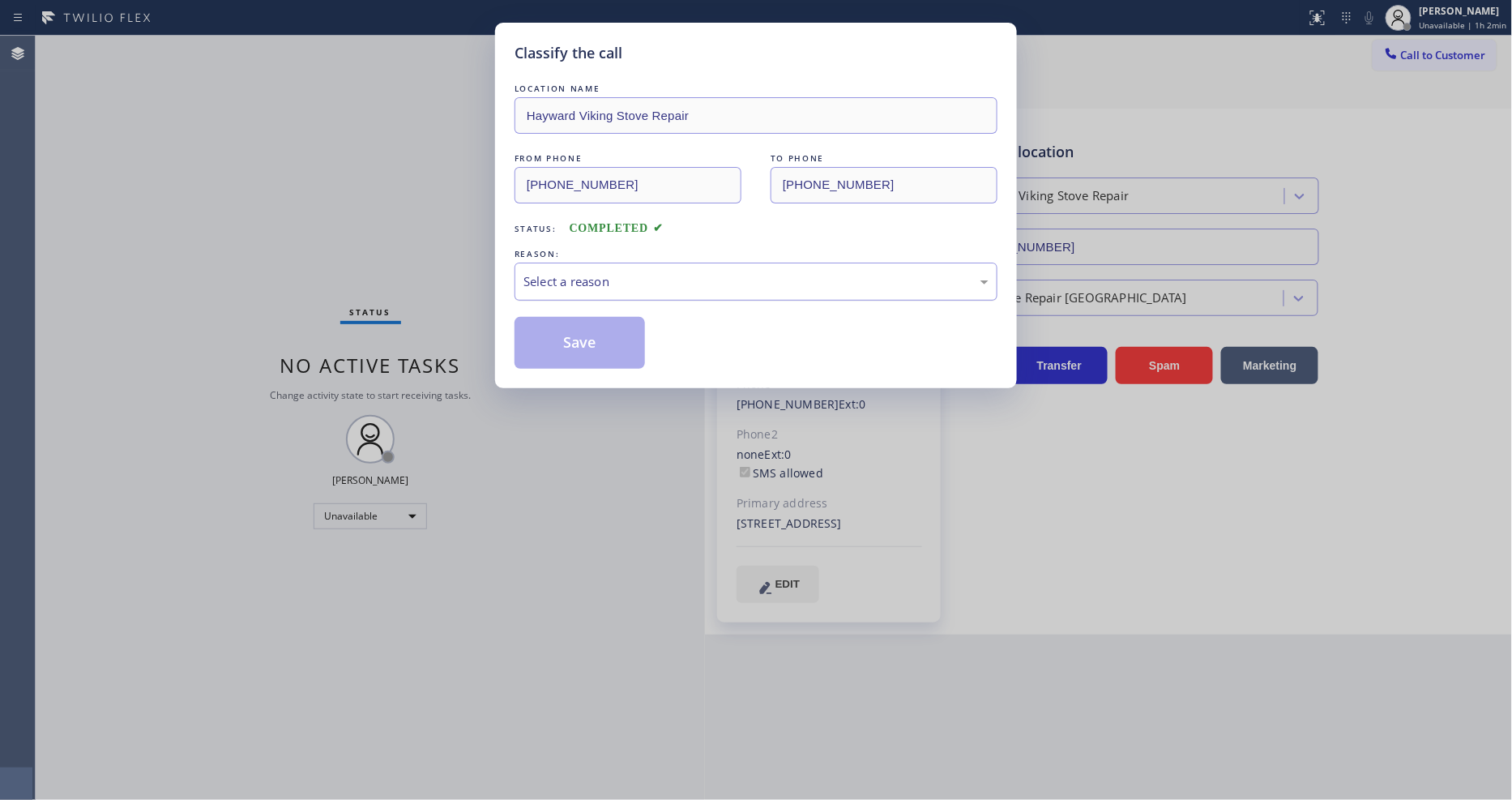
click at [583, 273] on div "Select a reason" at bounding box center [756, 281] width 465 height 18
click at [585, 333] on button "Save" at bounding box center [580, 343] width 130 height 52
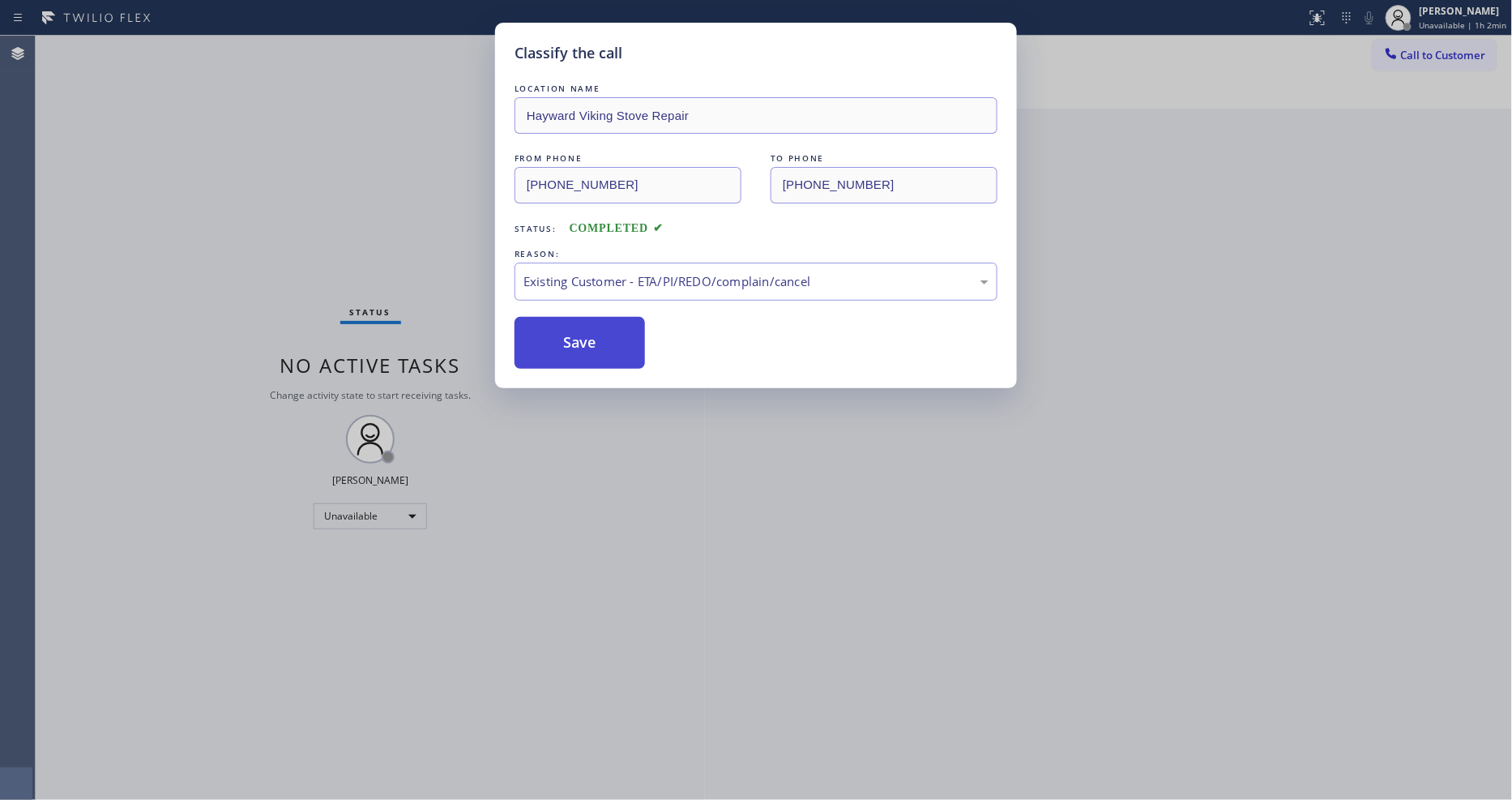
click at [585, 333] on button "Save" at bounding box center [580, 343] width 130 height 52
